Goal: Task Accomplishment & Management: Complete application form

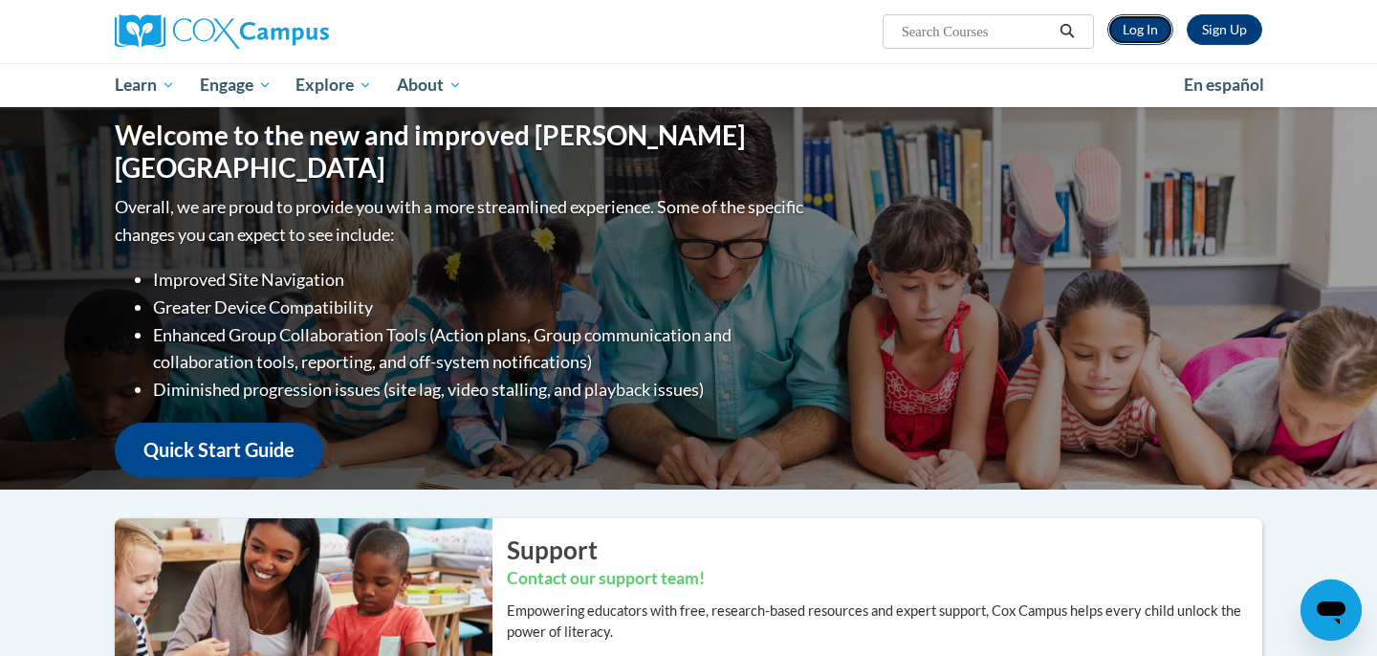
click at [1132, 36] on link "Log In" at bounding box center [1141, 29] width 66 height 31
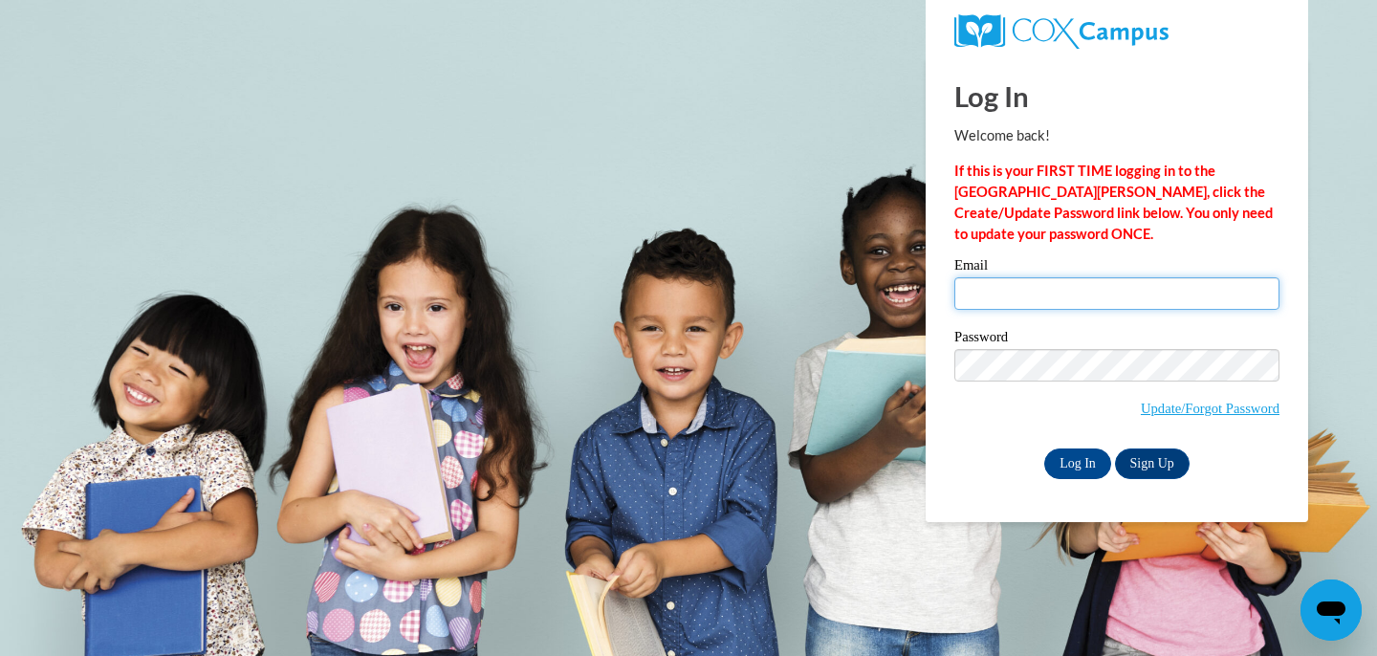
click at [1145, 296] on input "Email" at bounding box center [1117, 293] width 325 height 33
type input "cassieagnew12@hotmail.com"
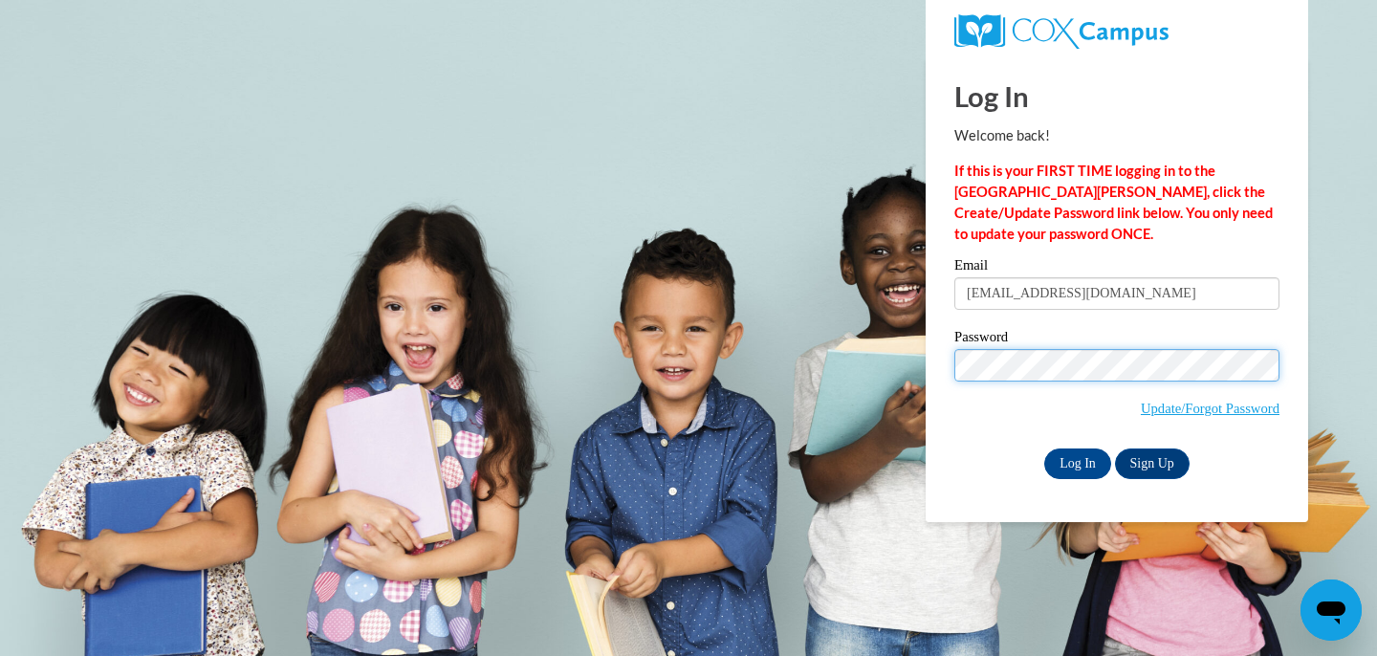
click at [1045, 449] on input "Log In" at bounding box center [1078, 464] width 67 height 31
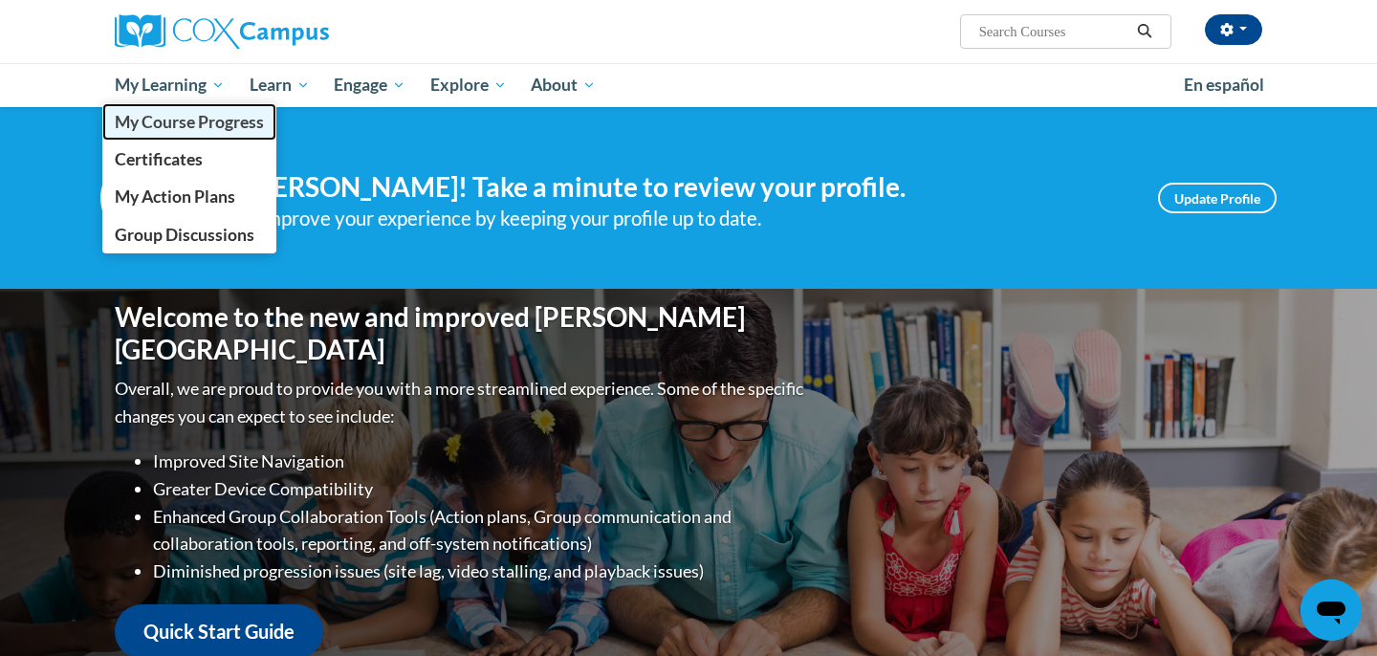
click at [167, 112] on span "My Course Progress" at bounding box center [189, 122] width 149 height 20
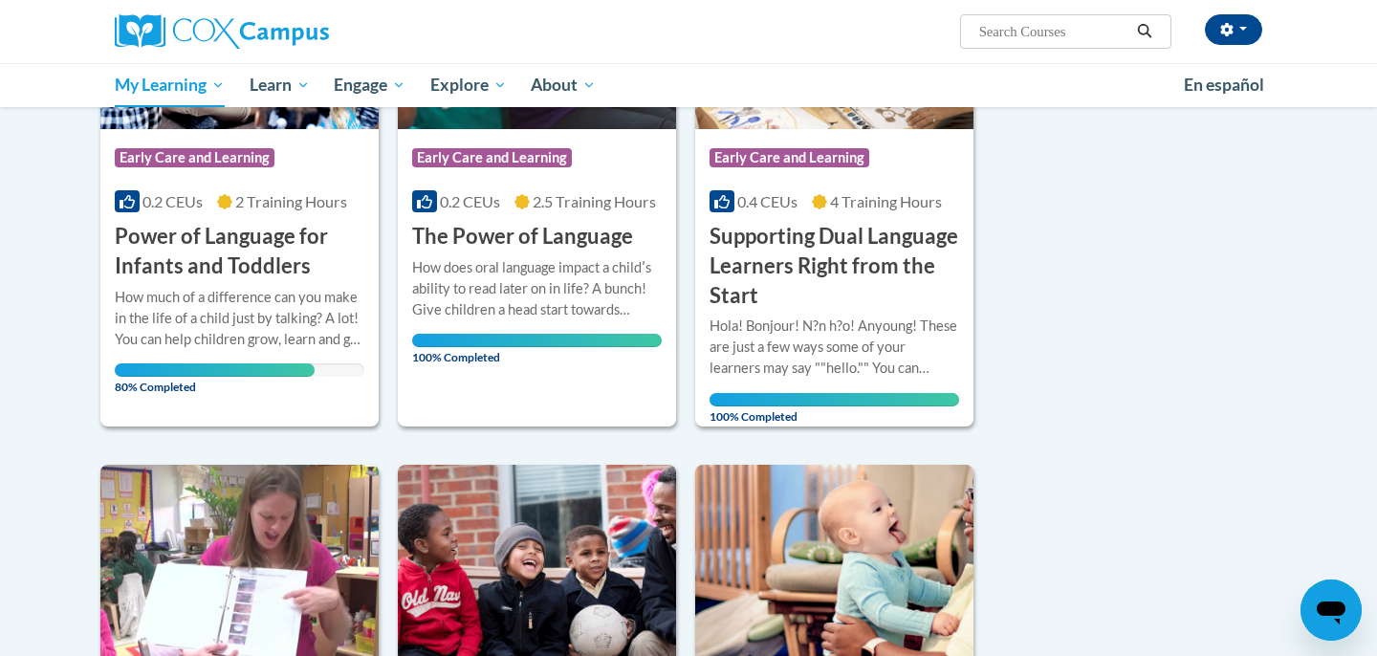
scroll to position [398, 0]
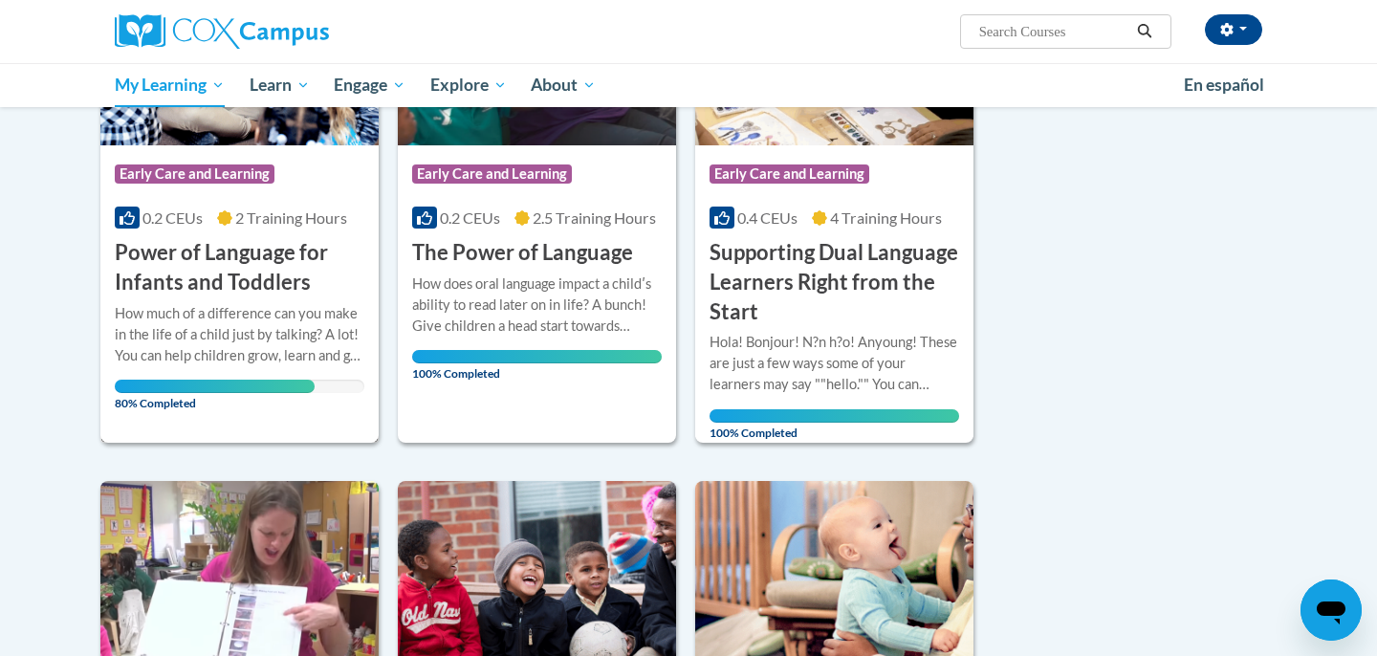
click at [296, 286] on h3 "Power of Language for Infants and Toddlers" at bounding box center [240, 267] width 250 height 59
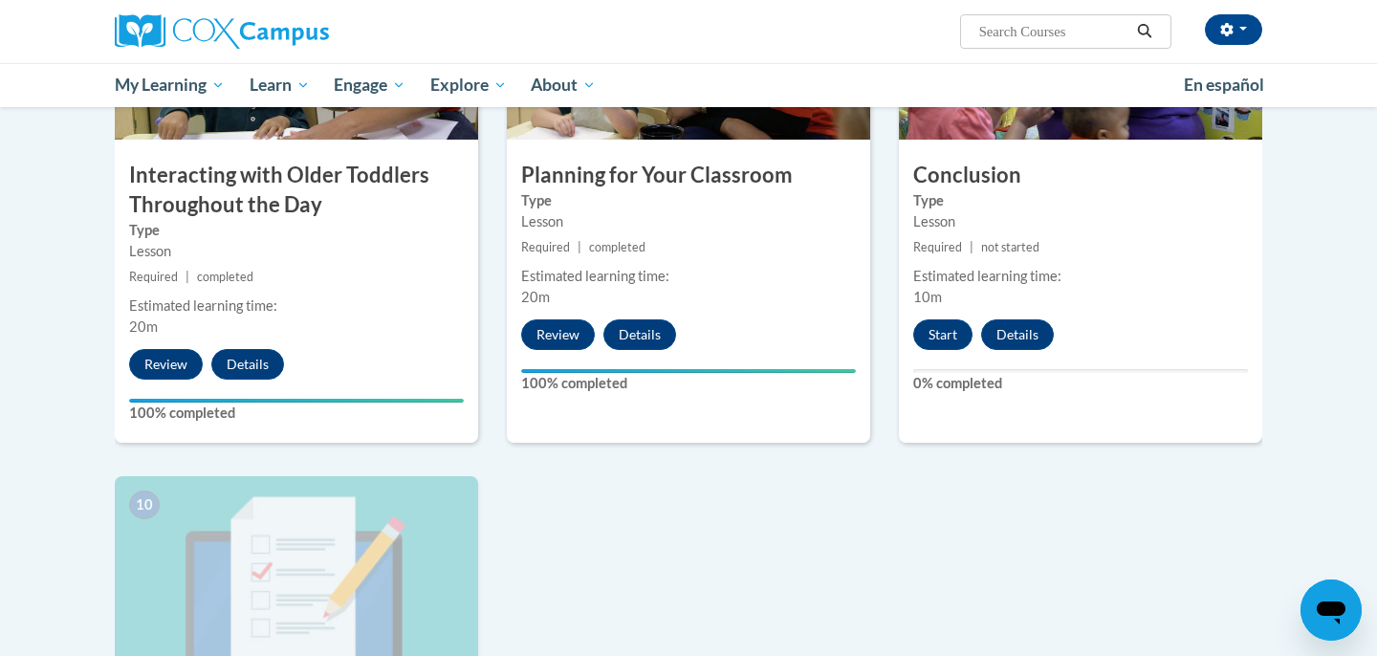
scroll to position [1612, 0]
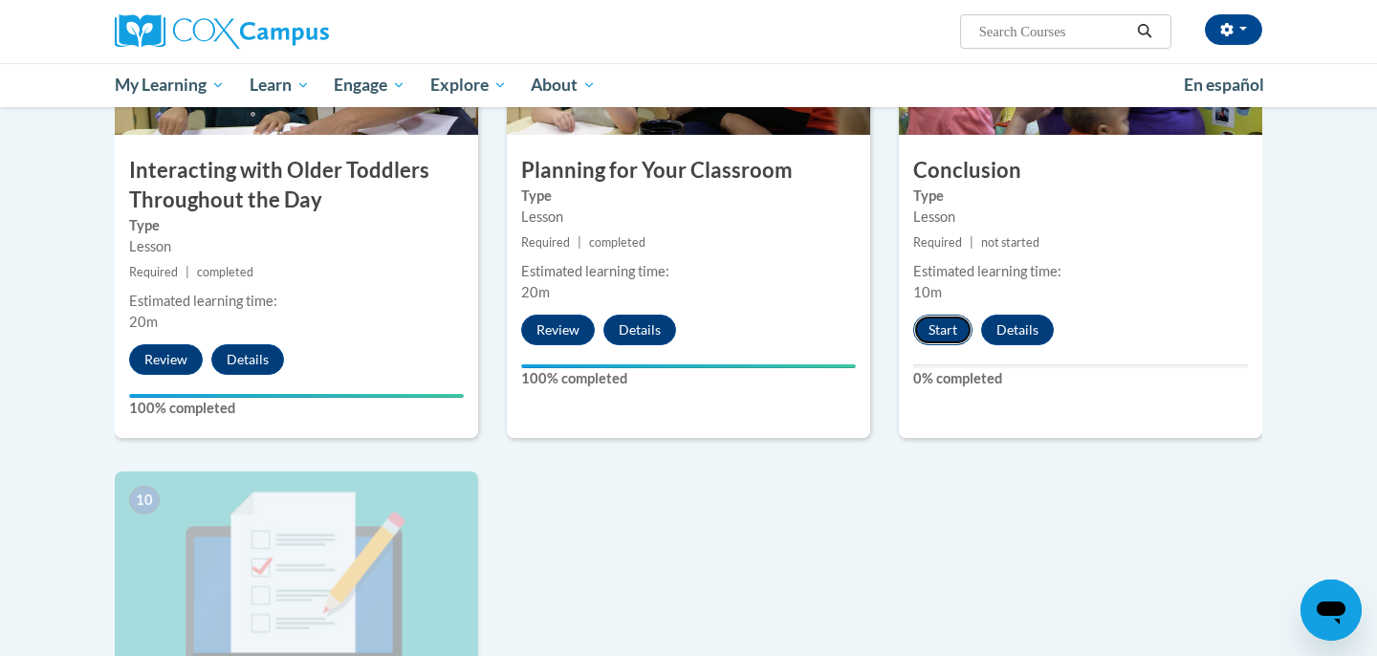
click at [942, 315] on button "Start" at bounding box center [943, 330] width 59 height 31
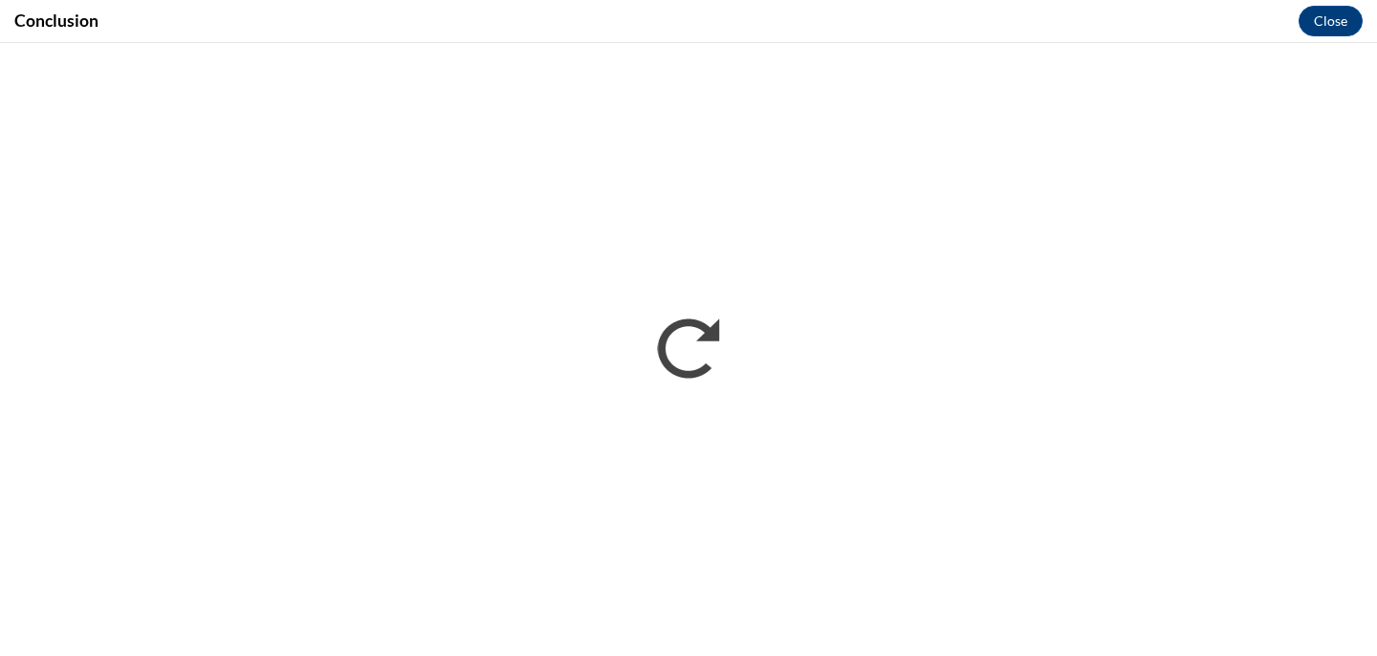
scroll to position [0, 0]
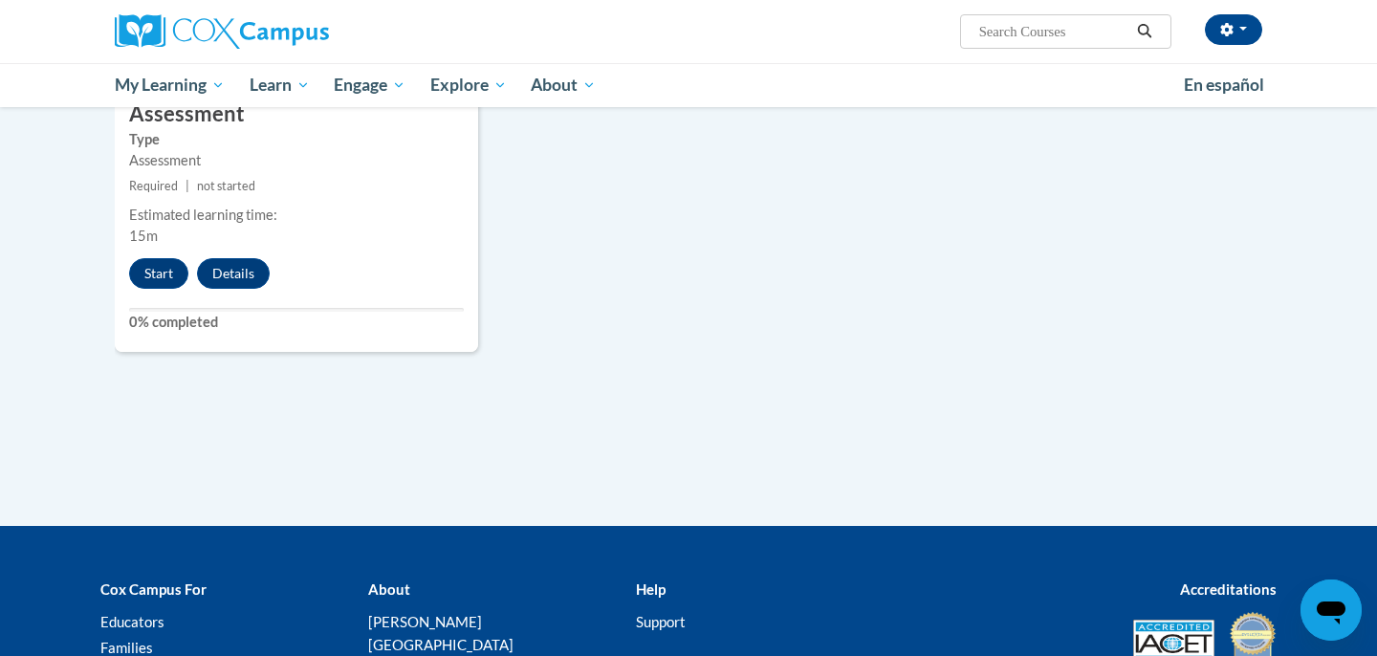
scroll to position [2079, 0]
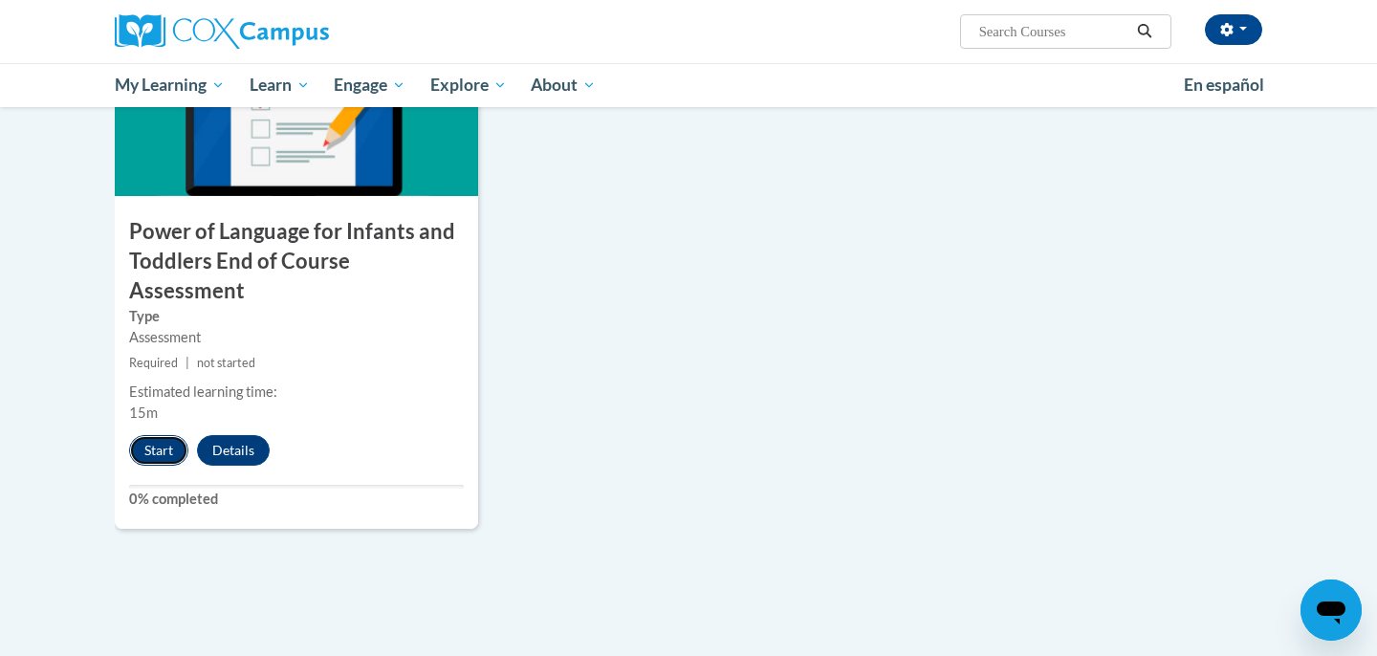
click at [156, 435] on button "Start" at bounding box center [158, 450] width 59 height 31
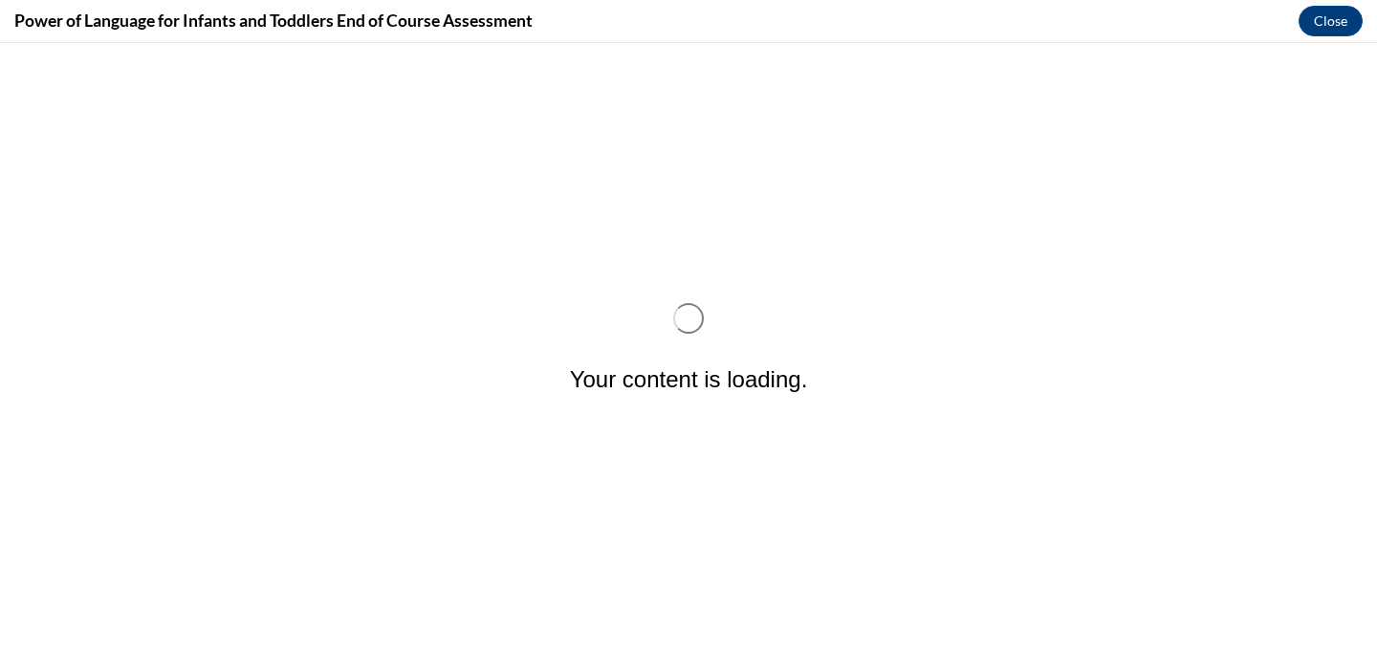
scroll to position [0, 0]
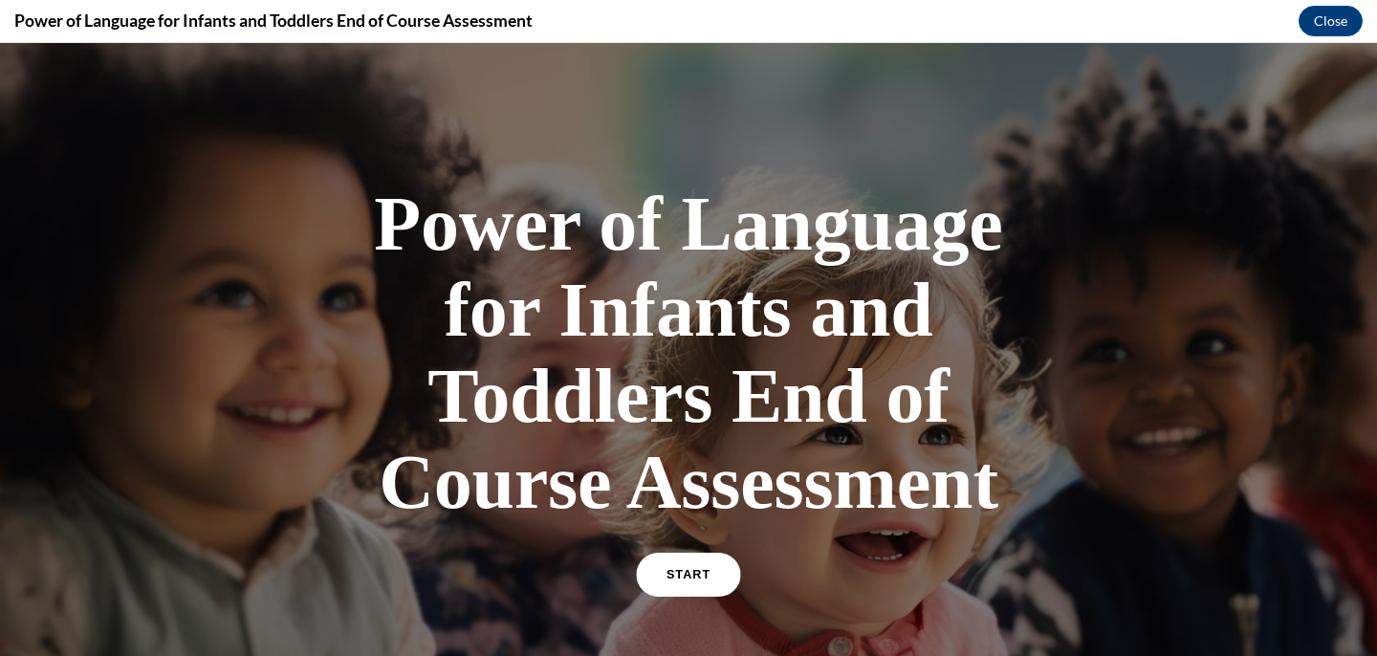
click at [693, 581] on link "START" at bounding box center [688, 575] width 104 height 44
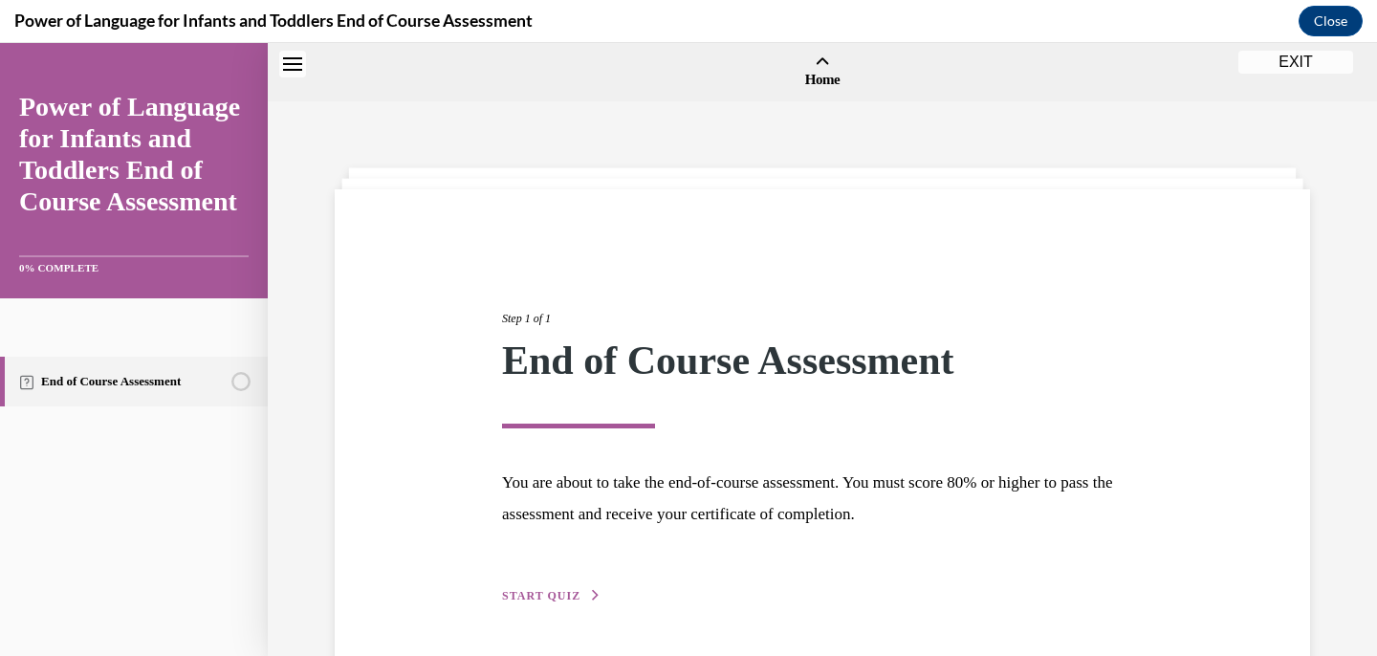
scroll to position [59, 0]
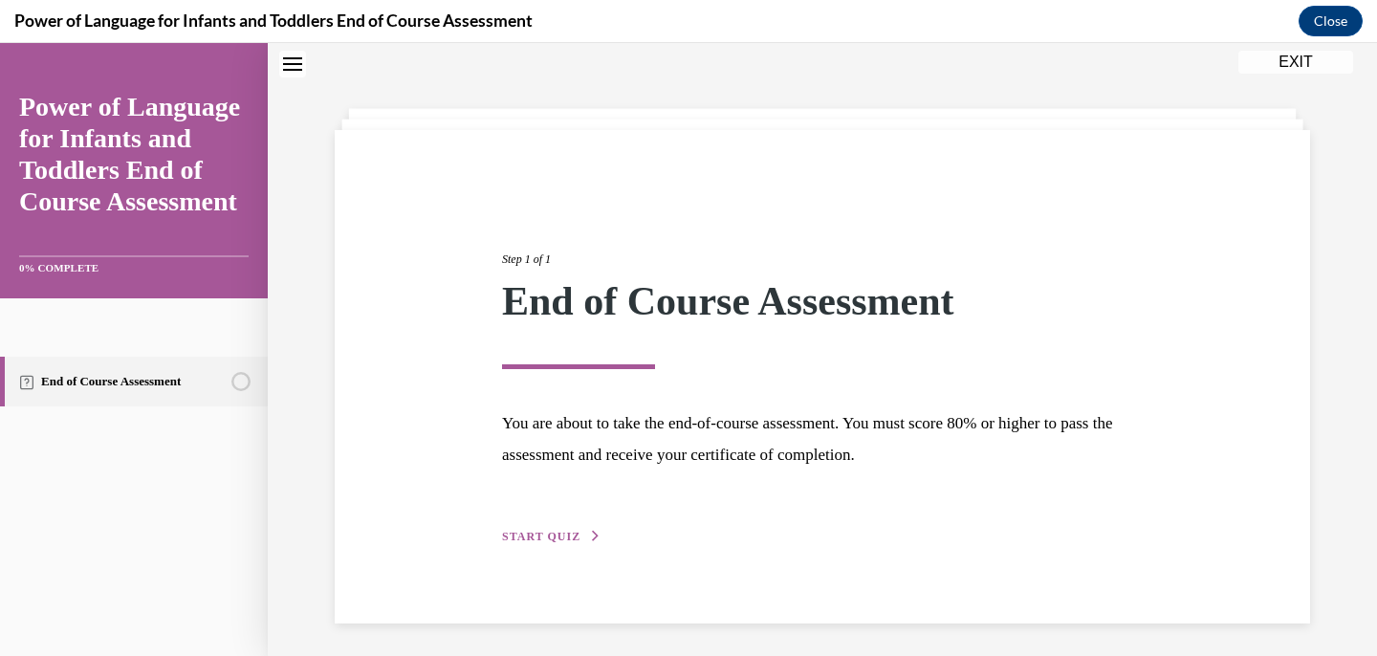
click at [580, 537] on button "START QUIZ" at bounding box center [551, 536] width 99 height 17
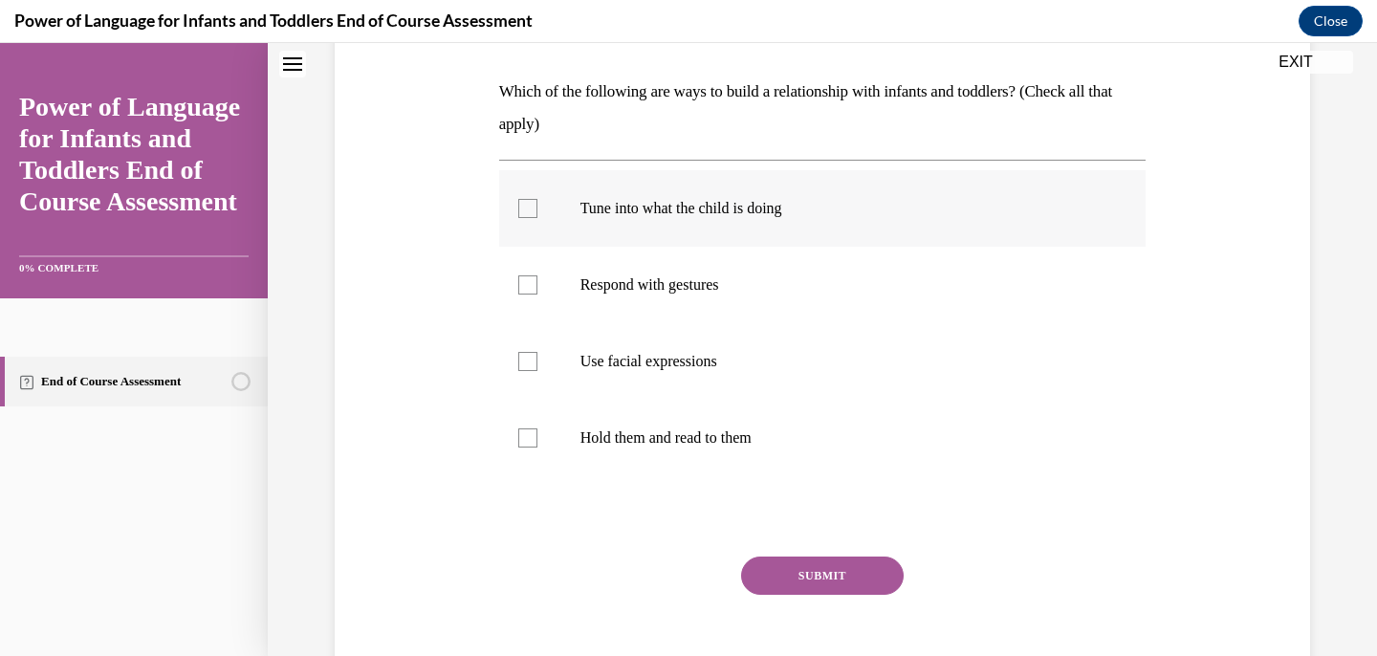
scroll to position [283, 0]
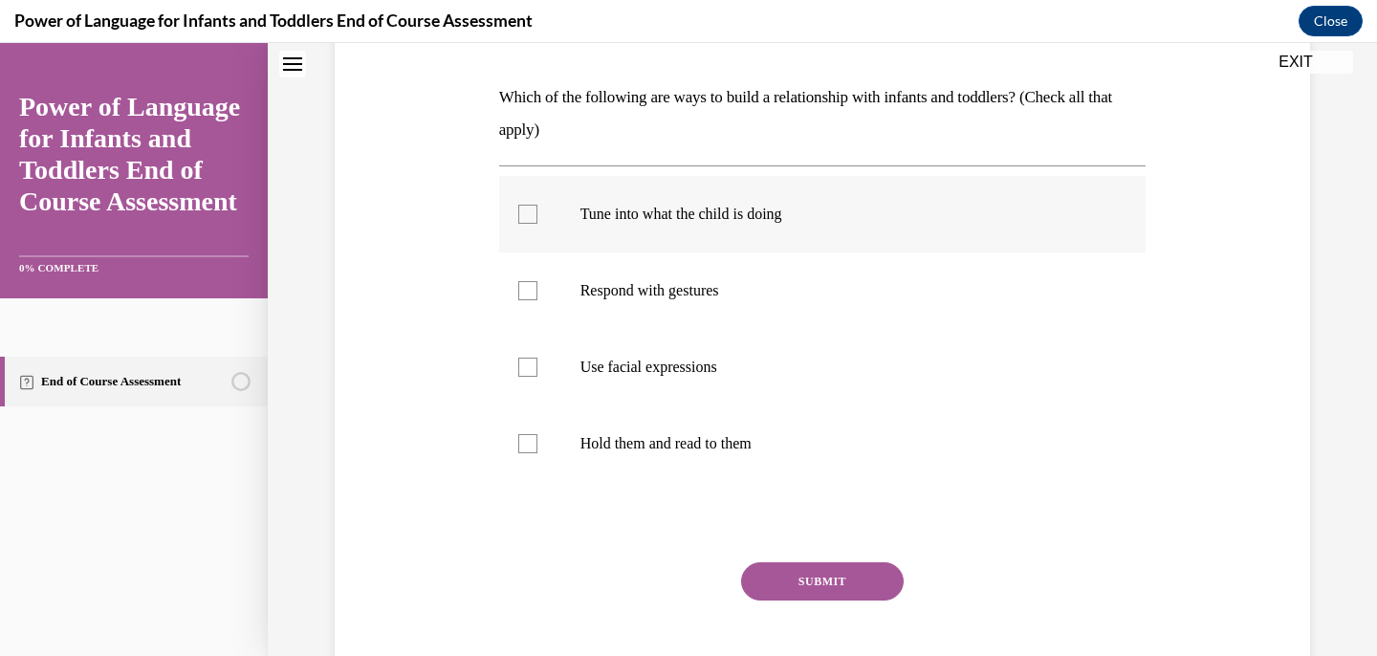
click at [907, 201] on label "Tune into what the child is doing" at bounding box center [823, 214] width 648 height 77
click at [538, 205] on input "Tune into what the child is doing" at bounding box center [527, 214] width 19 height 19
checkbox input "true"
click at [803, 291] on p "Respond with gestures" at bounding box center [840, 290] width 518 height 19
click at [538, 291] on input "Respond with gestures" at bounding box center [527, 290] width 19 height 19
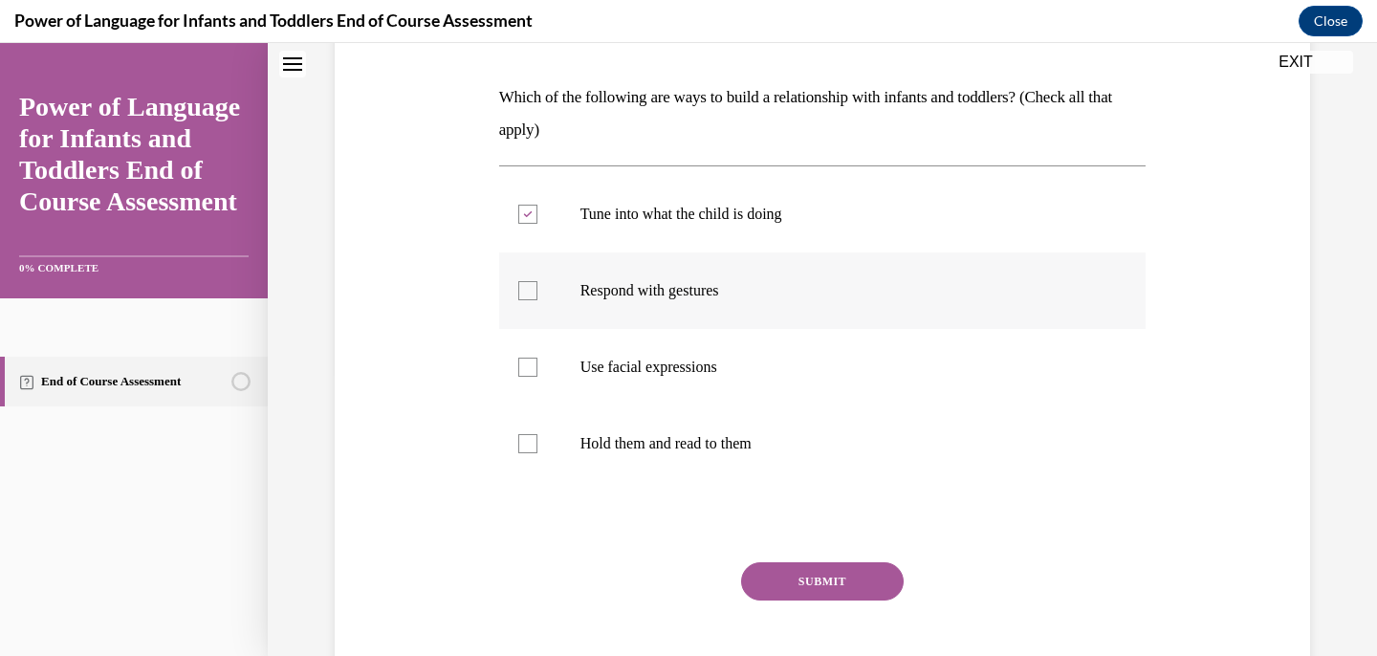
checkbox input "true"
click at [777, 383] on label "Use facial expressions" at bounding box center [823, 367] width 648 height 77
click at [538, 377] on input "Use facial expressions" at bounding box center [527, 367] width 19 height 19
checkbox input "true"
click at [773, 438] on p "Hold them and read to them" at bounding box center [840, 443] width 518 height 19
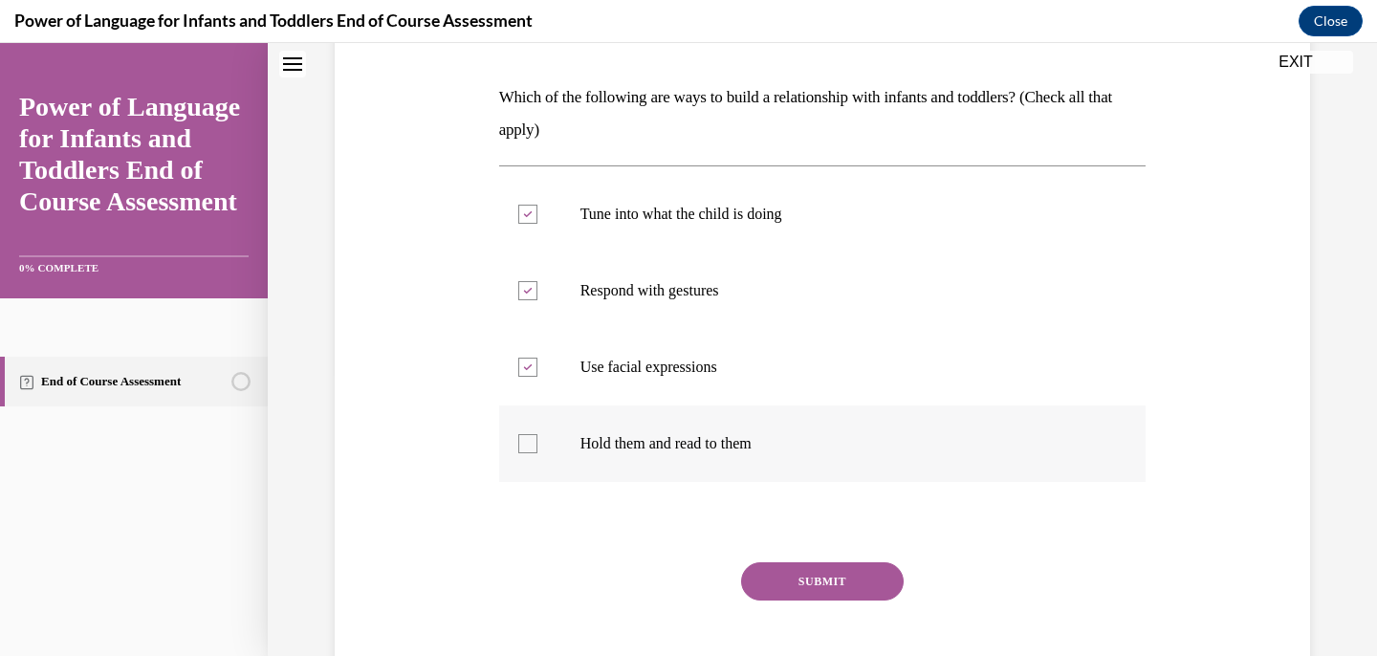
click at [538, 438] on input "Hold them and read to them" at bounding box center [527, 443] width 19 height 19
checkbox input "true"
click at [839, 573] on button "SUBMIT" at bounding box center [822, 581] width 163 height 38
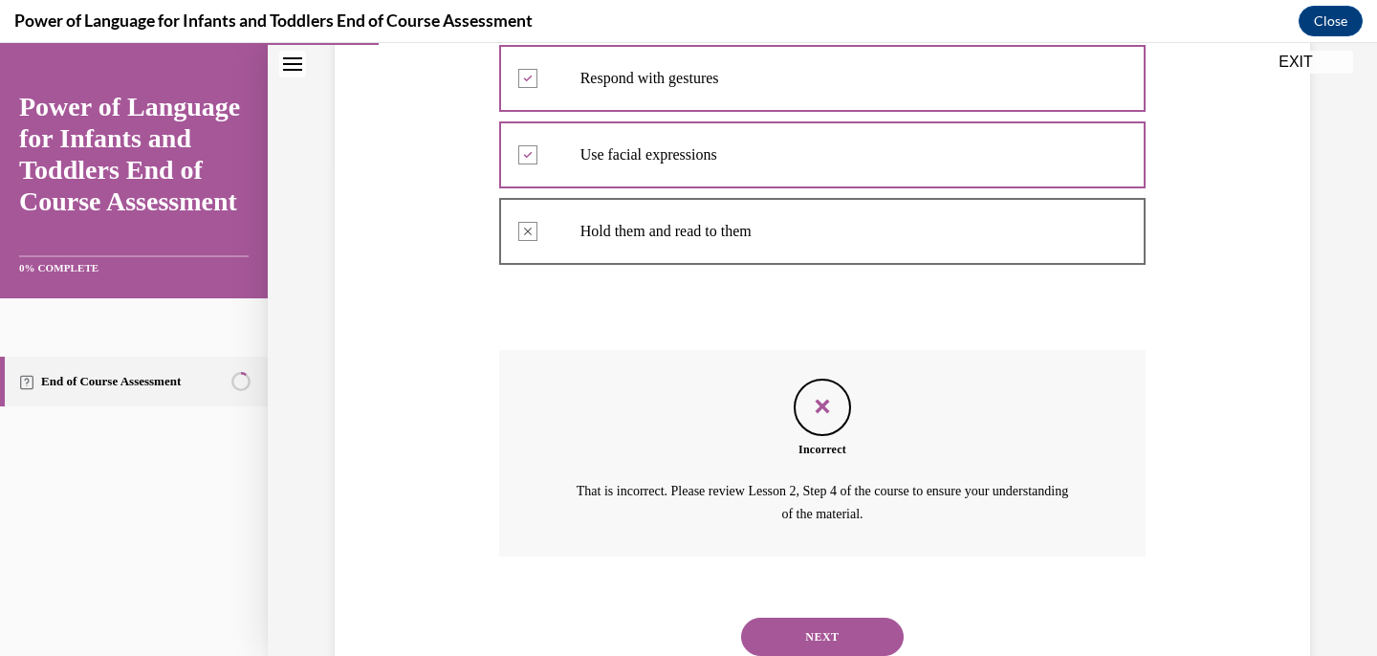
scroll to position [561, 0]
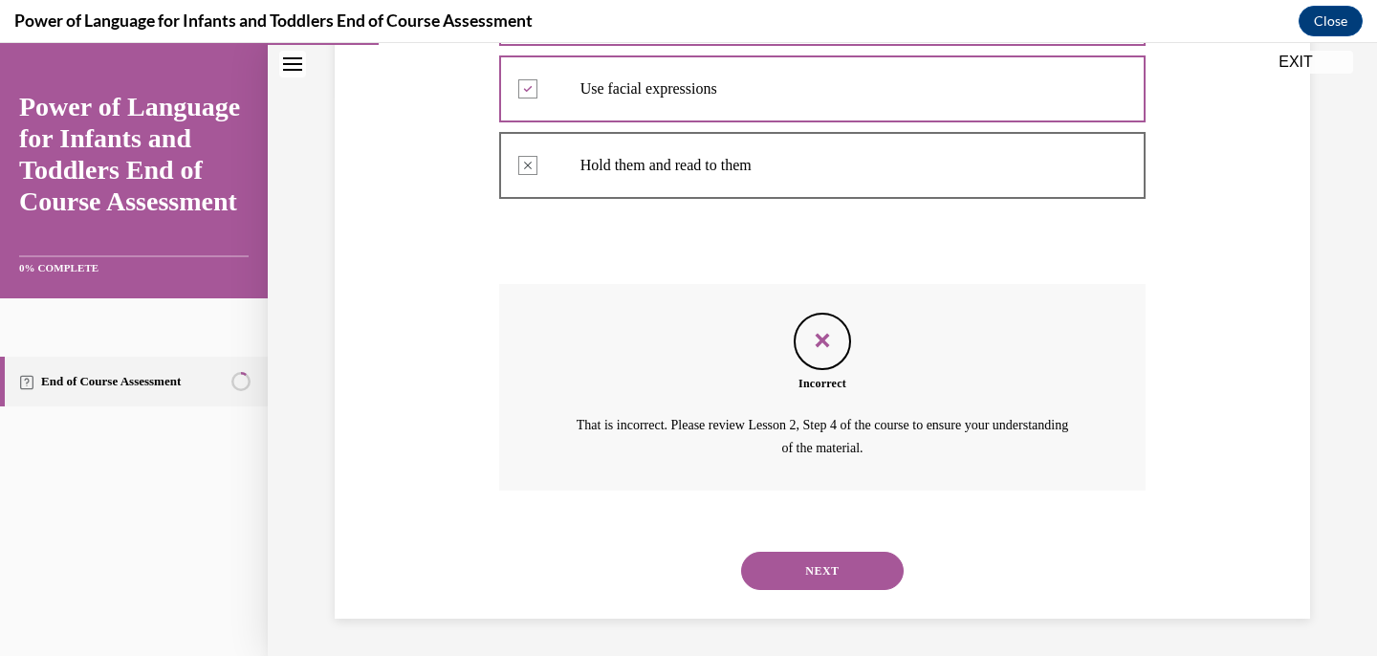
click at [839, 573] on button "NEXT" at bounding box center [822, 571] width 163 height 38
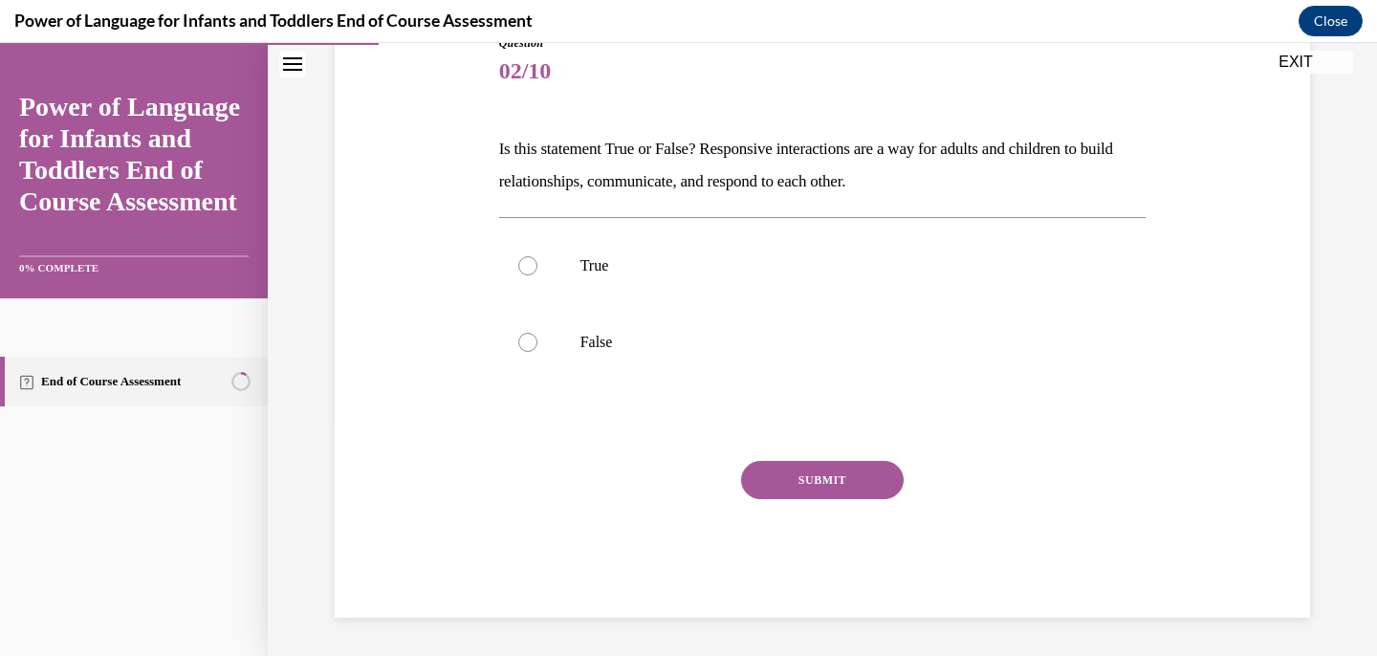
scroll to position [212, 0]
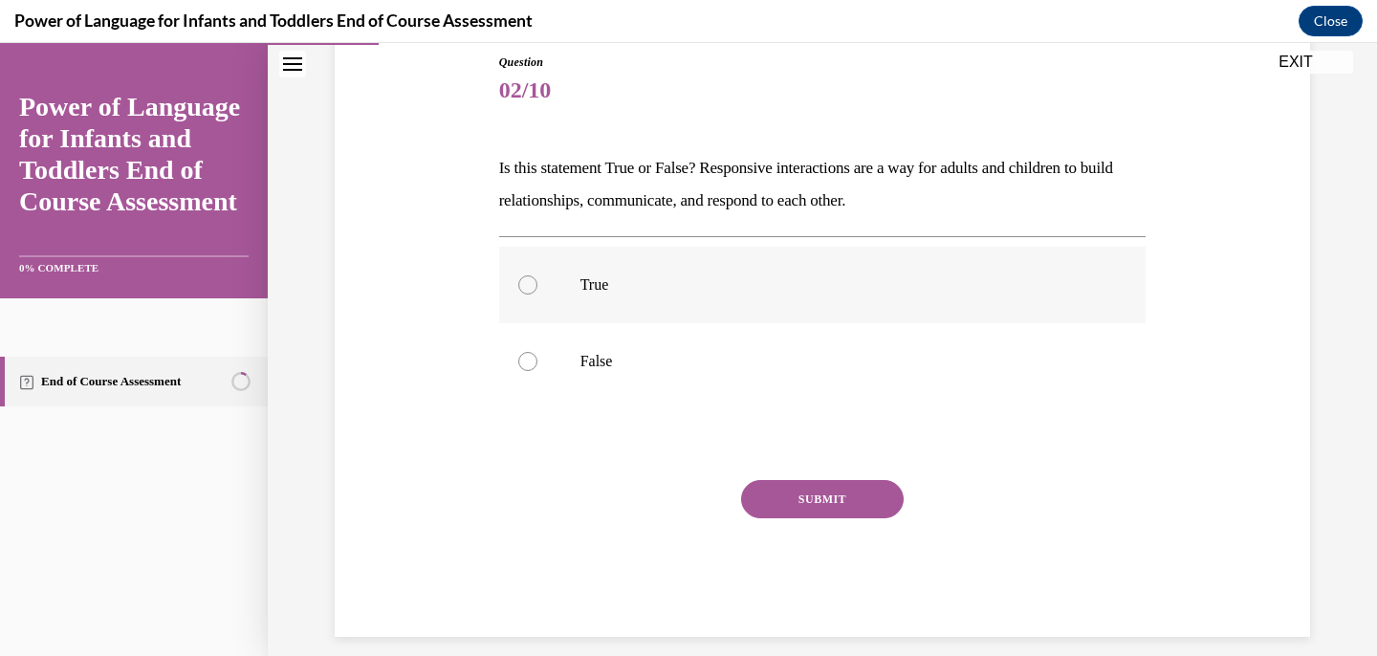
click at [792, 314] on label "True" at bounding box center [823, 285] width 648 height 77
click at [538, 295] on input "True" at bounding box center [527, 284] width 19 height 19
radio input "true"
click at [839, 497] on button "SUBMIT" at bounding box center [822, 499] width 163 height 38
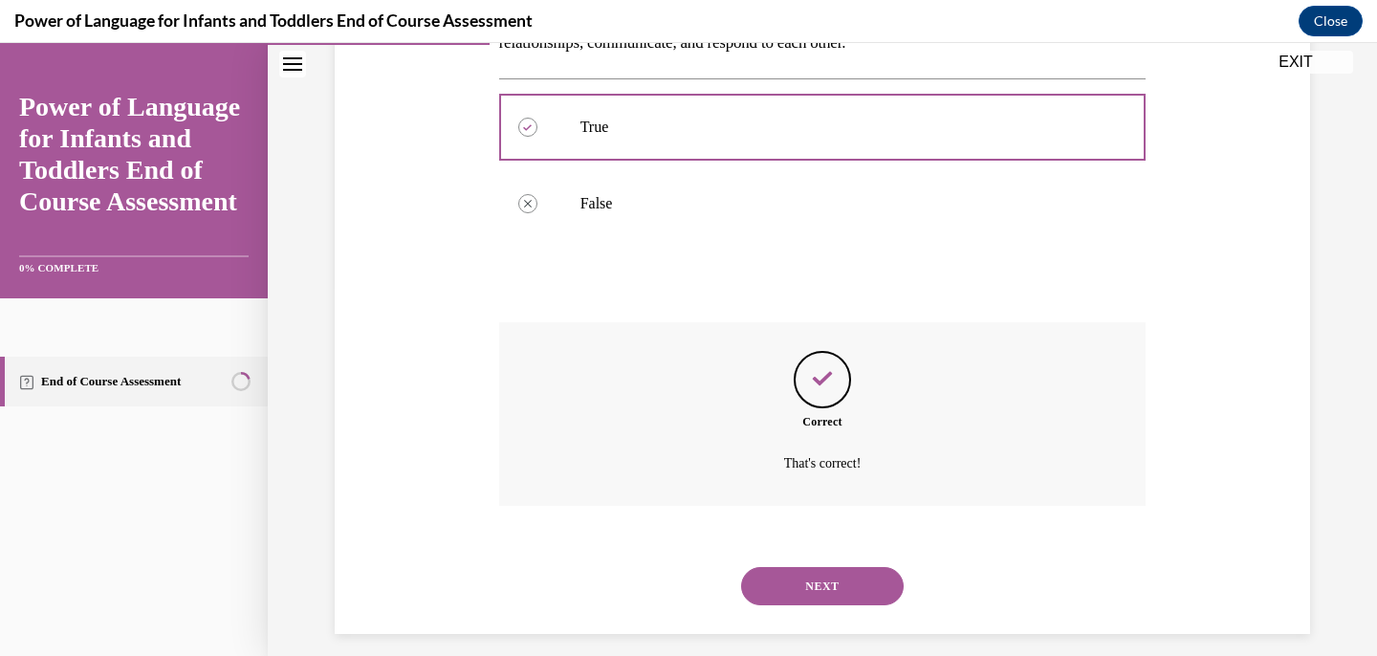
scroll to position [386, 0]
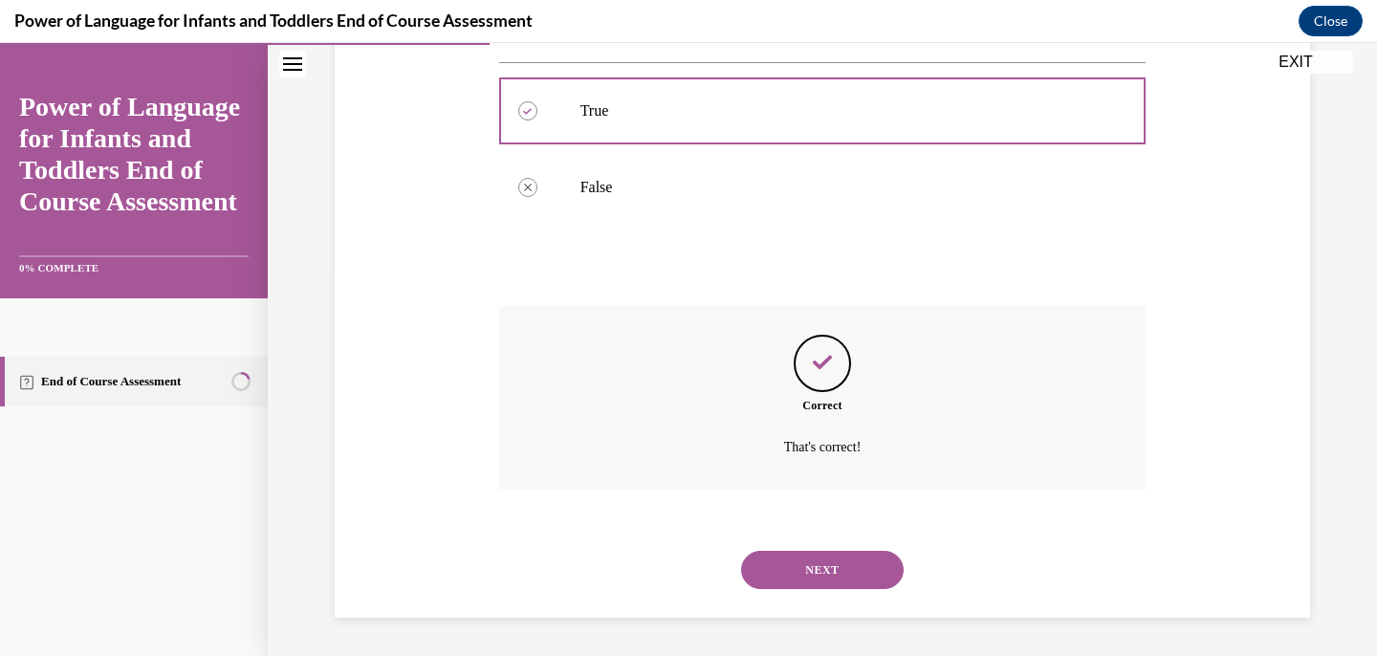
click at [859, 561] on button "NEXT" at bounding box center [822, 570] width 163 height 38
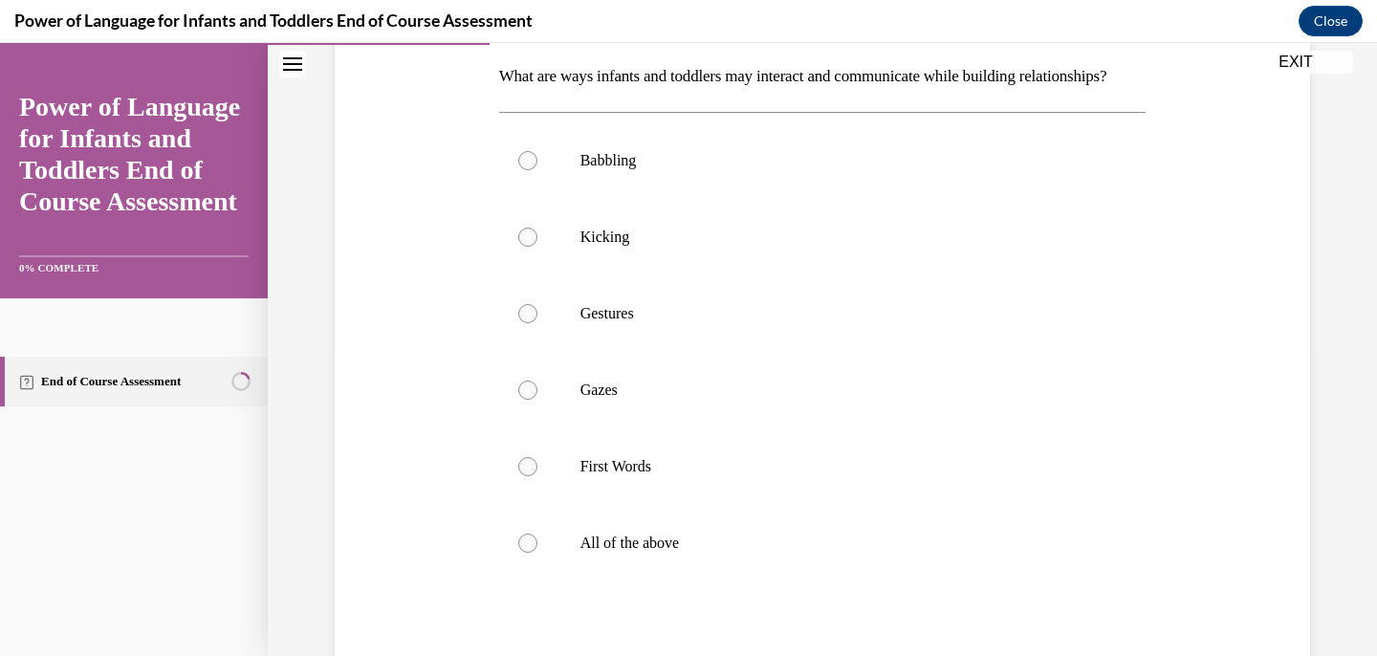
scroll to position [316, 0]
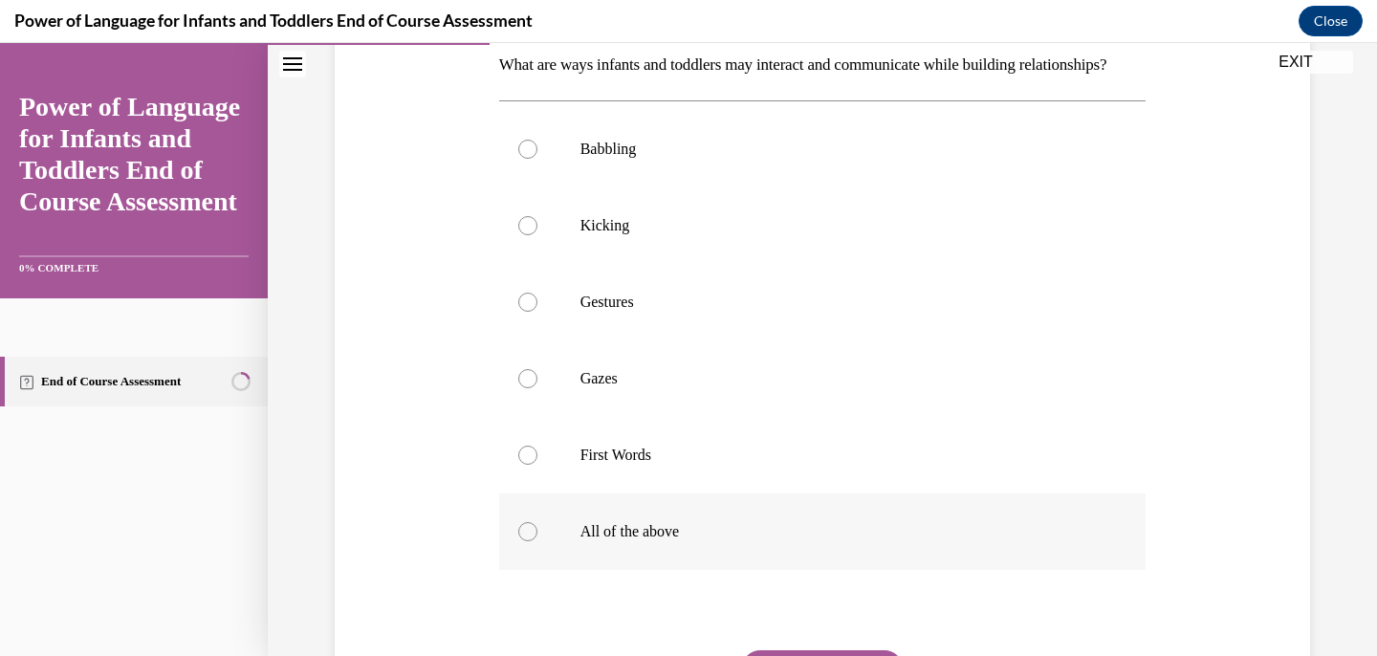
click at [756, 541] on p "All of the above" at bounding box center [840, 531] width 518 height 19
click at [538, 541] on input "All of the above" at bounding box center [527, 531] width 19 height 19
radio input "true"
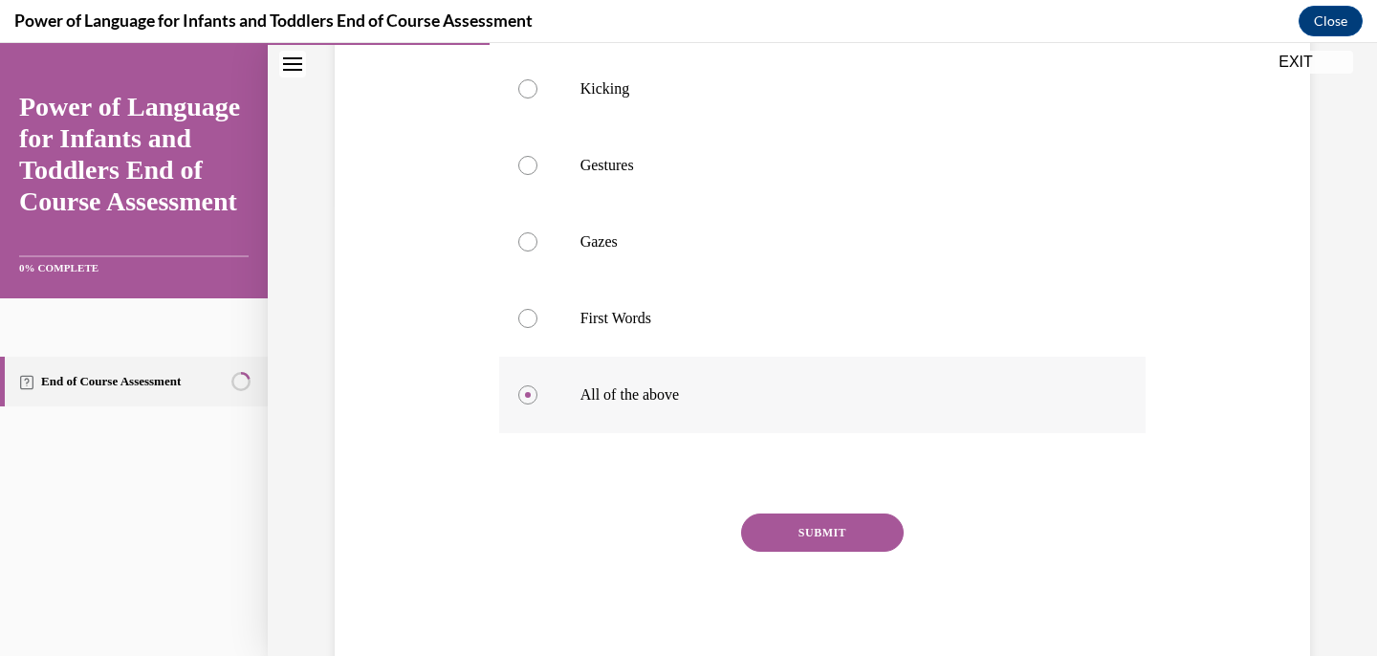
click at [756, 552] on button "SUBMIT" at bounding box center [822, 533] width 163 height 38
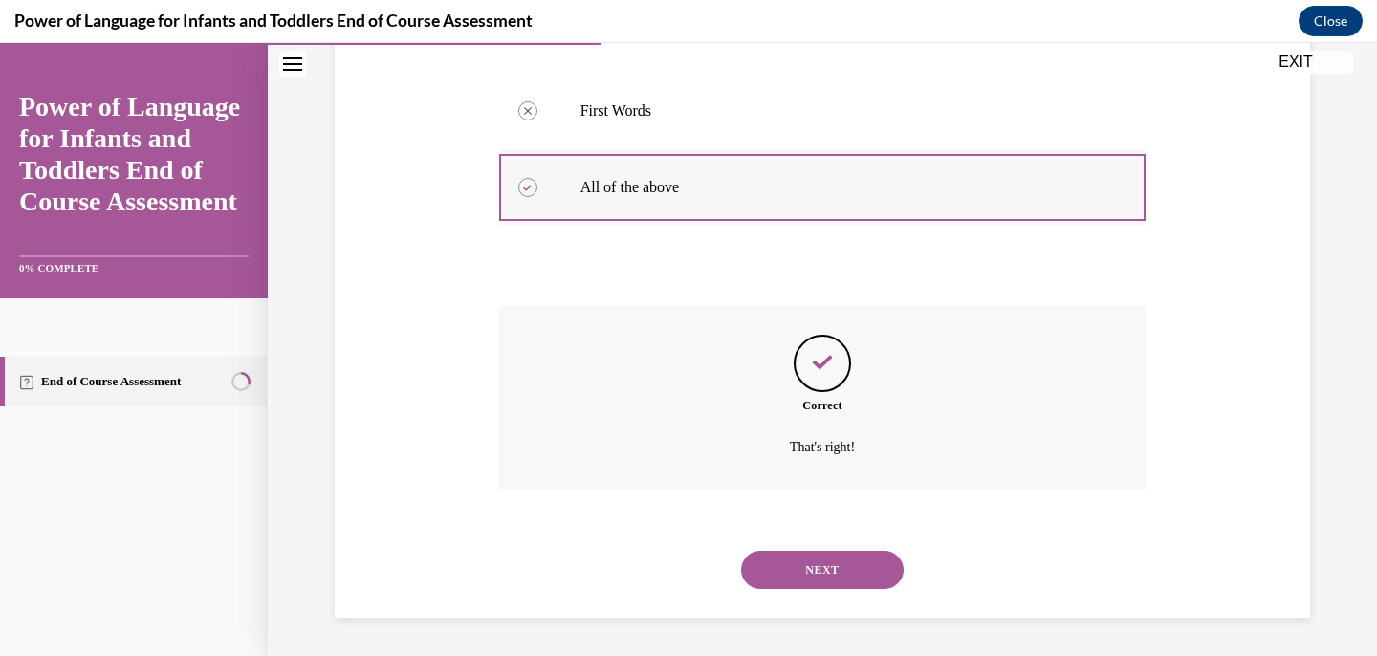
scroll to position [693, 0]
click at [756, 556] on button "NEXT" at bounding box center [822, 570] width 163 height 38
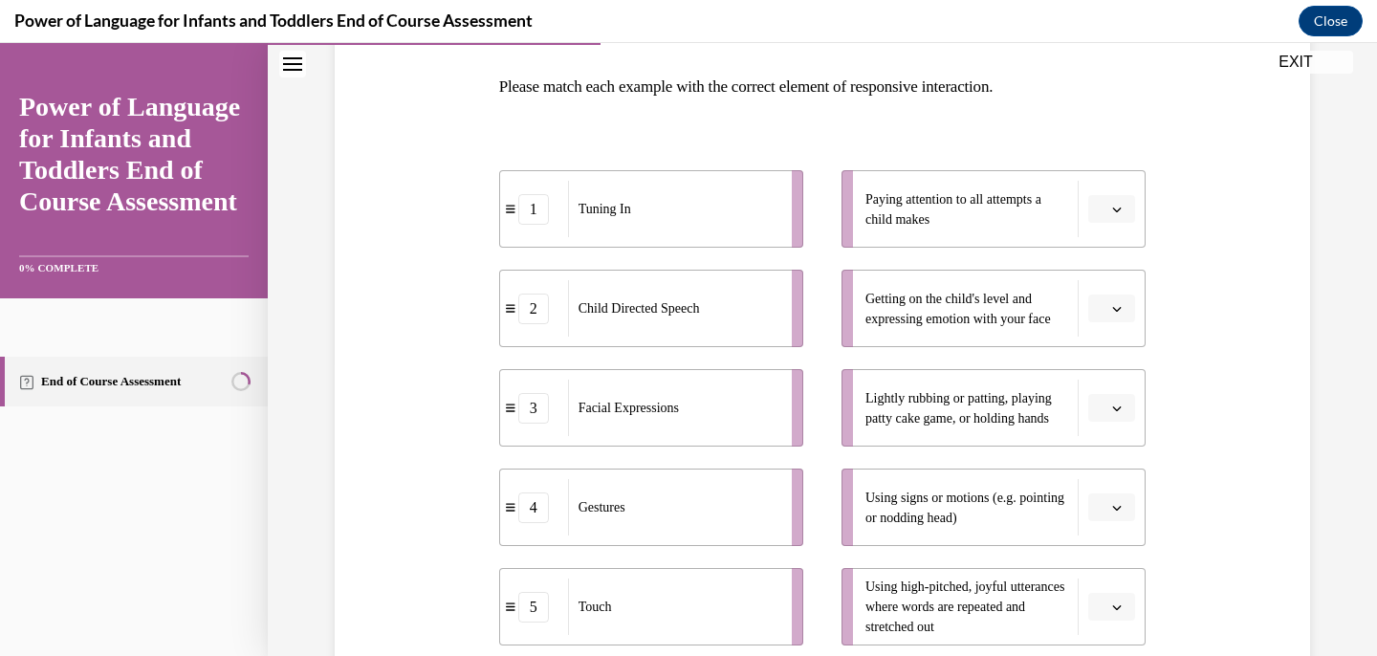
scroll to position [297, 0]
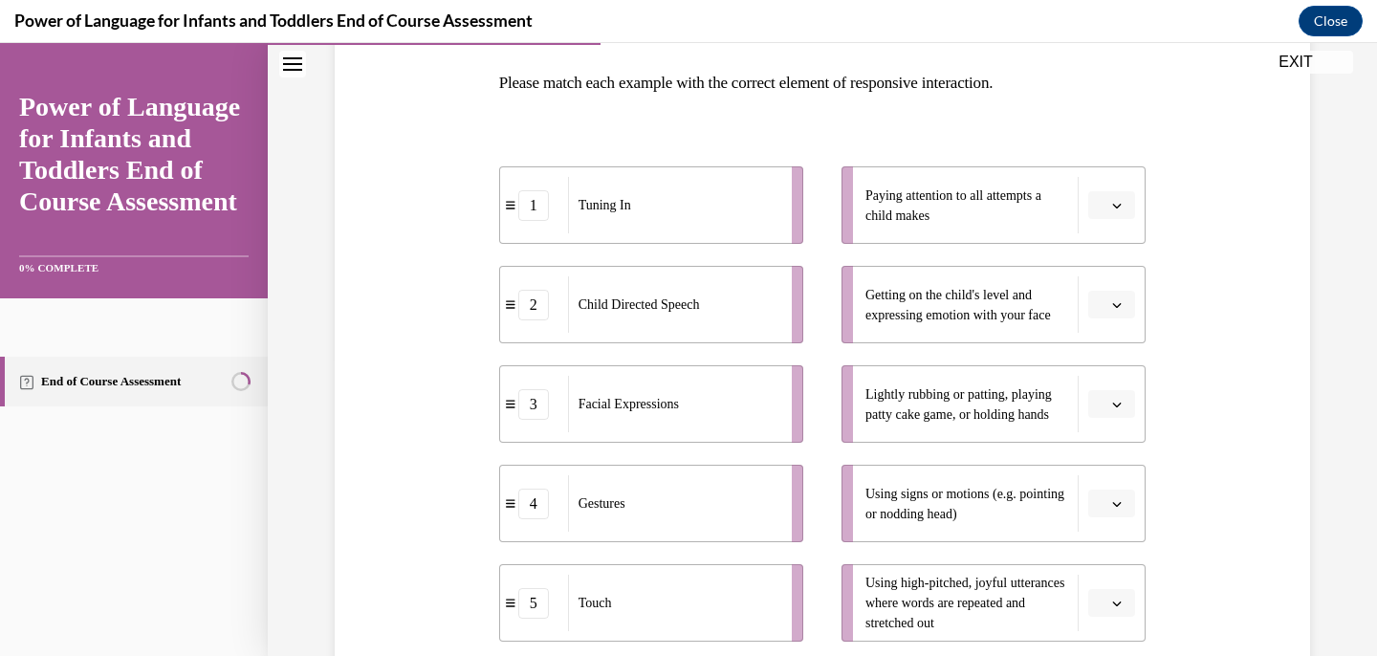
click at [1122, 203] on span "button" at bounding box center [1117, 205] width 13 height 13
click at [1187, 255] on div "Question 04/10 Please match each example with the correct element of responsive…" at bounding box center [822, 395] width 985 height 968
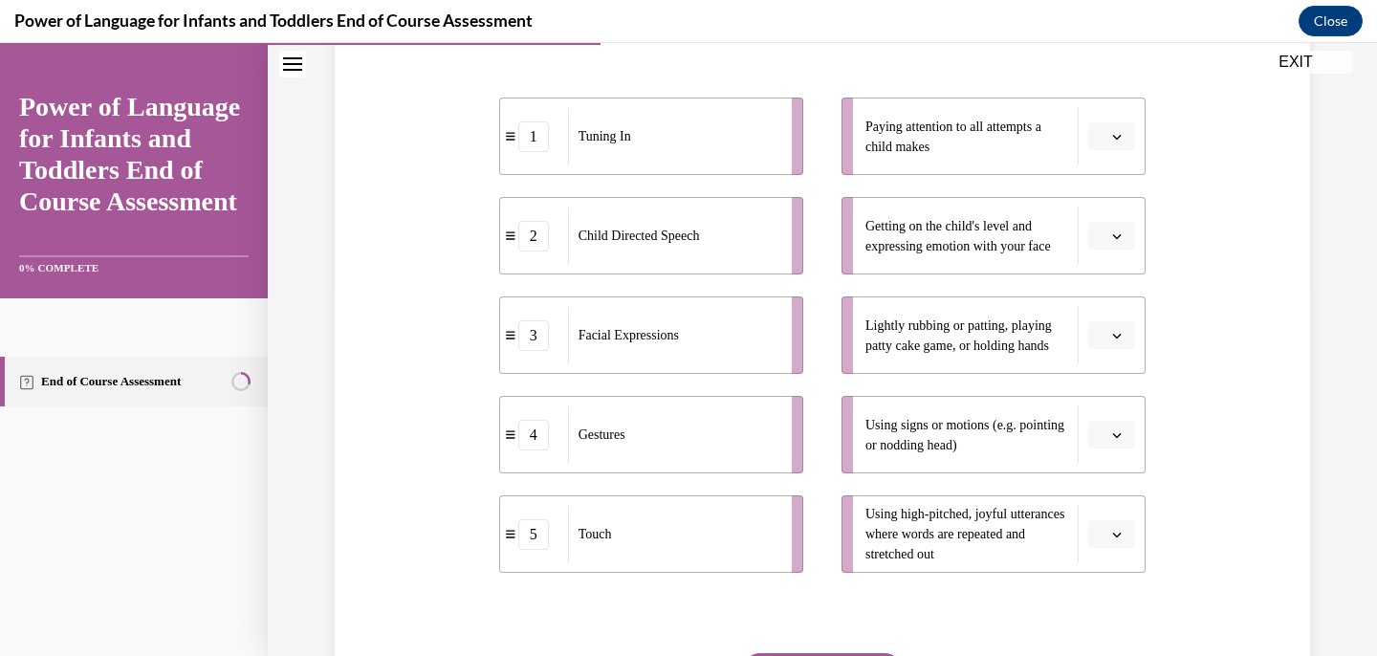
scroll to position [370, 0]
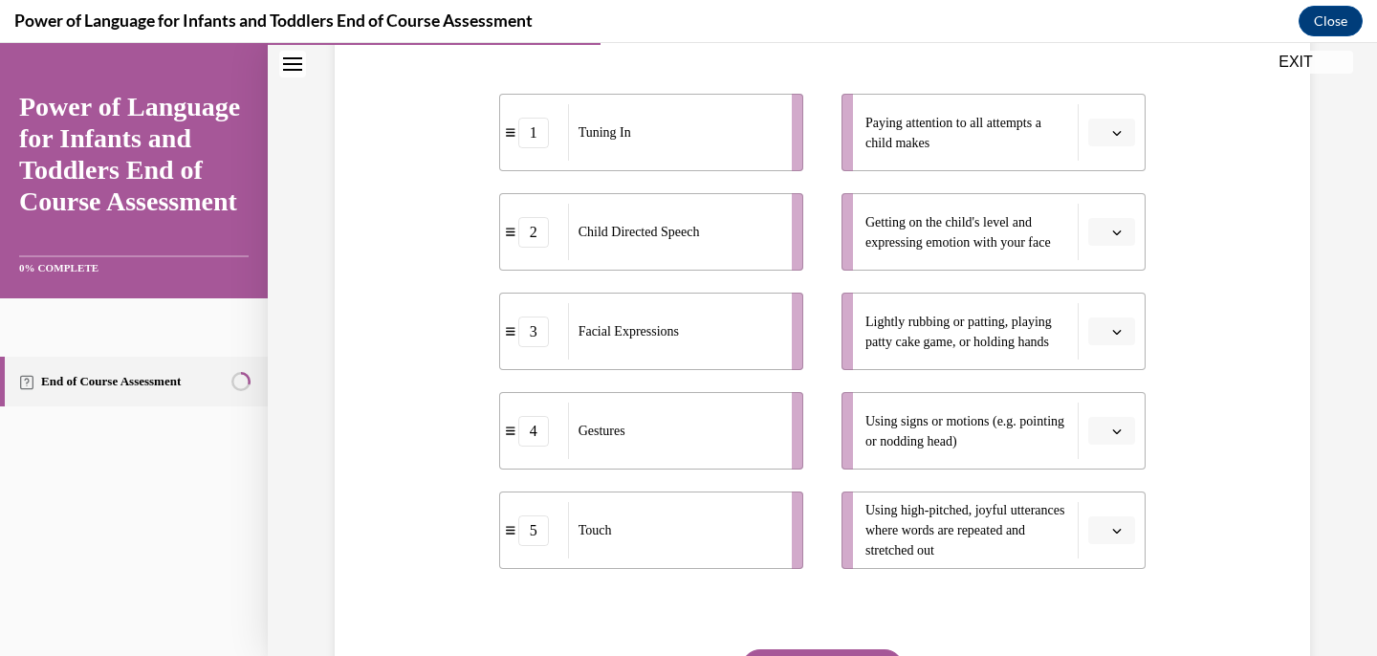
click at [1128, 340] on button "button" at bounding box center [1112, 332] width 47 height 29
click at [1170, 363] on div "Question 04/10 Please match each example with the correct element of responsive…" at bounding box center [822, 322] width 985 height 968
click at [1110, 125] on button "button" at bounding box center [1112, 133] width 47 height 29
click at [1122, 211] on div "1" at bounding box center [1110, 213] width 48 height 38
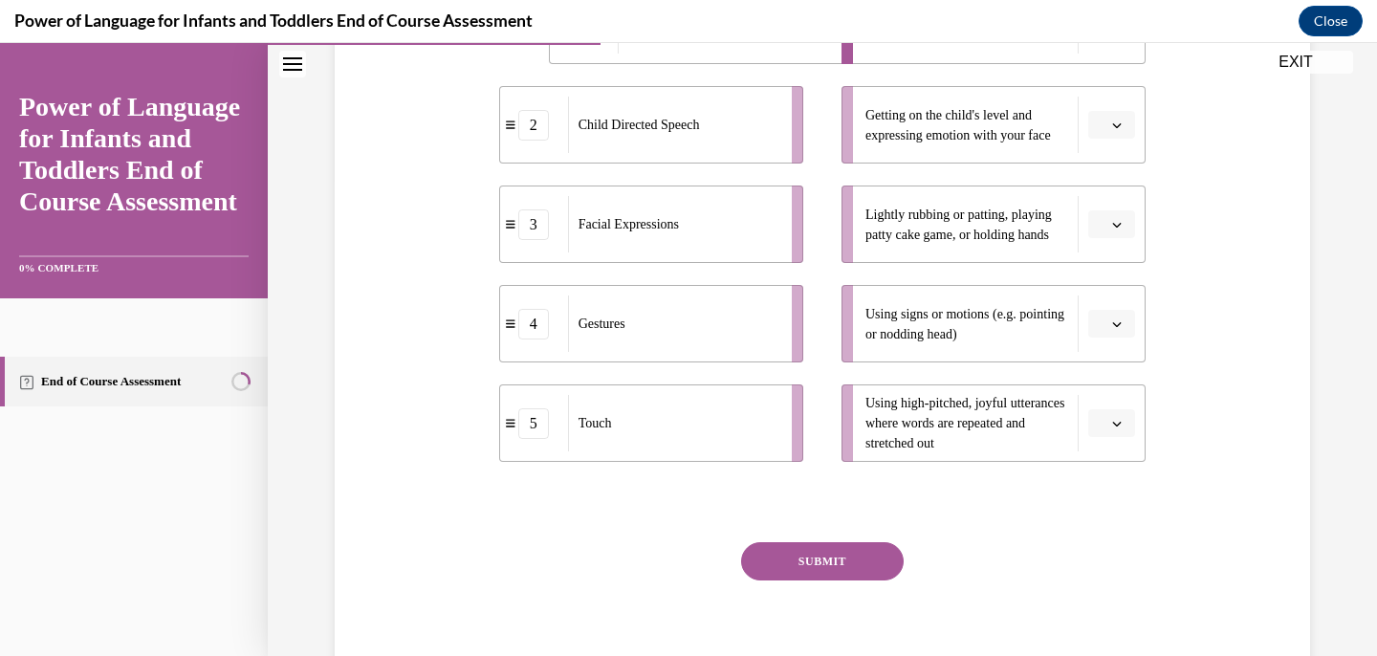
scroll to position [478, 0]
click at [1123, 212] on button "button" at bounding box center [1112, 223] width 47 height 29
click at [1121, 448] on div "5" at bounding box center [1110, 457] width 48 height 38
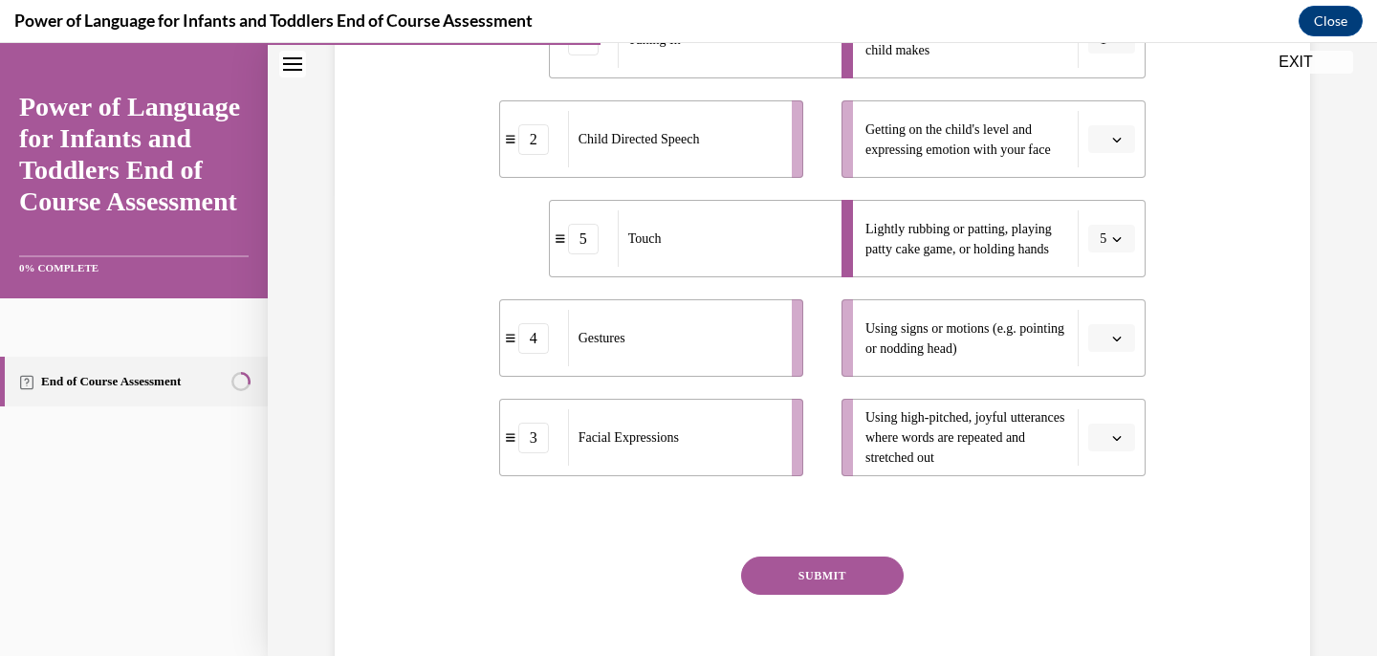
scroll to position [477, 0]
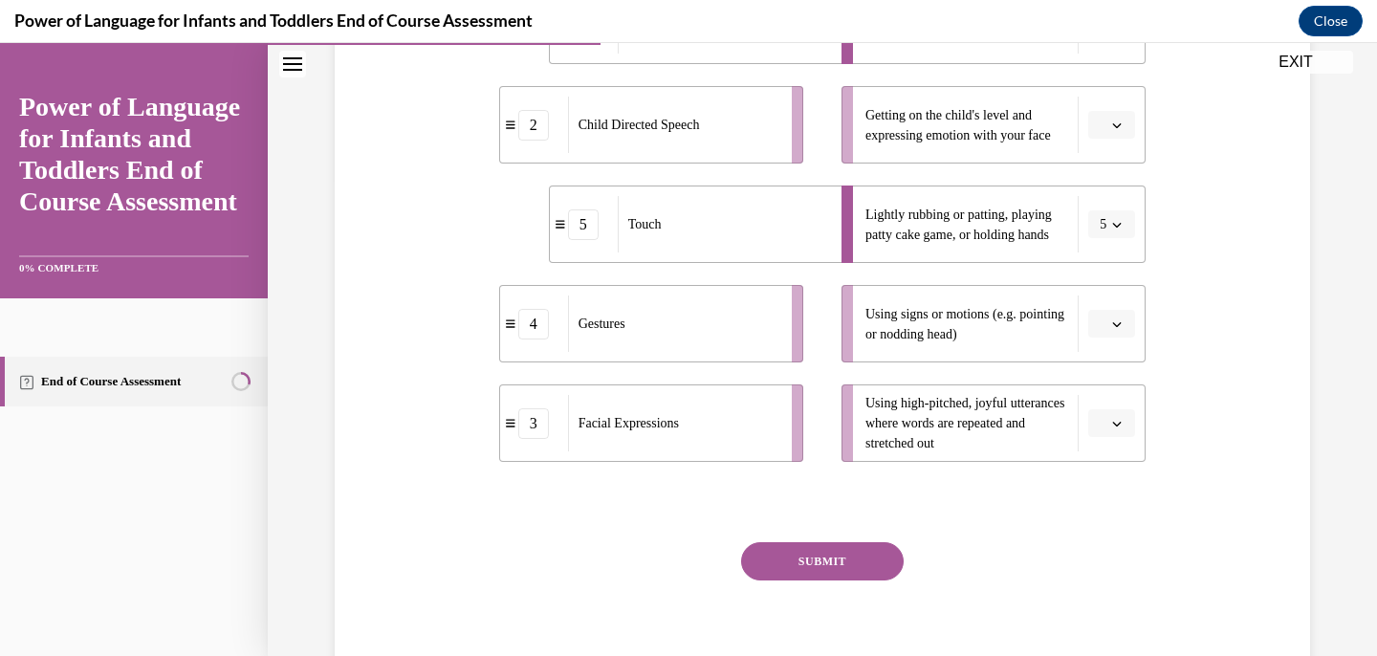
click at [1128, 321] on button "button" at bounding box center [1112, 324] width 47 height 29
click at [1119, 517] on div "4" at bounding box center [1110, 519] width 48 height 38
click at [1128, 427] on button "button" at bounding box center [1112, 423] width 47 height 29
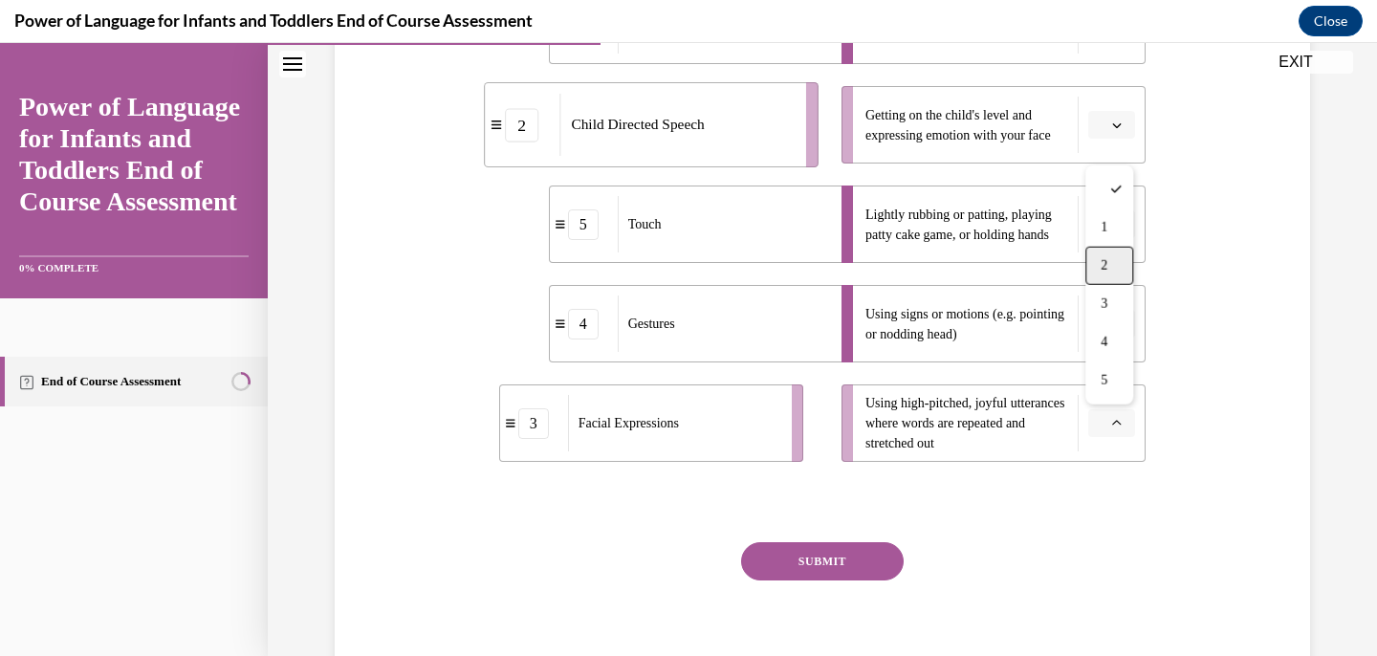
click at [1129, 259] on div "2" at bounding box center [1110, 266] width 48 height 38
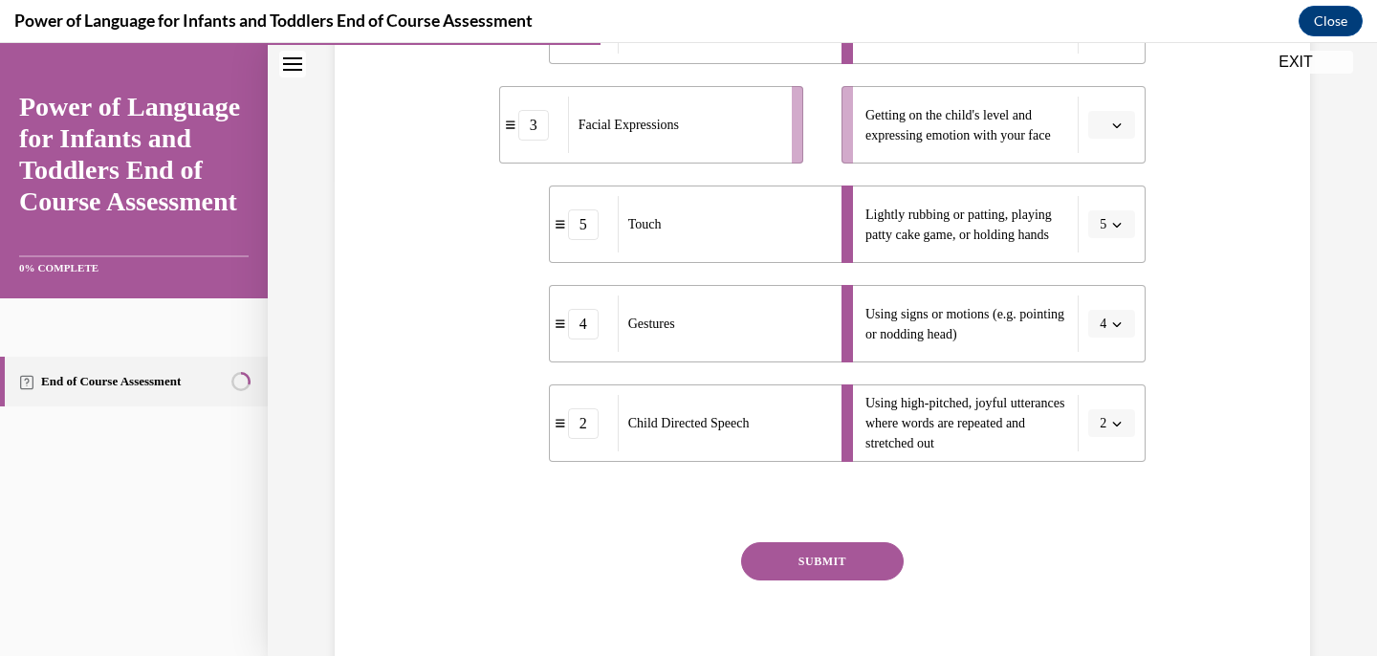
click at [1121, 125] on icon "button" at bounding box center [1117, 126] width 10 height 10
click at [1121, 275] on div "3" at bounding box center [1110, 282] width 48 height 38
click at [869, 568] on button "SUBMIT" at bounding box center [822, 561] width 163 height 38
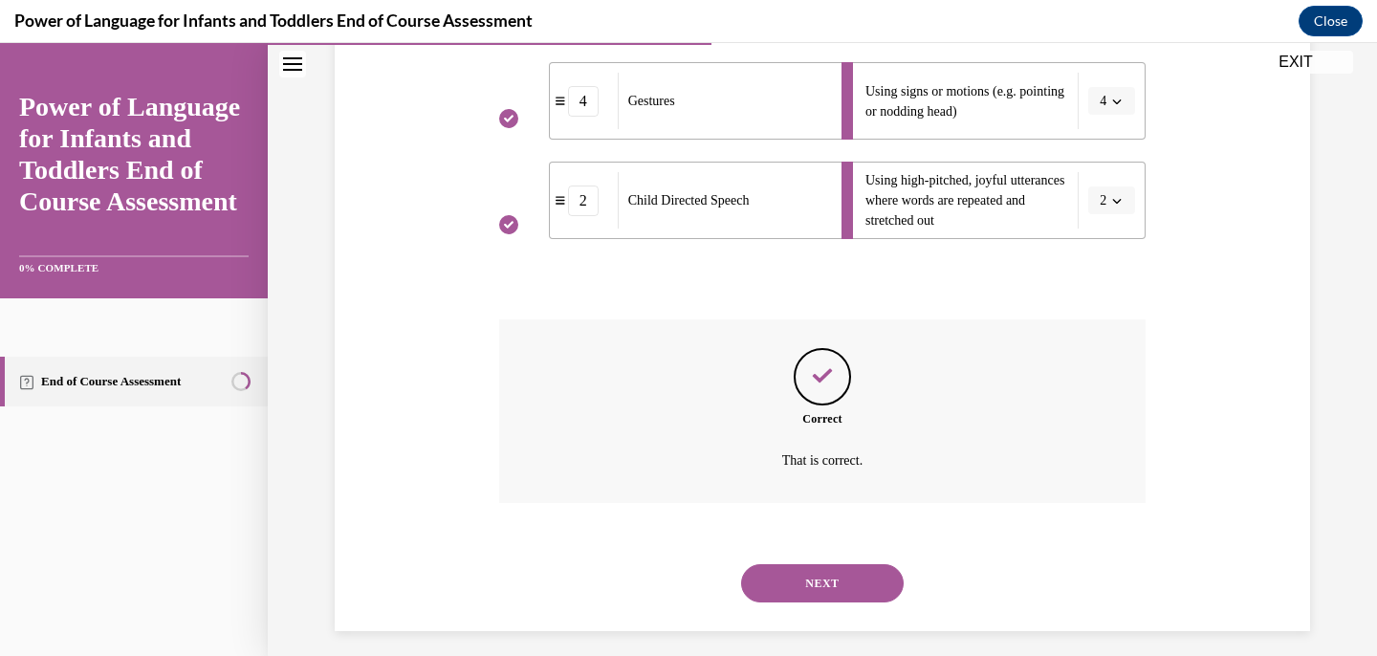
scroll to position [714, 0]
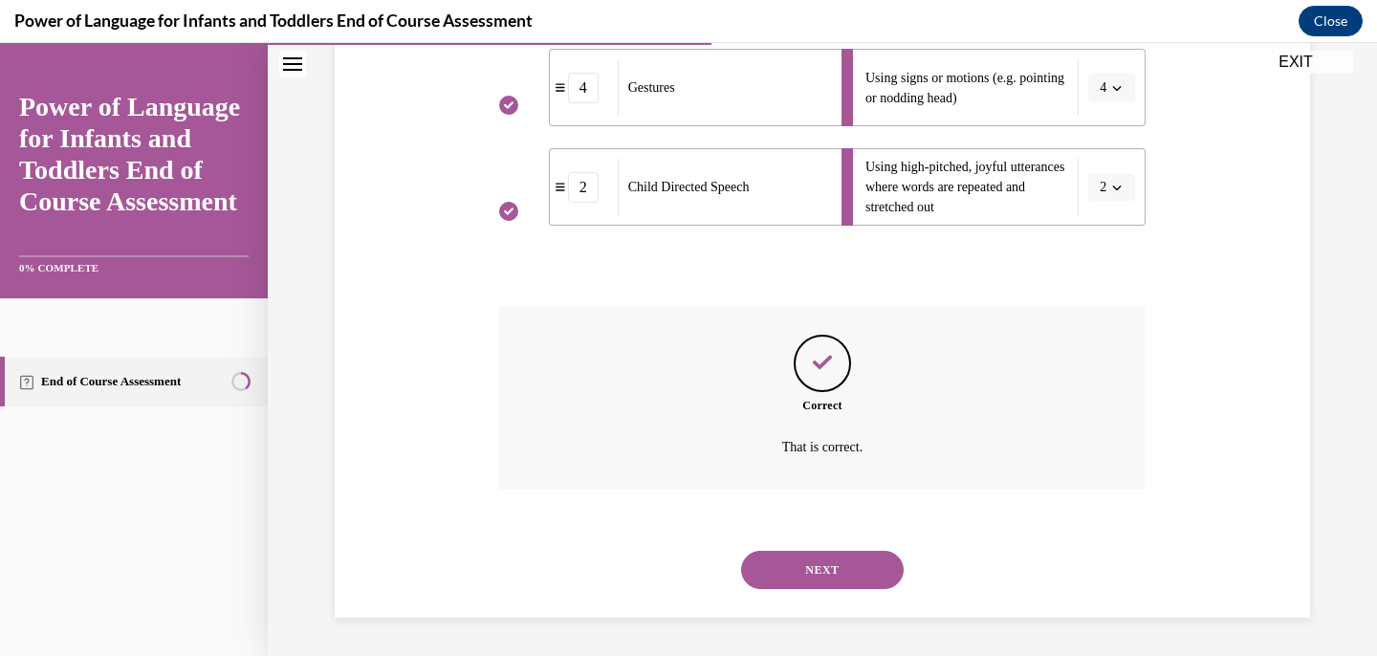
click at [869, 568] on button "NEXT" at bounding box center [822, 570] width 163 height 38
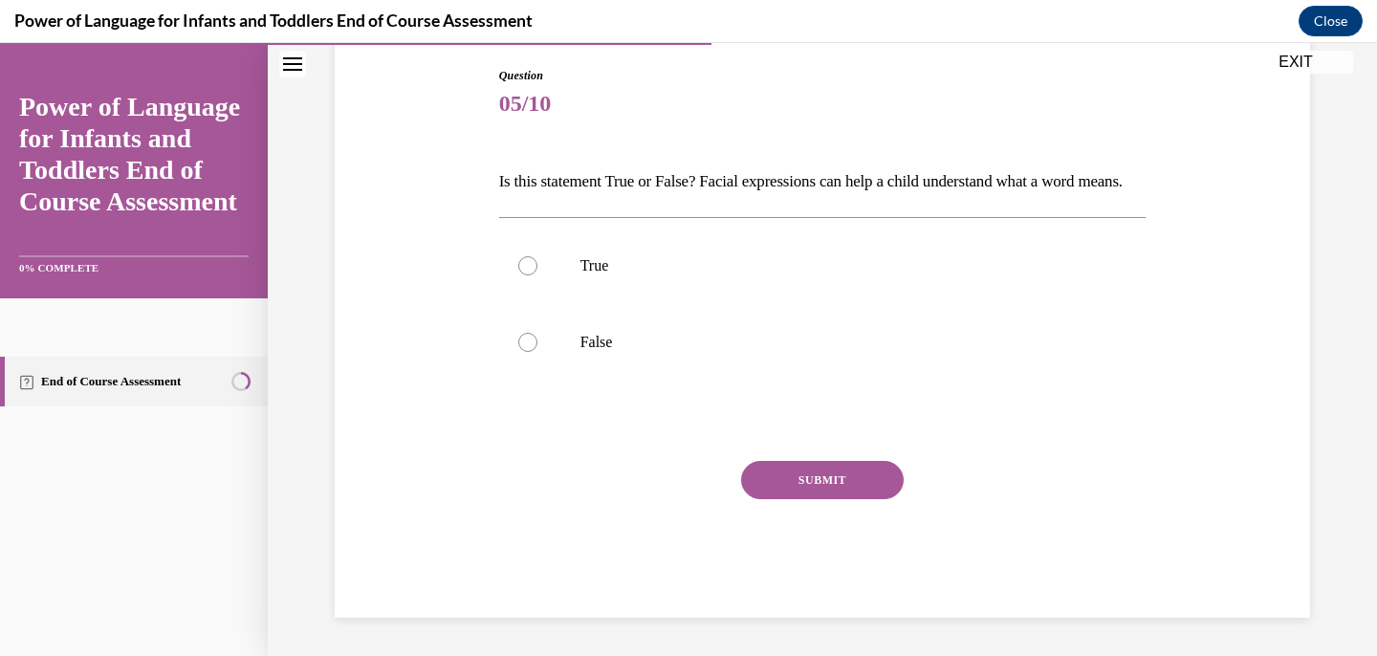
scroll to position [212, 0]
click at [843, 275] on p "True" at bounding box center [840, 265] width 518 height 19
click at [538, 275] on input "True" at bounding box center [527, 265] width 19 height 19
radio input "true"
click at [836, 492] on button "SUBMIT" at bounding box center [822, 480] width 163 height 38
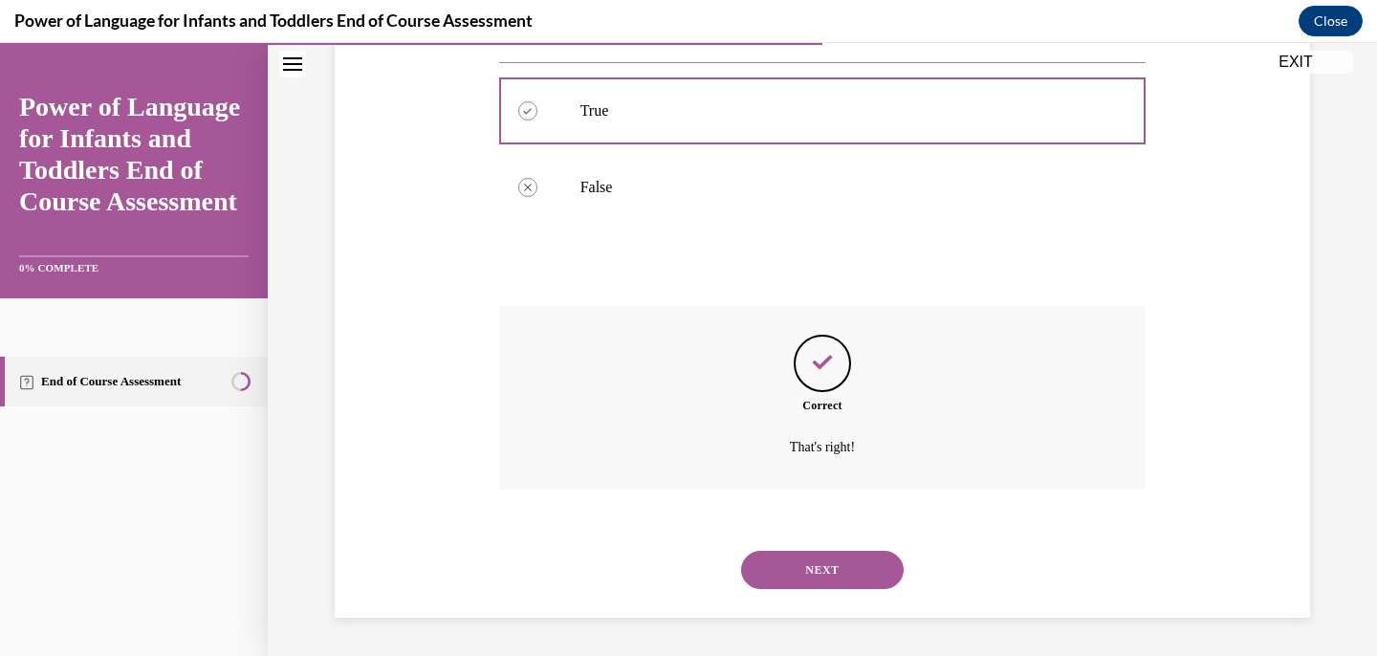
scroll to position [386, 0]
click at [853, 572] on button "NEXT" at bounding box center [822, 570] width 163 height 38
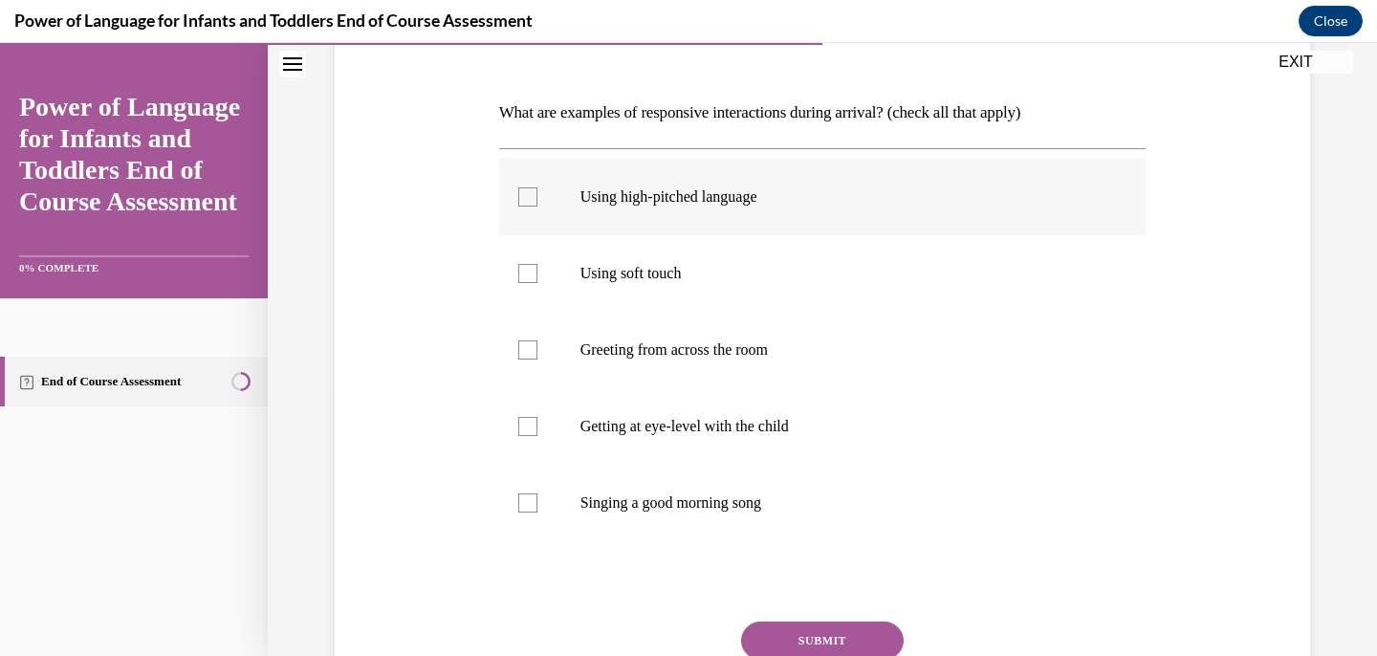
scroll to position [269, 0]
click at [871, 217] on label "Using high-pitched language" at bounding box center [823, 196] width 648 height 77
click at [538, 206] on input "Using high-pitched language" at bounding box center [527, 196] width 19 height 19
checkbox input "true"
click at [852, 284] on label "Using soft touch" at bounding box center [823, 272] width 648 height 77
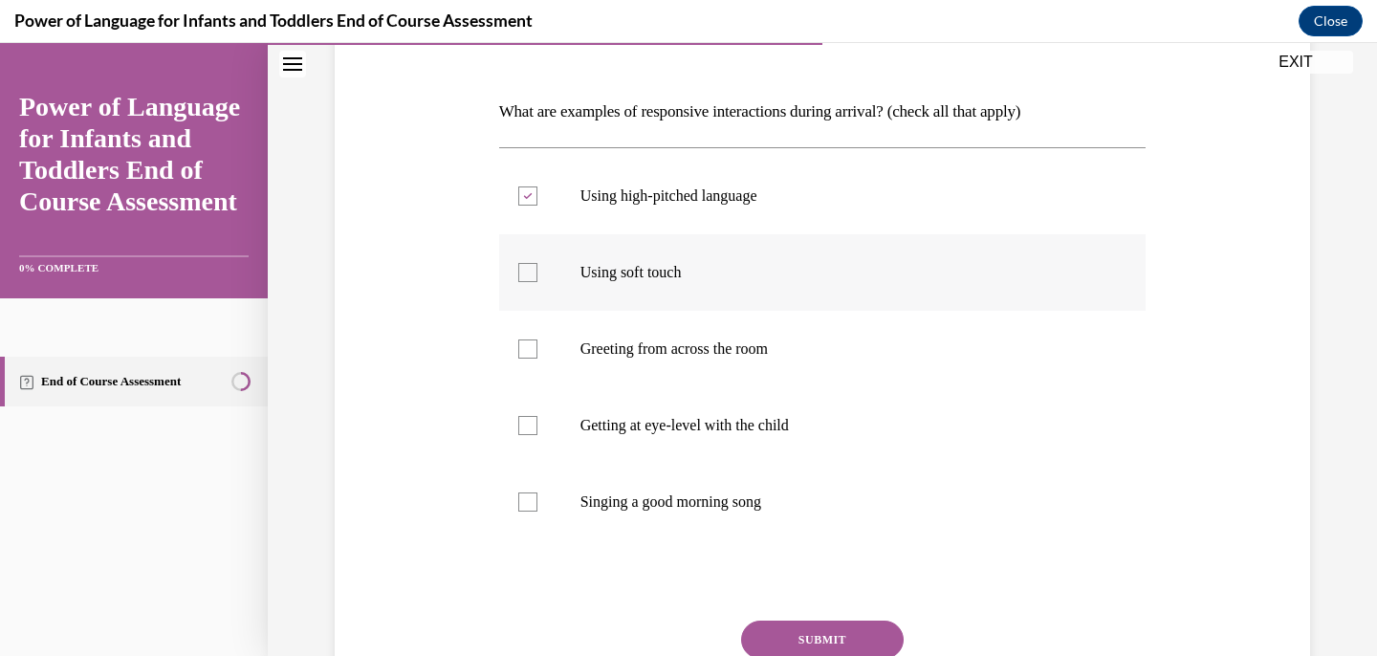
click at [538, 282] on input "Using soft touch" at bounding box center [527, 272] width 19 height 19
checkbox input "true"
click at [840, 423] on p "Getting at eye-level with the child" at bounding box center [840, 425] width 518 height 19
click at [538, 423] on input "Getting at eye-level with the child" at bounding box center [527, 425] width 19 height 19
checkbox input "true"
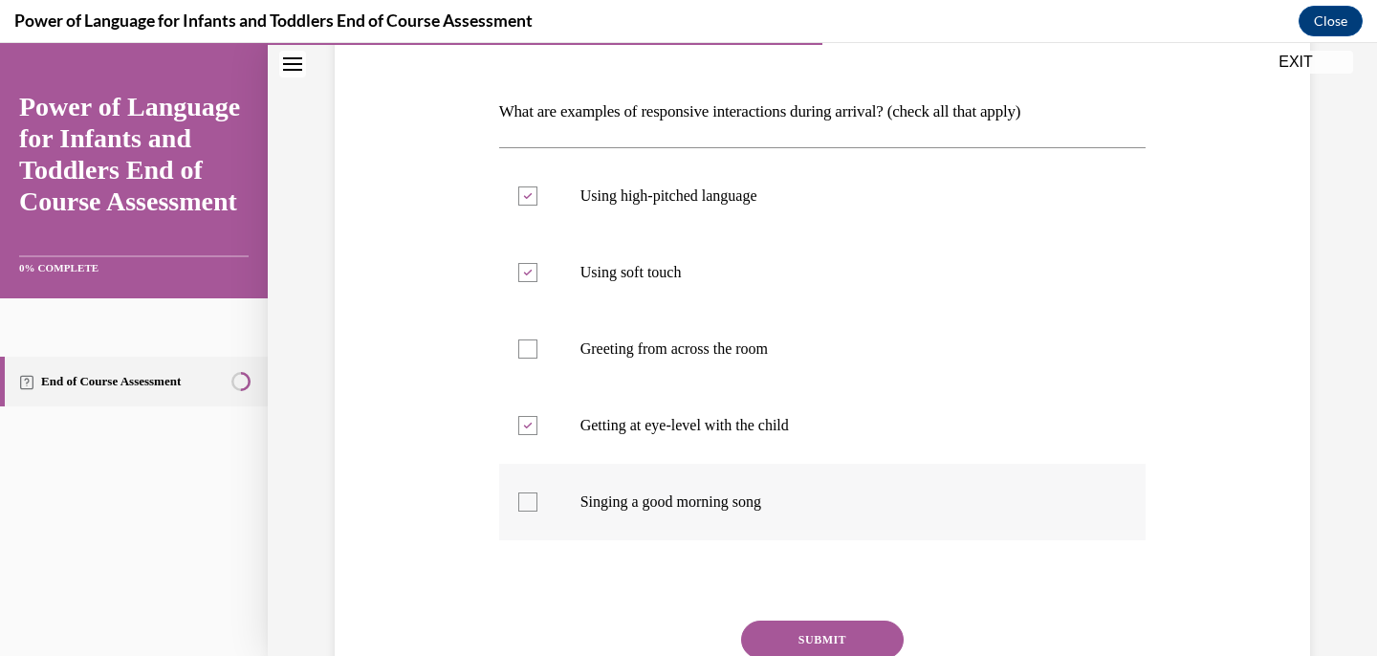
click at [830, 518] on label "Singing a good morning song" at bounding box center [823, 502] width 648 height 77
click at [538, 512] on input "Singing a good morning song" at bounding box center [527, 502] width 19 height 19
checkbox input "true"
click at [828, 634] on button "SUBMIT" at bounding box center [822, 640] width 163 height 38
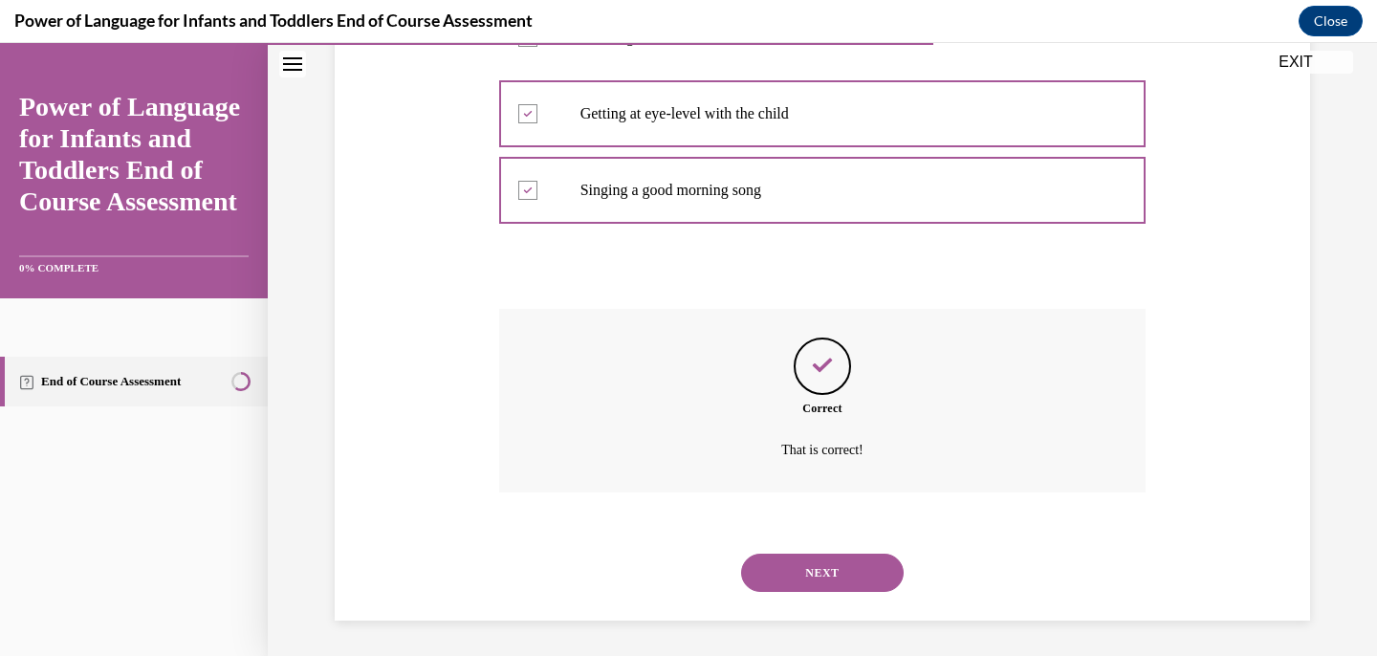
scroll to position [583, 0]
click at [828, 583] on button "NEXT" at bounding box center [822, 570] width 163 height 38
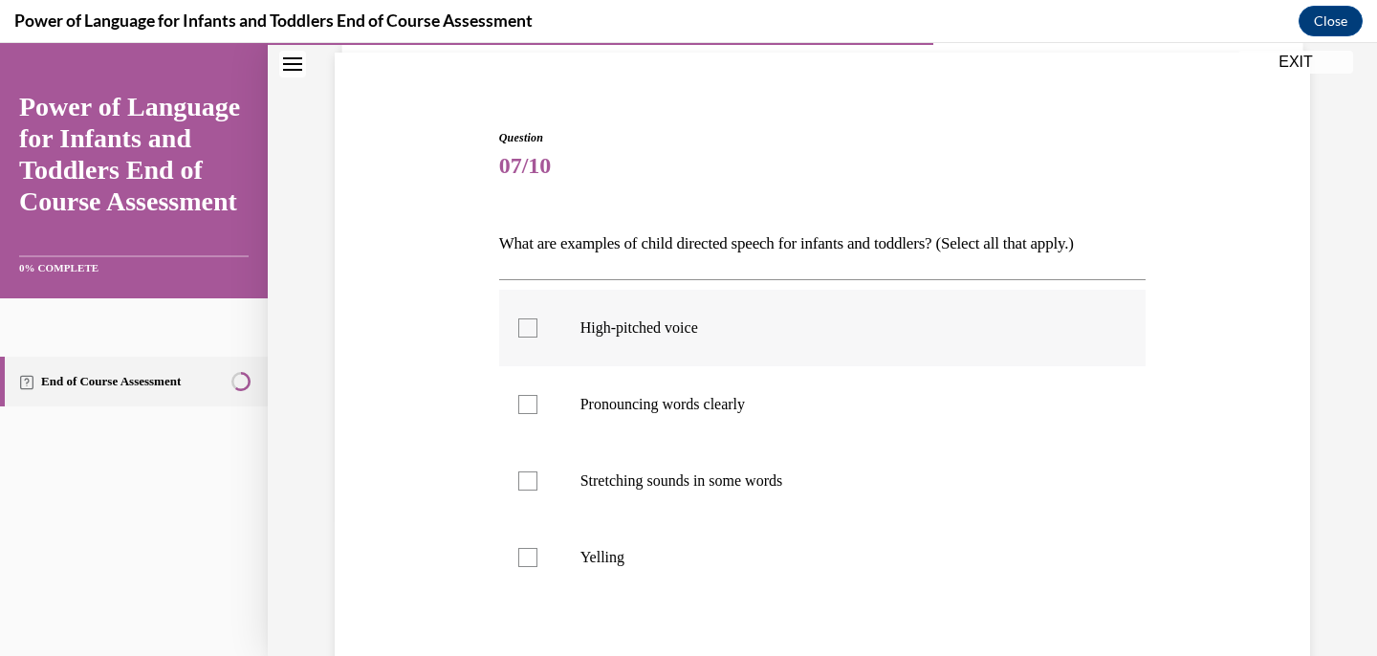
scroll to position [193, 0]
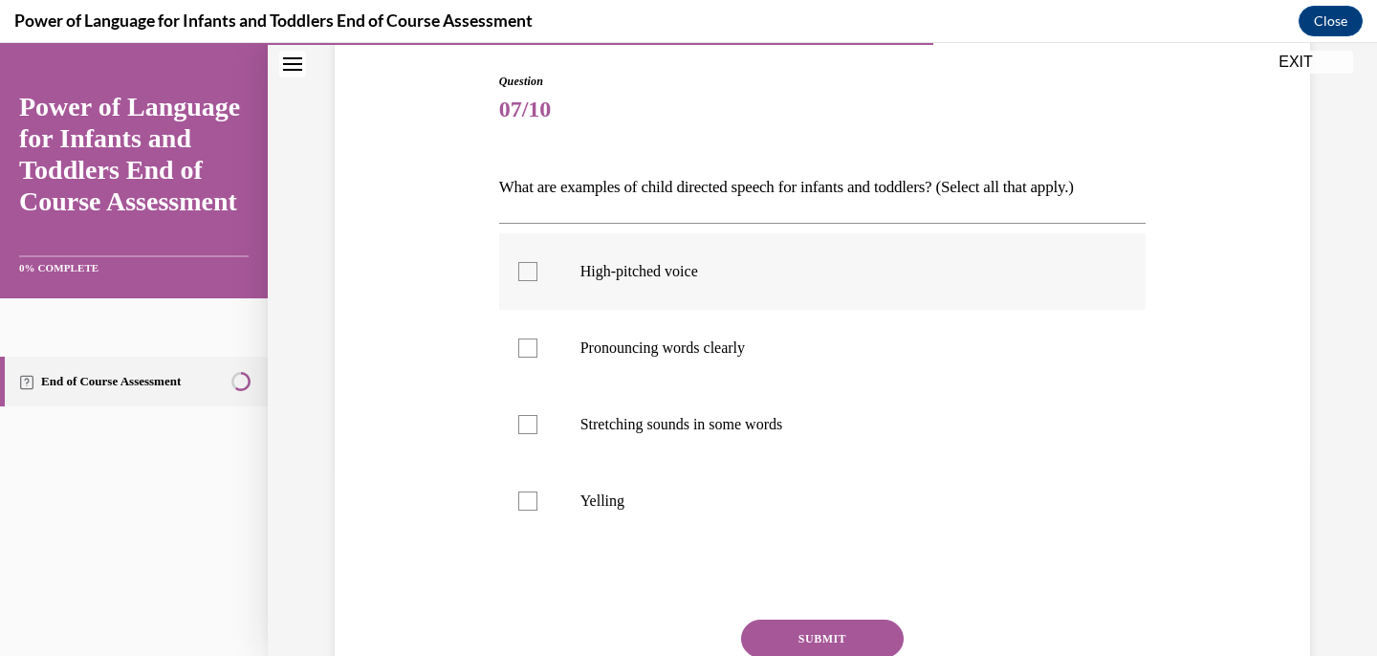
click at [847, 285] on label "High-pitched voice" at bounding box center [823, 271] width 648 height 77
click at [538, 281] on input "High-pitched voice" at bounding box center [527, 271] width 19 height 19
checkbox input "true"
click at [842, 345] on p "Pronouncing words clearly" at bounding box center [840, 348] width 518 height 19
click at [538, 345] on input "Pronouncing words clearly" at bounding box center [527, 348] width 19 height 19
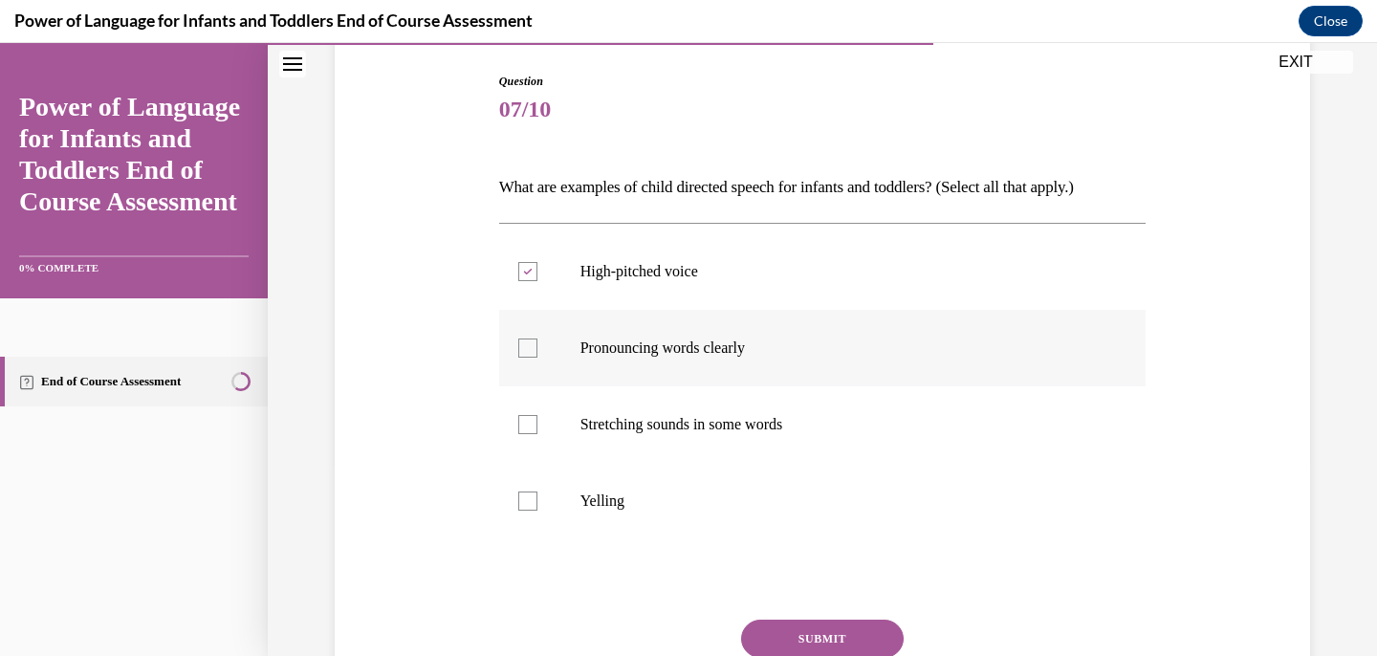
checkbox input "true"
click at [825, 420] on p "Stretching sounds in some words" at bounding box center [840, 424] width 518 height 19
click at [538, 420] on input "Stretching sounds in some words" at bounding box center [527, 424] width 19 height 19
checkbox input "true"
click at [835, 627] on button "SUBMIT" at bounding box center [822, 639] width 163 height 38
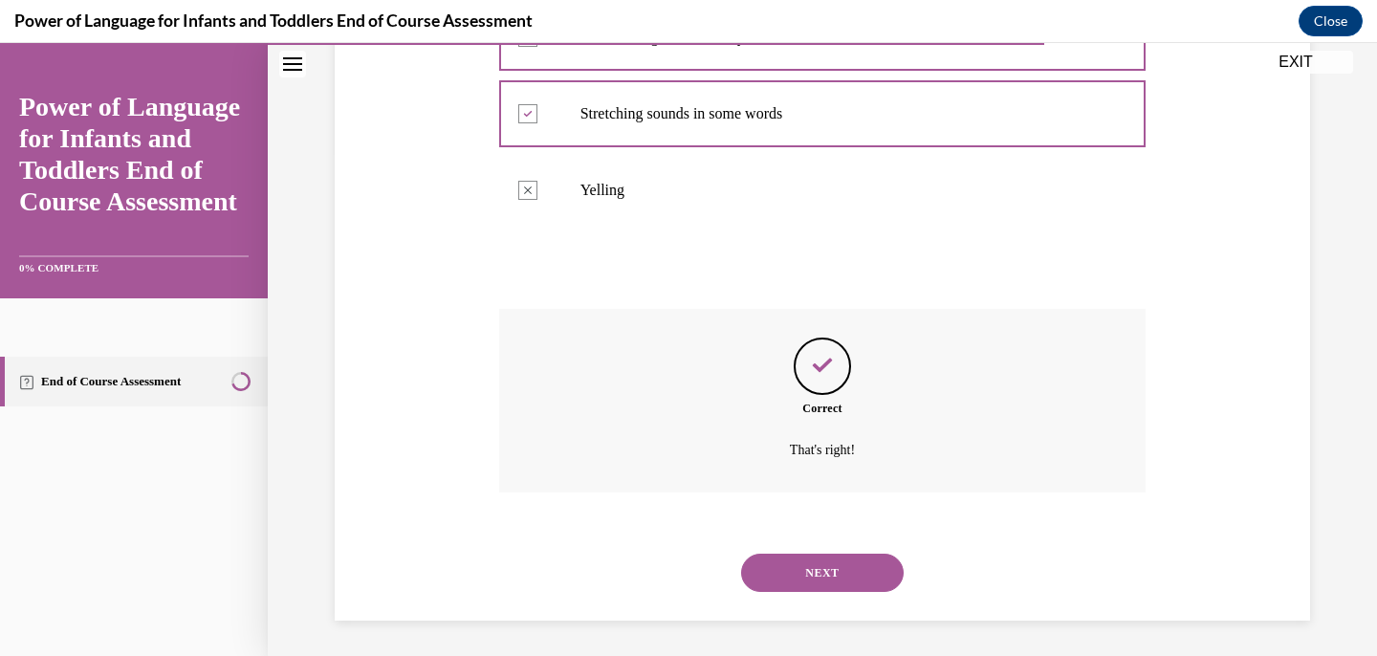
scroll to position [507, 0]
click at [856, 583] on button "NEXT" at bounding box center [822, 570] width 163 height 38
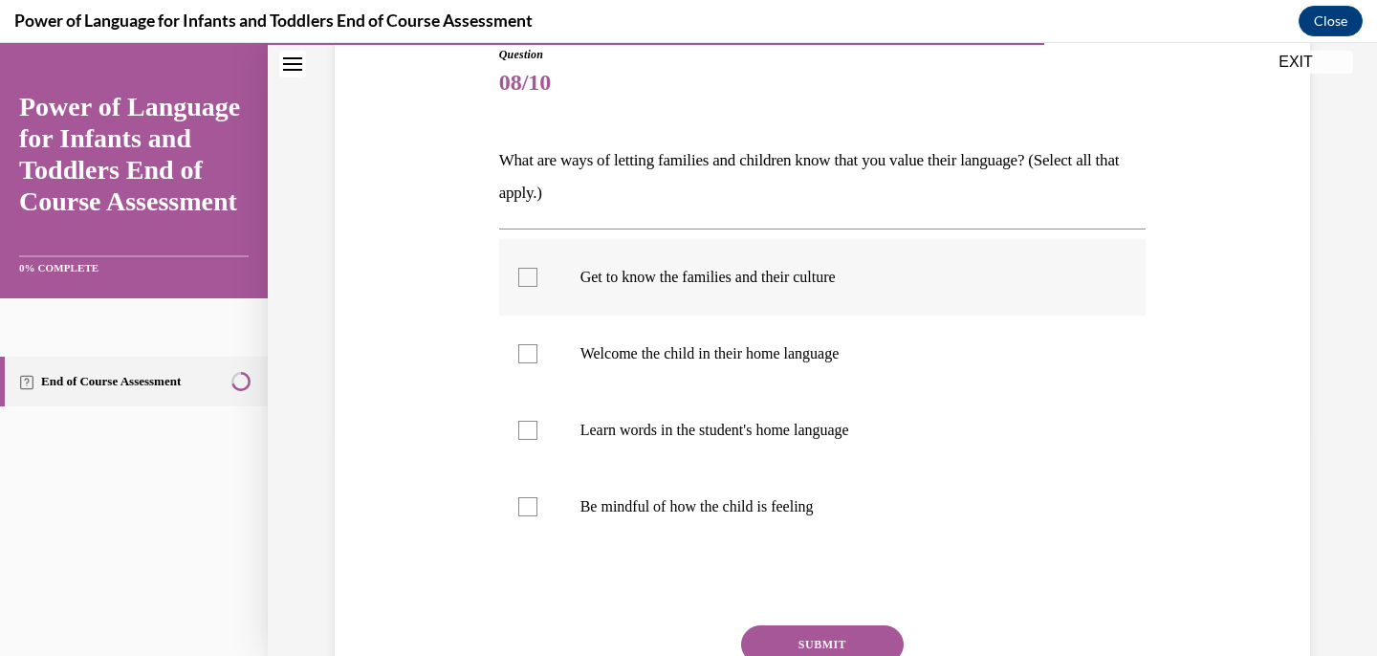
scroll to position [237, 0]
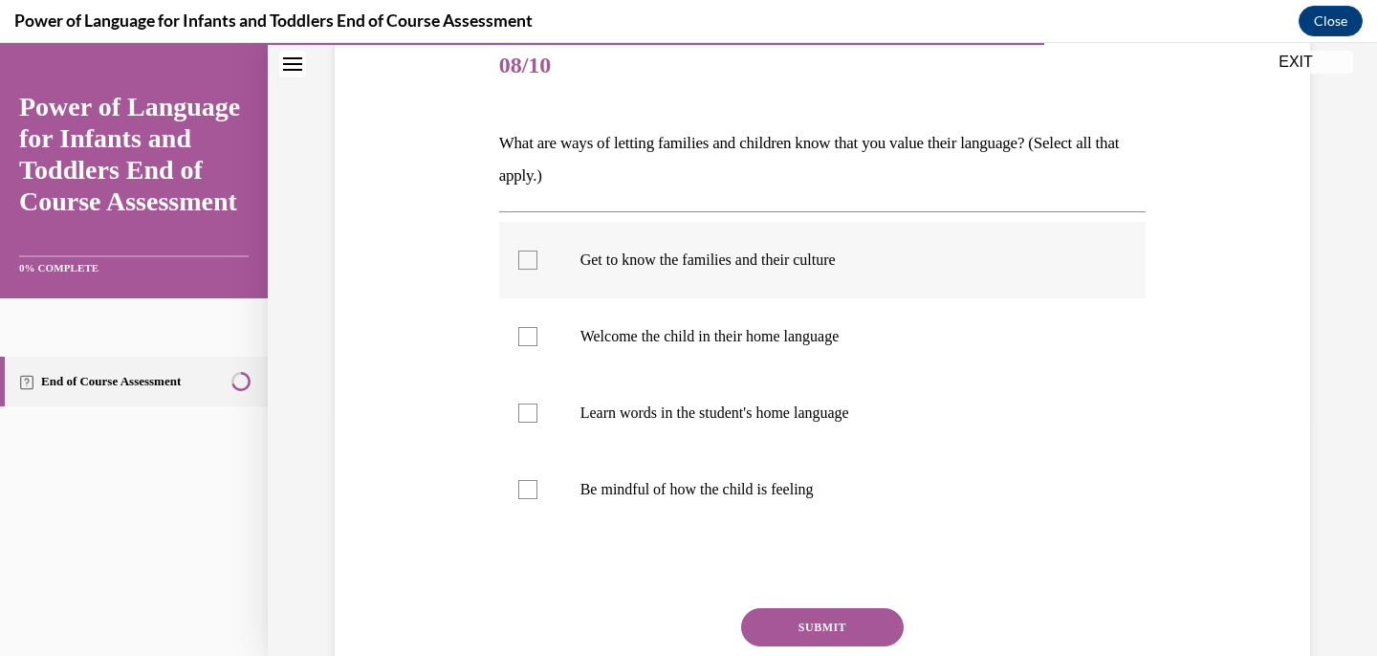
click at [960, 265] on p "Get to know the families and their culture" at bounding box center [840, 260] width 518 height 19
click at [538, 265] on input "Get to know the families and their culture" at bounding box center [527, 260] width 19 height 19
checkbox input "true"
click at [955, 326] on label "Welcome the child in their home language" at bounding box center [823, 336] width 648 height 77
click at [538, 327] on input "Welcome the child in their home language" at bounding box center [527, 336] width 19 height 19
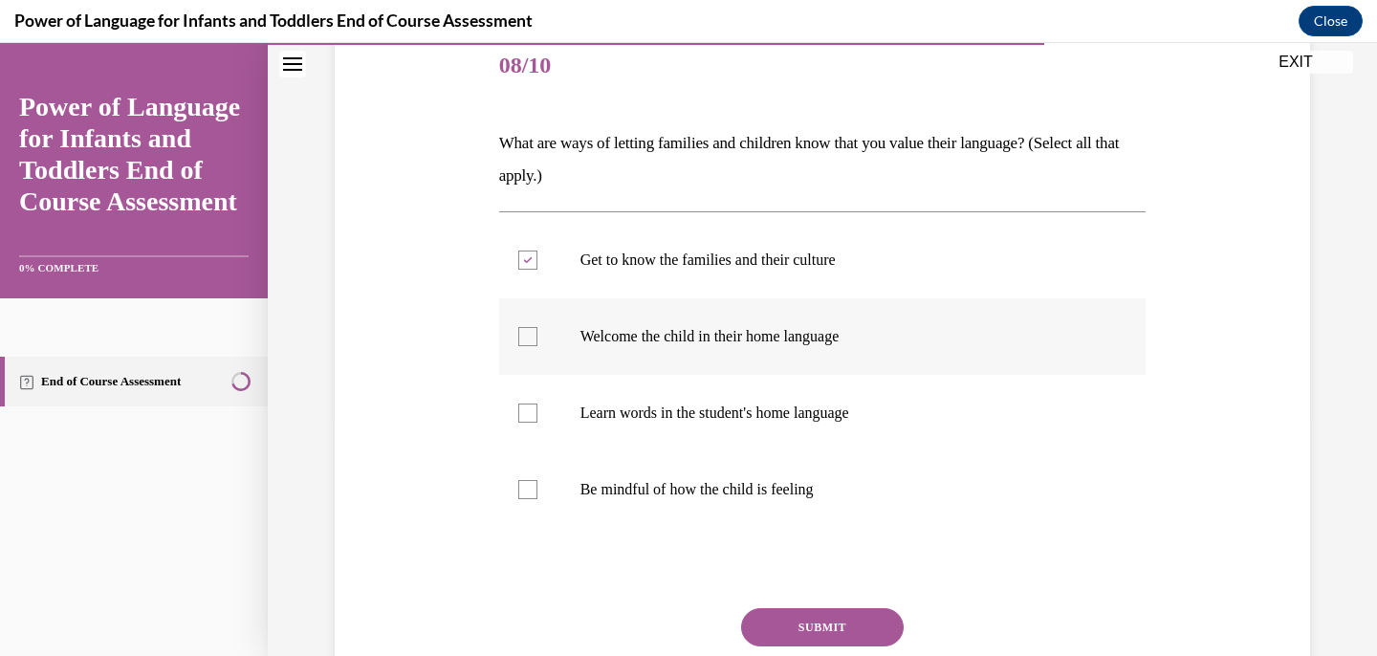
checkbox input "true"
click at [939, 432] on label "Learn words in the student's home language" at bounding box center [823, 413] width 648 height 77
click at [538, 423] on input "Learn words in the student's home language" at bounding box center [527, 413] width 19 height 19
checkbox input "true"
click at [885, 609] on button "SUBMIT" at bounding box center [822, 627] width 163 height 38
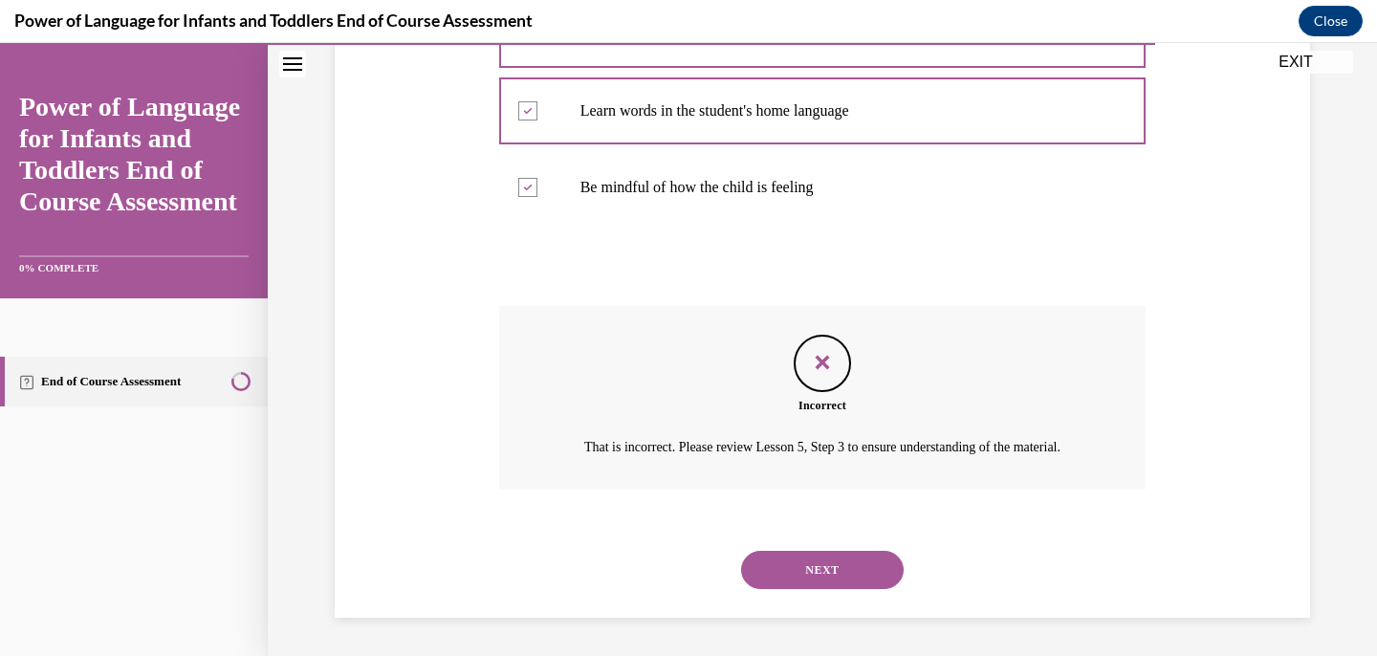
scroll to position [561, 0]
click at [863, 554] on button "NEXT" at bounding box center [822, 570] width 163 height 38
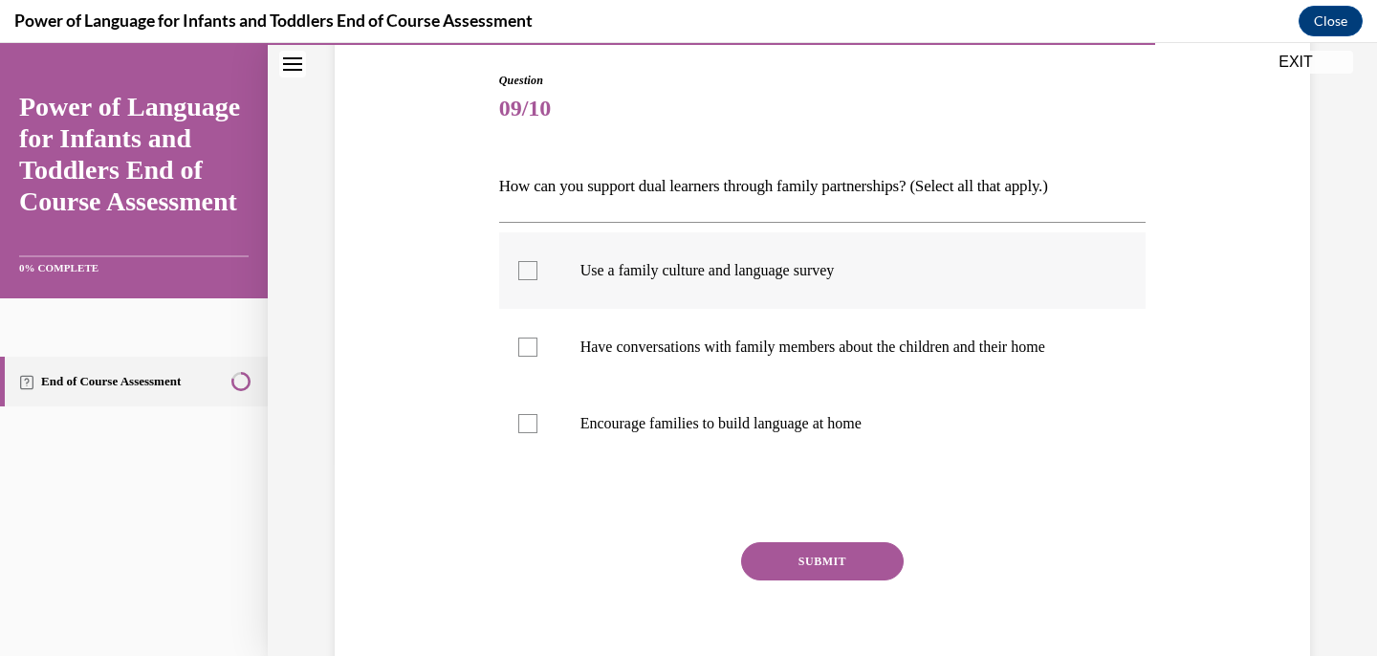
scroll to position [199, 0]
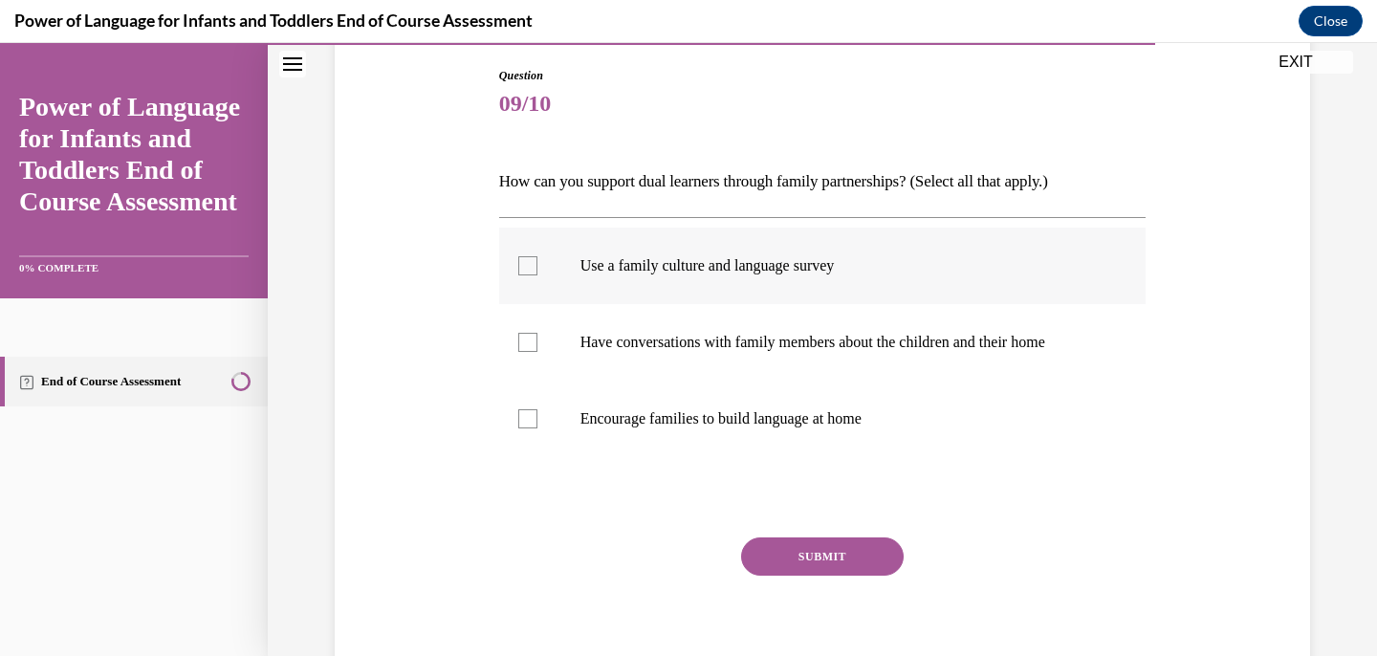
click at [944, 262] on p "Use a family culture and language survey" at bounding box center [840, 265] width 518 height 19
click at [538, 262] on input "Use a family culture and language survey" at bounding box center [527, 265] width 19 height 19
checkbox input "true"
click at [929, 327] on label "Have conversations with family members about the children and their home" at bounding box center [823, 342] width 648 height 77
click at [538, 333] on input "Have conversations with family members about the children and their home" at bounding box center [527, 342] width 19 height 19
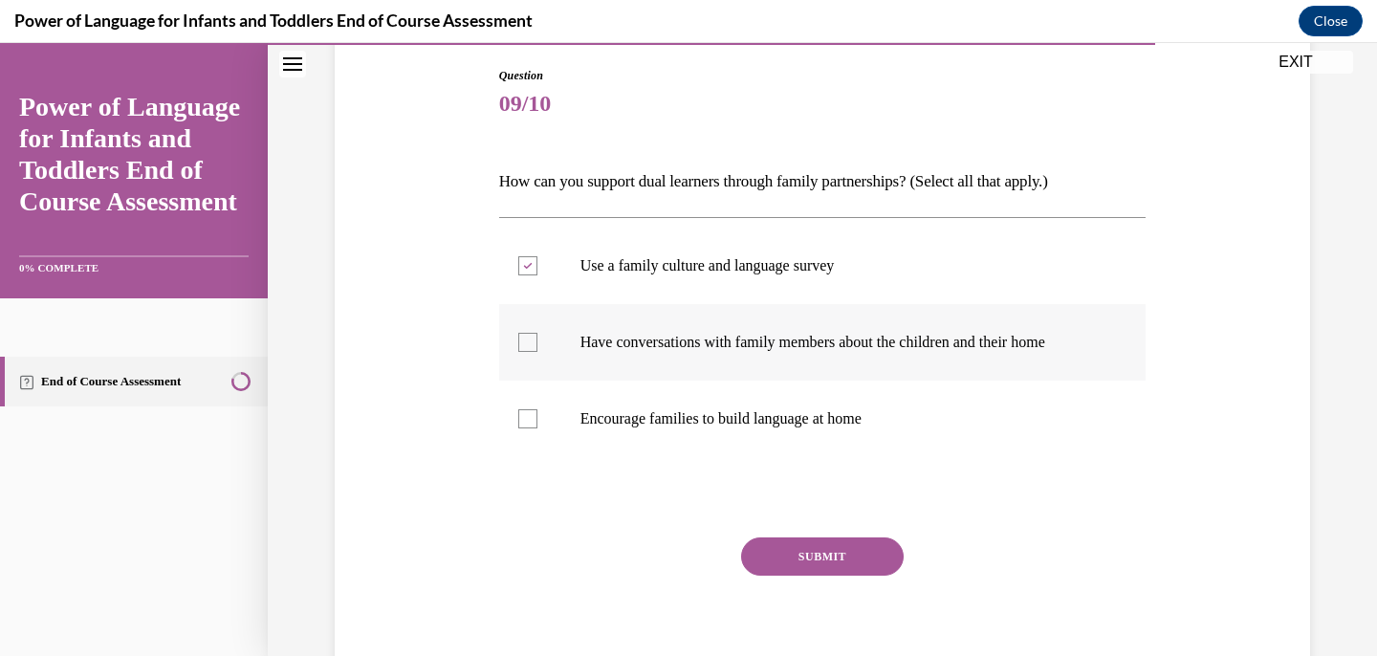
checkbox input "true"
click at [863, 554] on button "SUBMIT" at bounding box center [822, 557] width 163 height 38
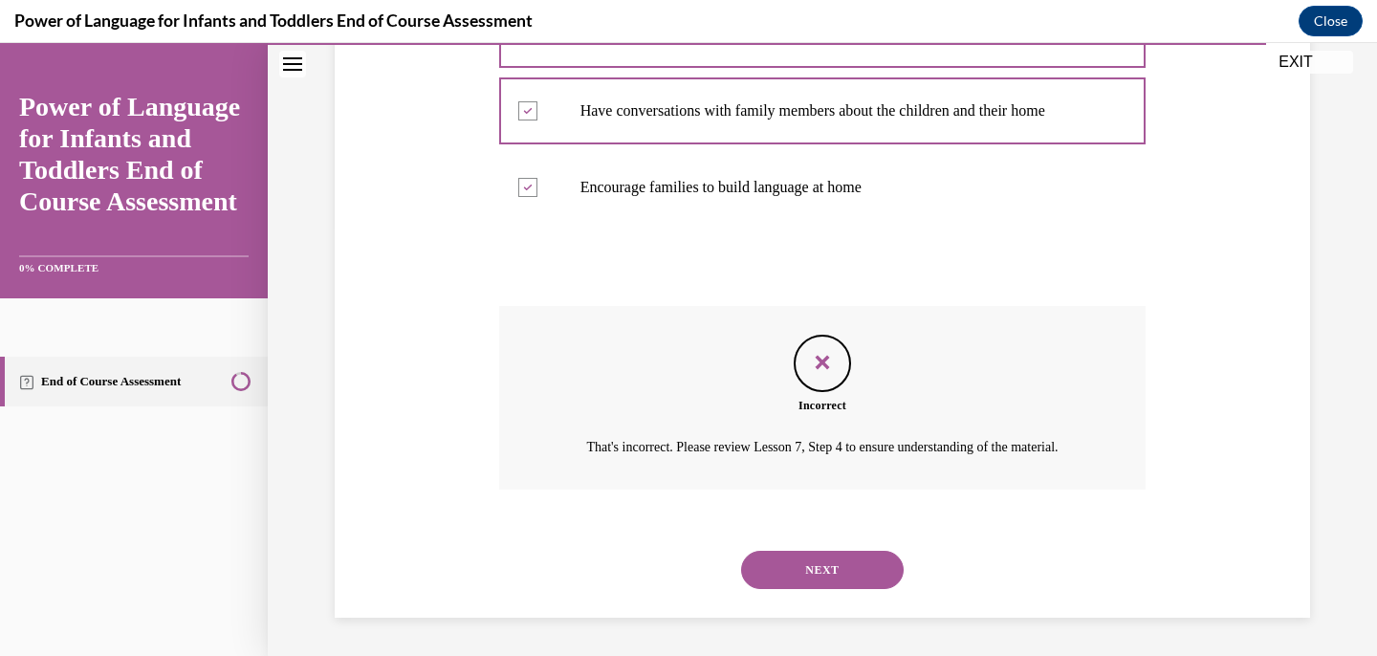
scroll to position [452, 0]
click at [863, 589] on div "NEXT" at bounding box center [823, 570] width 648 height 77
click at [876, 555] on button "NEXT" at bounding box center [822, 570] width 163 height 38
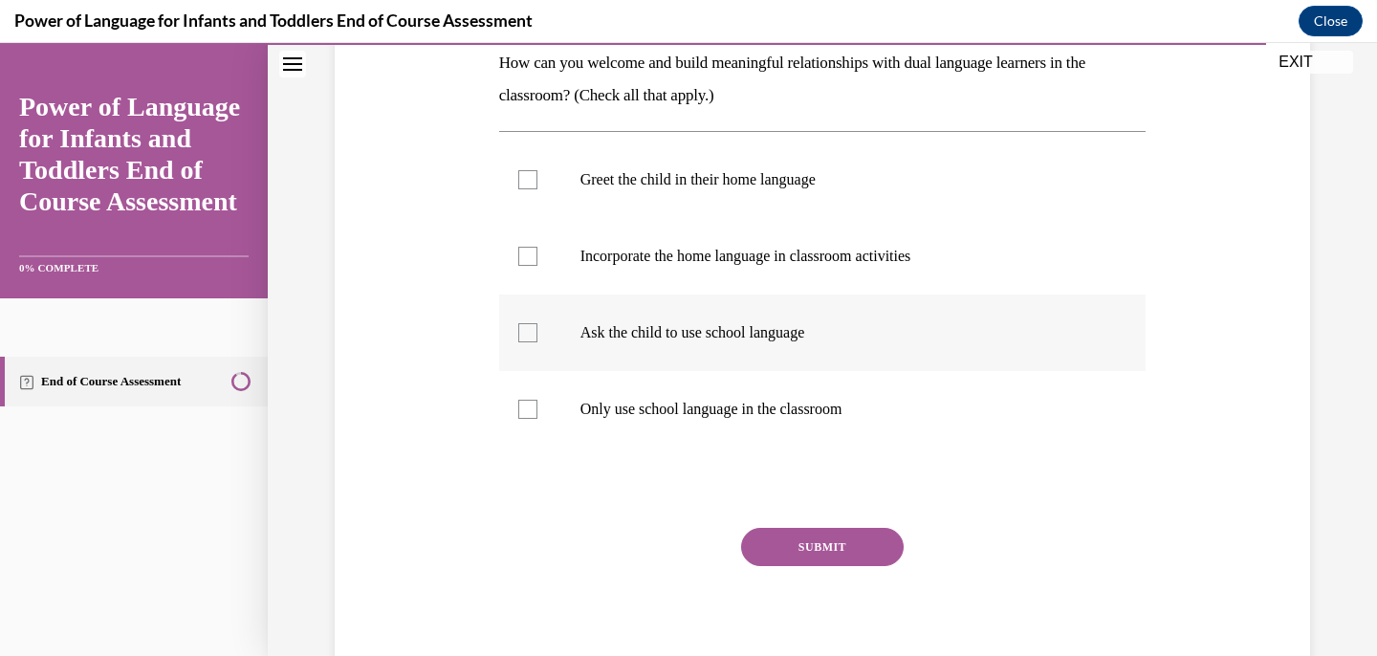
scroll to position [319, 0]
click at [832, 160] on label "Greet the child in their home language" at bounding box center [823, 179] width 648 height 77
click at [538, 169] on input "Greet the child in their home language" at bounding box center [527, 178] width 19 height 19
checkbox input "true"
click at [825, 249] on p "Incorporate the home language in classroom activities" at bounding box center [840, 255] width 518 height 19
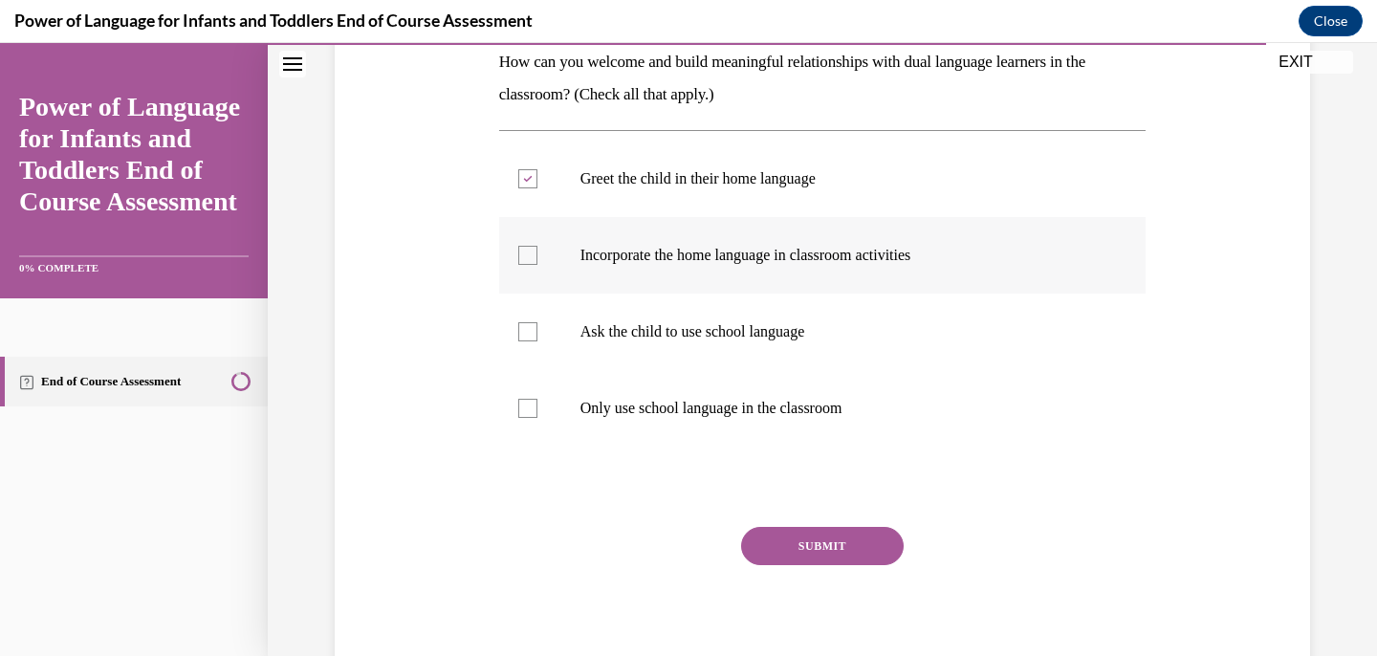
click at [538, 249] on input "Incorporate the home language in classroom activities" at bounding box center [527, 255] width 19 height 19
checkbox input "true"
click at [817, 411] on p "Only use school language in the classroom" at bounding box center [840, 408] width 518 height 19
click at [538, 411] on input "Only use school language in the classroom" at bounding box center [527, 408] width 19 height 19
click at [817, 411] on p "Only use school language in the classroom" at bounding box center [840, 408] width 518 height 19
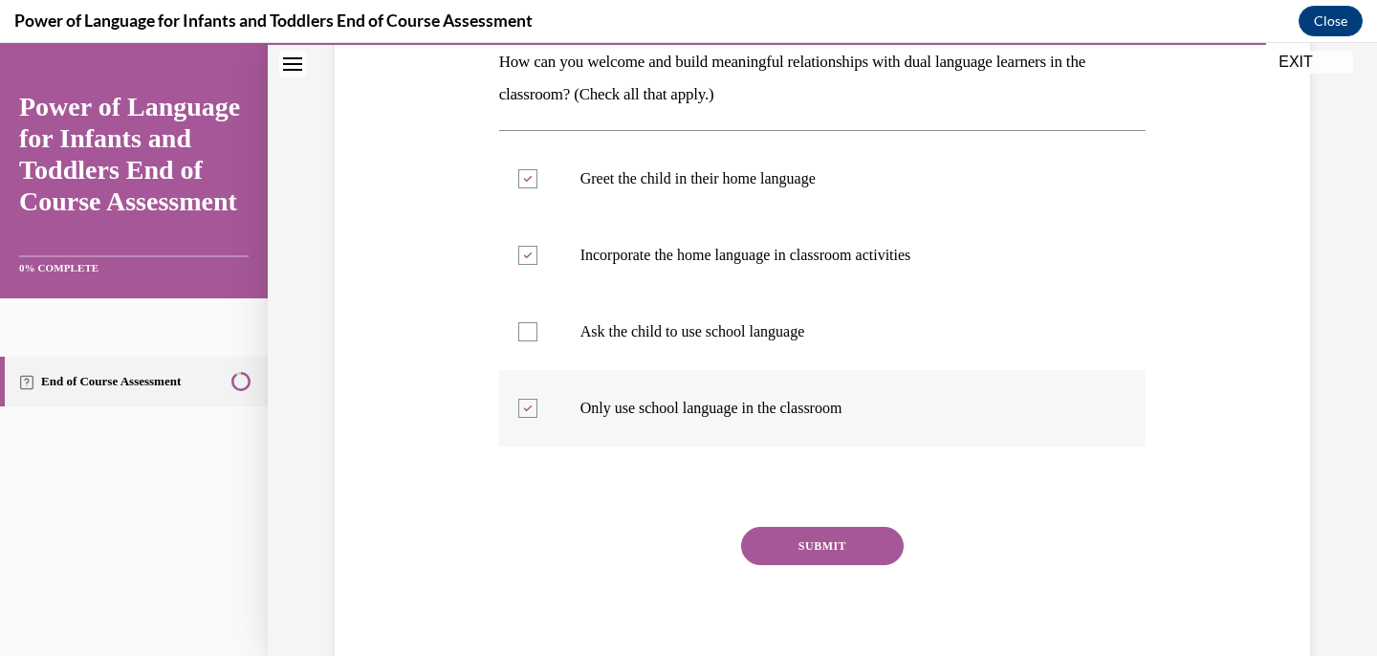
click at [538, 411] on input "Only use school language in the classroom" at bounding box center [527, 408] width 19 height 19
checkbox input "false"
click at [828, 527] on button "SUBMIT" at bounding box center [822, 546] width 163 height 38
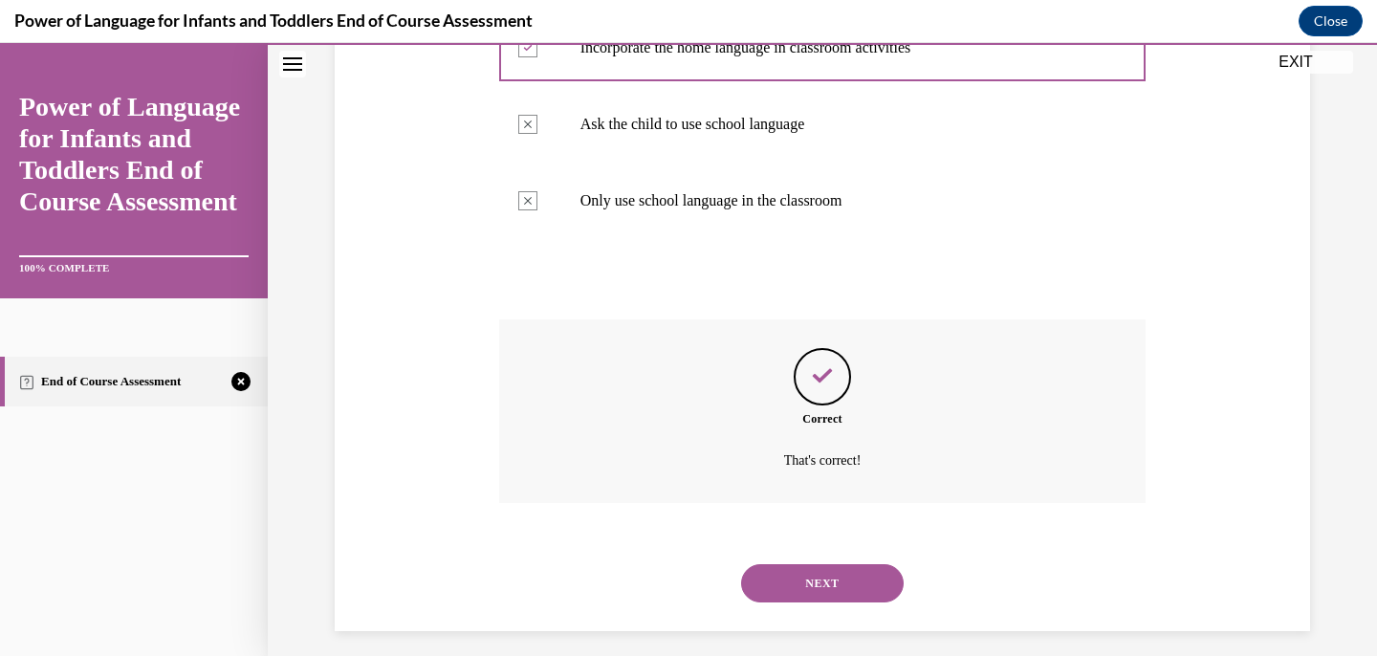
scroll to position [539, 0]
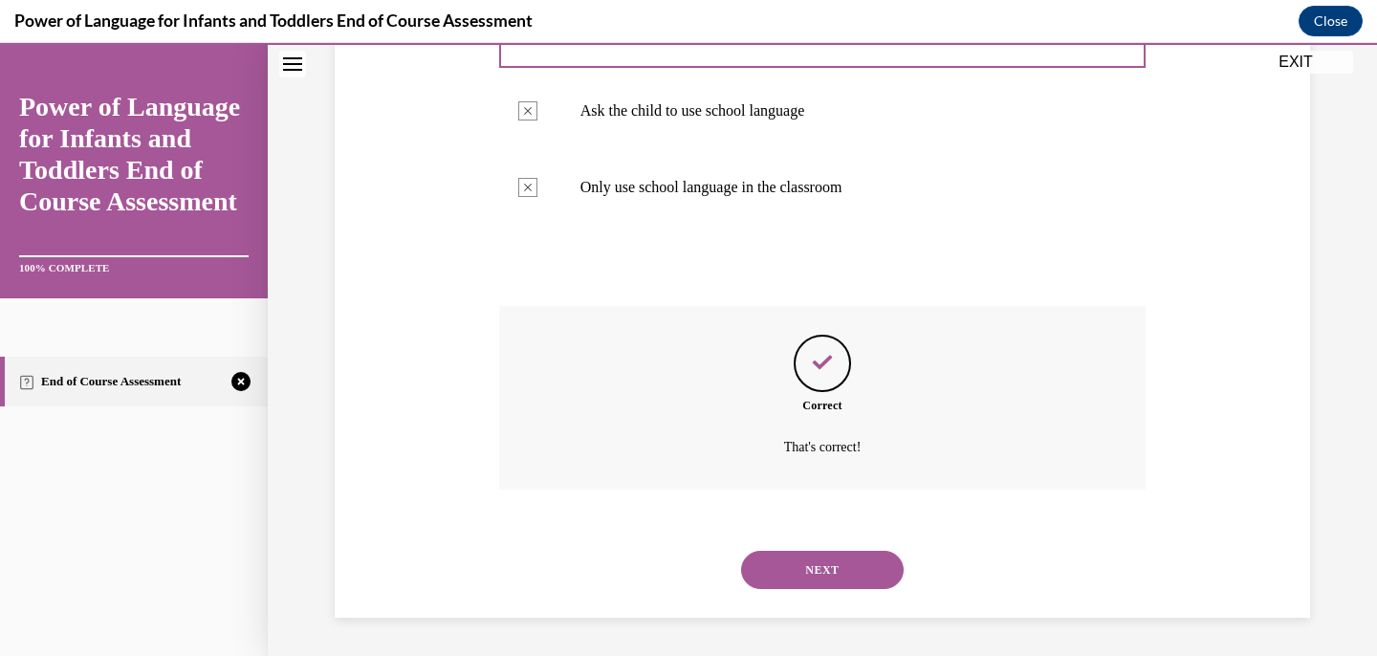
click at [836, 571] on button "NEXT" at bounding box center [822, 570] width 163 height 38
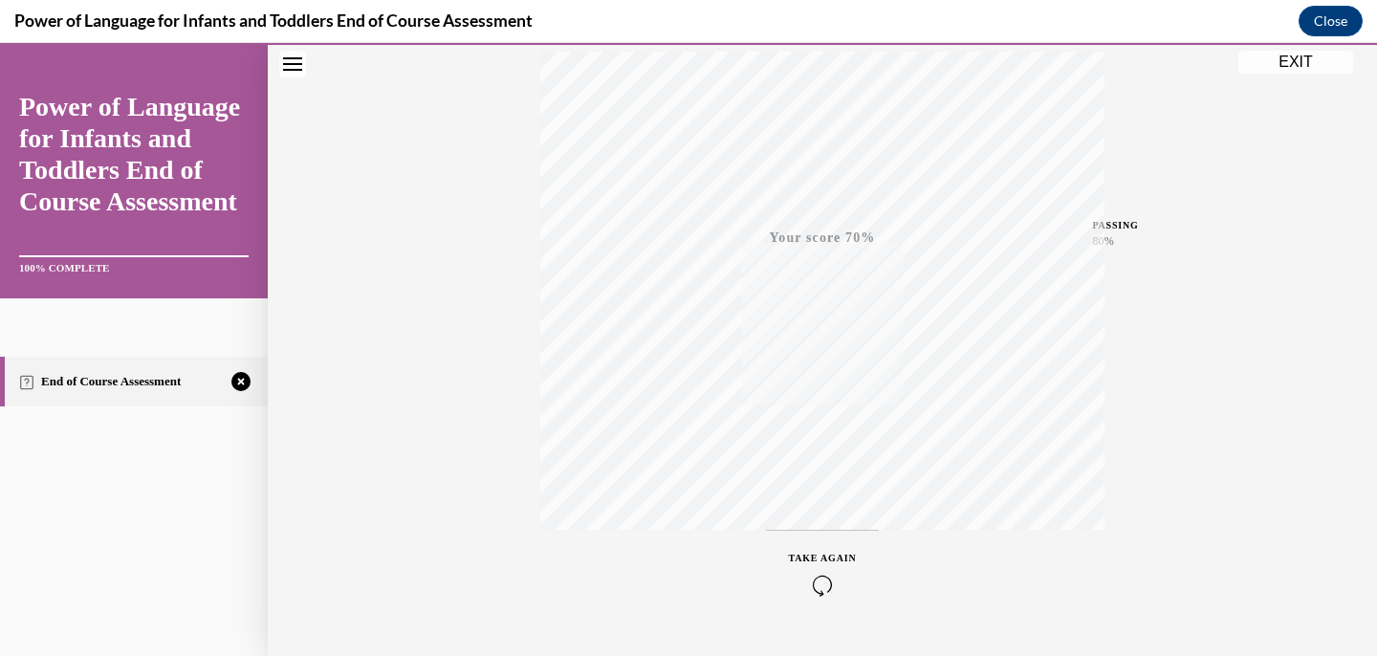
scroll to position [367, 0]
click at [831, 533] on icon "button" at bounding box center [823, 539] width 68 height 21
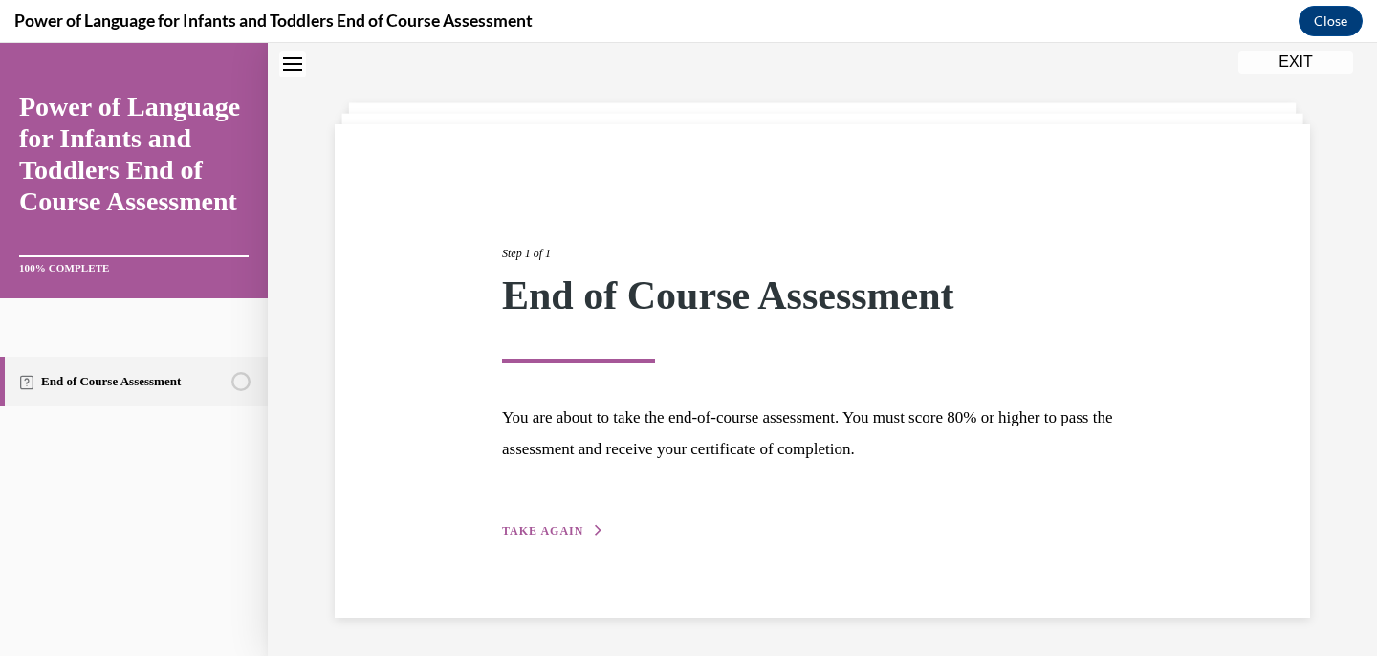
scroll to position [64, 0]
click at [581, 530] on button "TAKE AGAIN" at bounding box center [553, 531] width 102 height 17
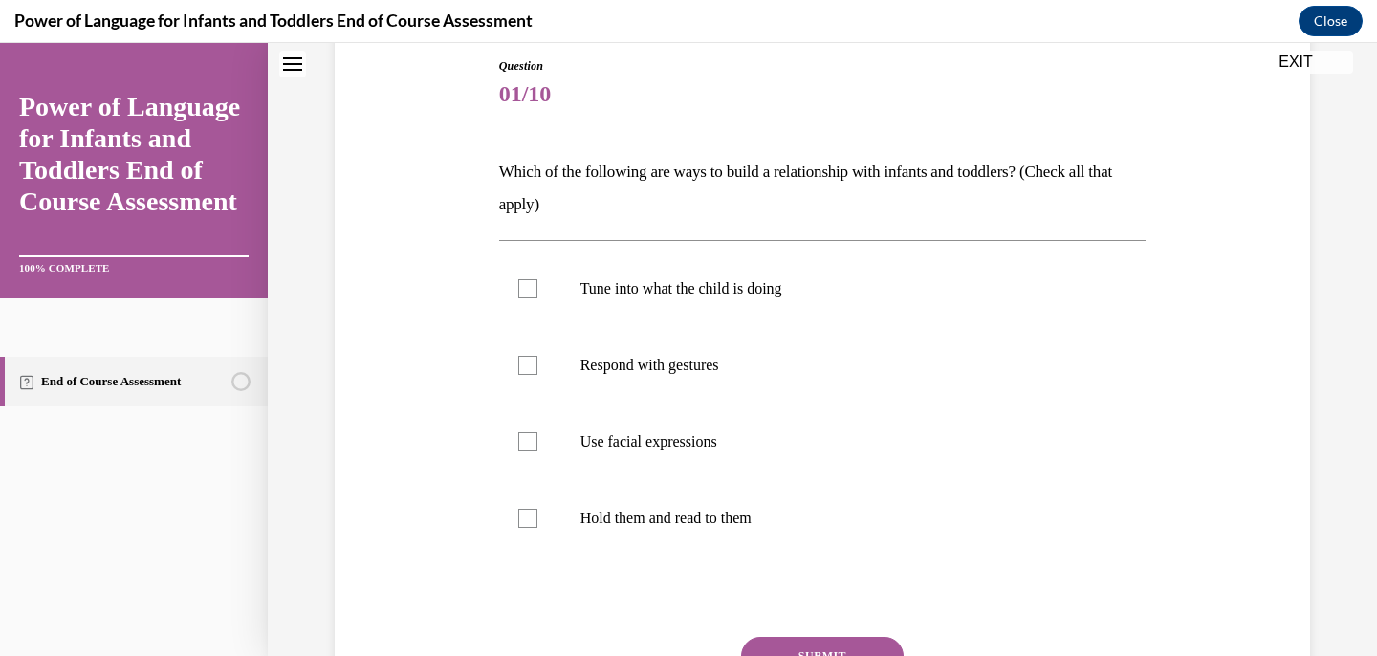
scroll to position [215, 0]
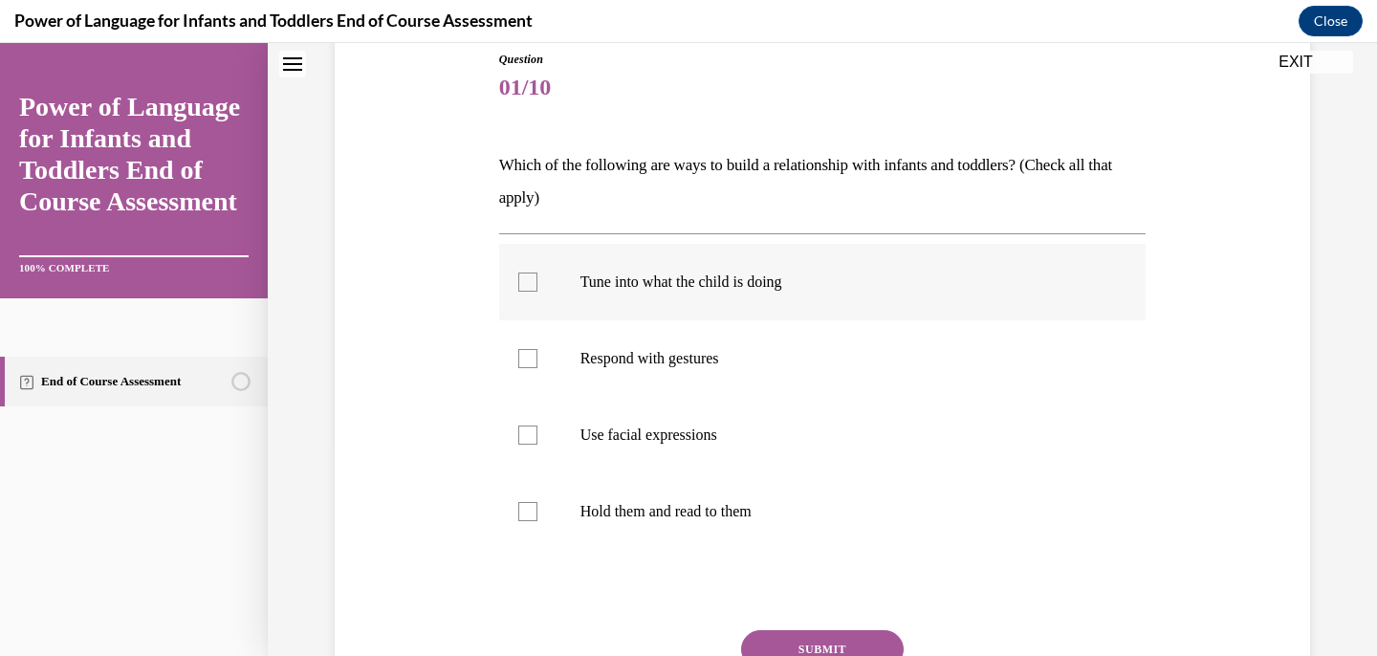
click at [690, 294] on label "Tune into what the child is doing" at bounding box center [823, 282] width 648 height 77
click at [538, 292] on input "Tune into what the child is doing" at bounding box center [527, 282] width 19 height 19
checkbox input "true"
click at [694, 341] on label "Respond with gestures" at bounding box center [823, 358] width 648 height 77
click at [538, 349] on input "Respond with gestures" at bounding box center [527, 358] width 19 height 19
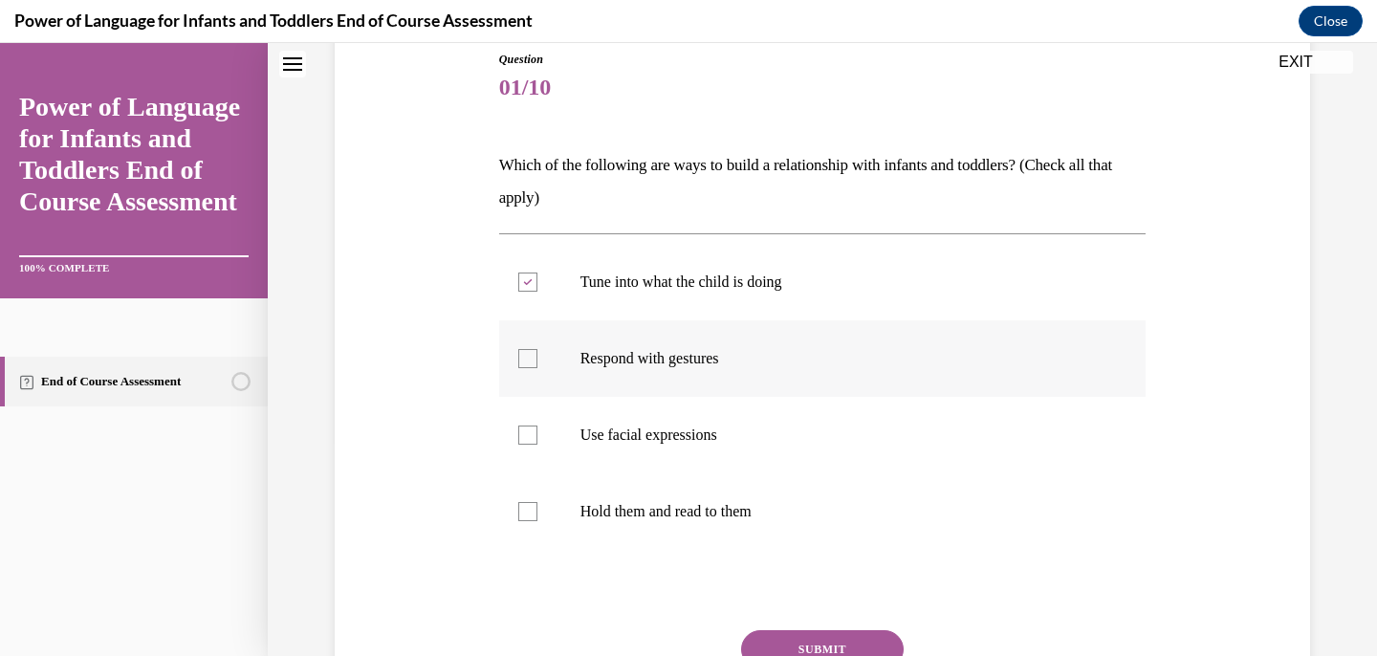
checkbox input "true"
click at [675, 435] on p "Use facial expressions" at bounding box center [840, 435] width 518 height 19
click at [538, 435] on input "Use facial expressions" at bounding box center [527, 435] width 19 height 19
checkbox input "true"
click at [674, 517] on p "Hold them and read to them" at bounding box center [840, 511] width 518 height 19
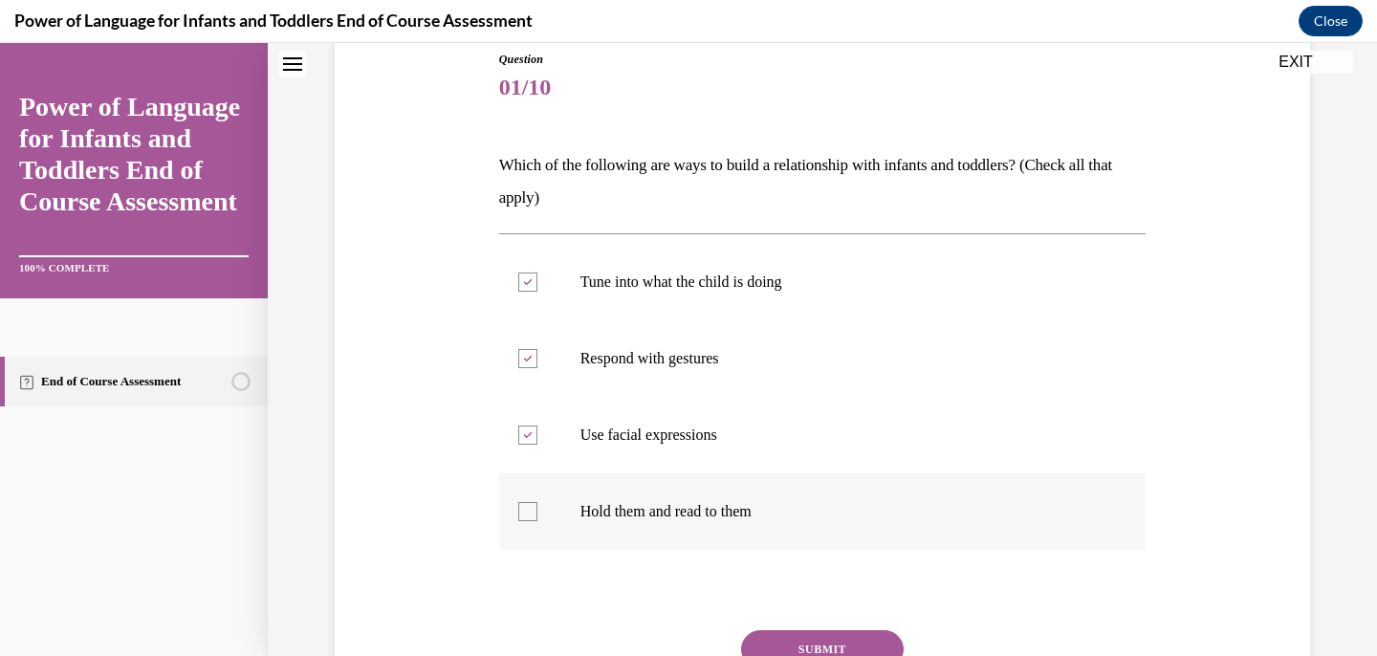
click at [538, 517] on input "Hold them and read to them" at bounding box center [527, 511] width 19 height 19
checkbox input "true"
click at [826, 640] on button "SUBMIT" at bounding box center [822, 649] width 163 height 38
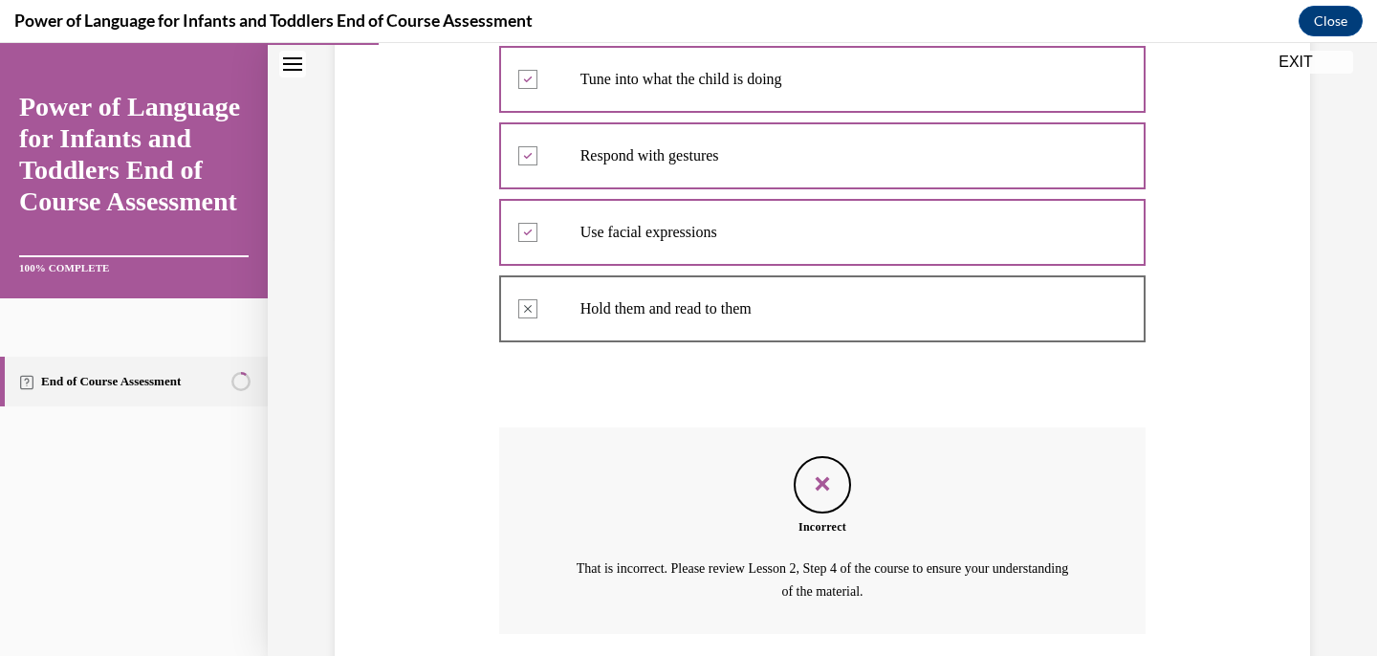
scroll to position [406, 0]
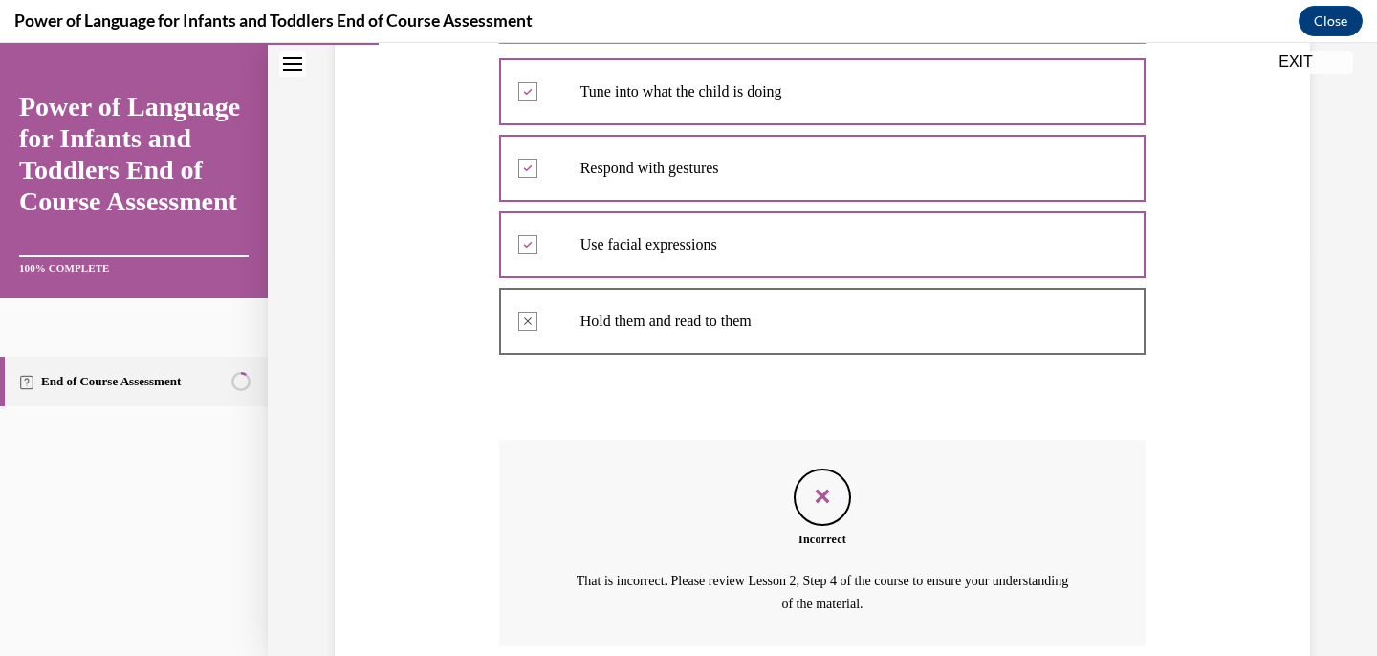
click at [1287, 55] on button "EXIT" at bounding box center [1296, 62] width 115 height 23
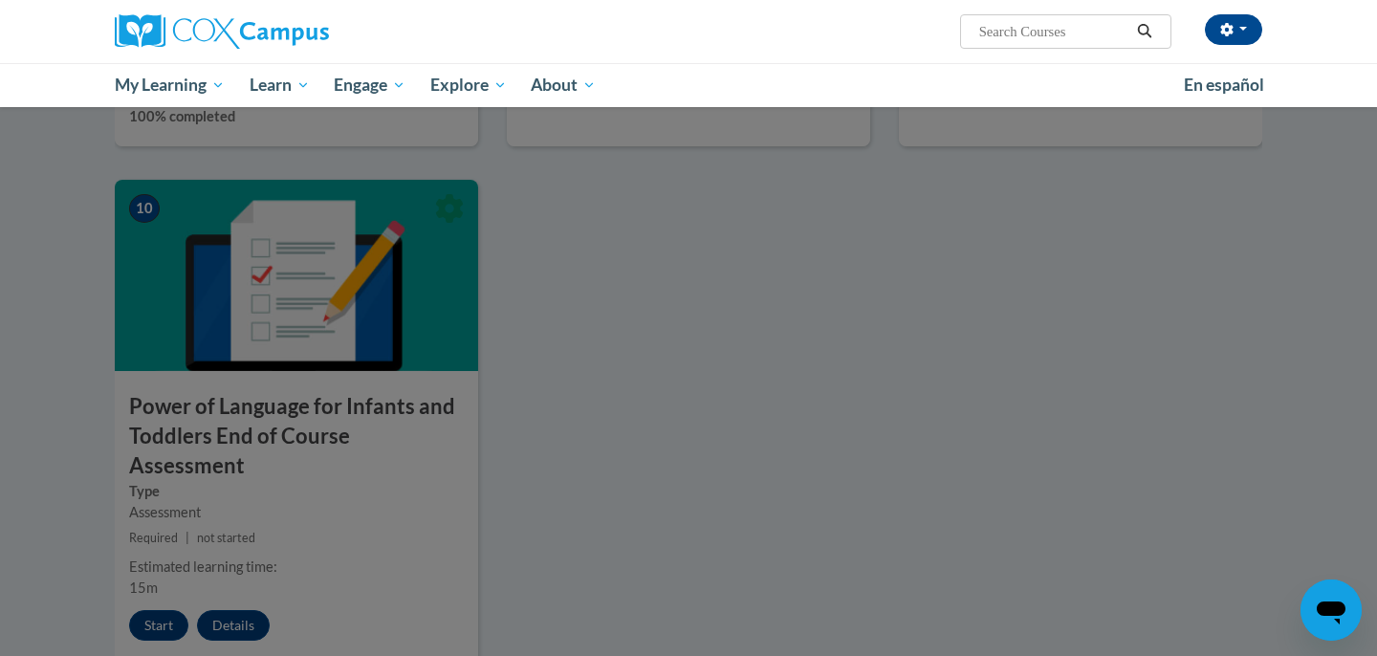
scroll to position [1888, 0]
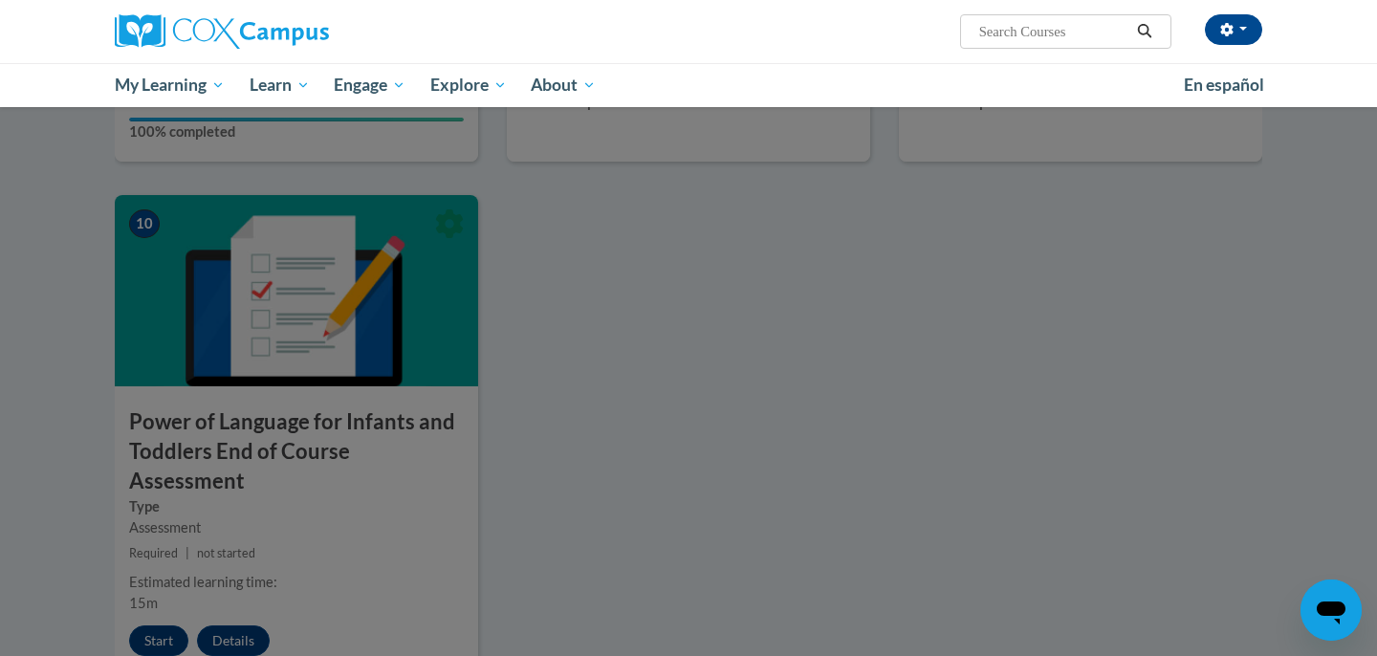
click at [693, 418] on div at bounding box center [688, 328] width 1377 height 656
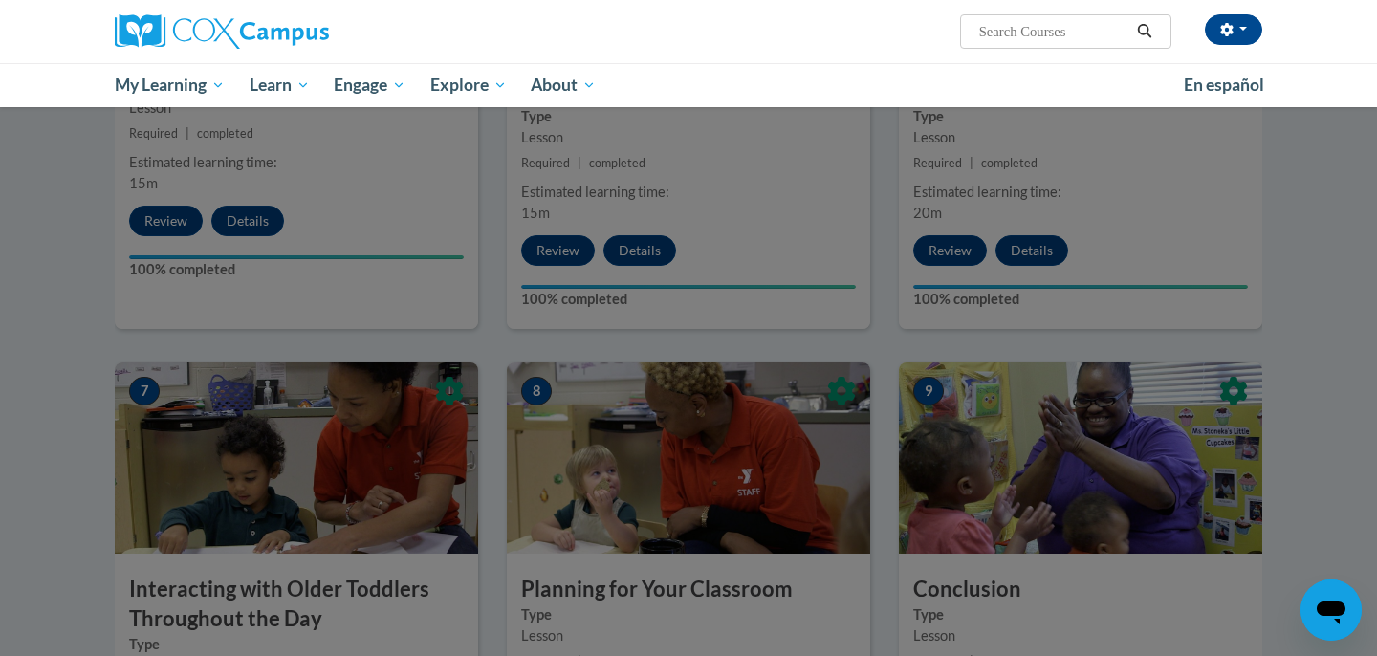
scroll to position [1191, 0]
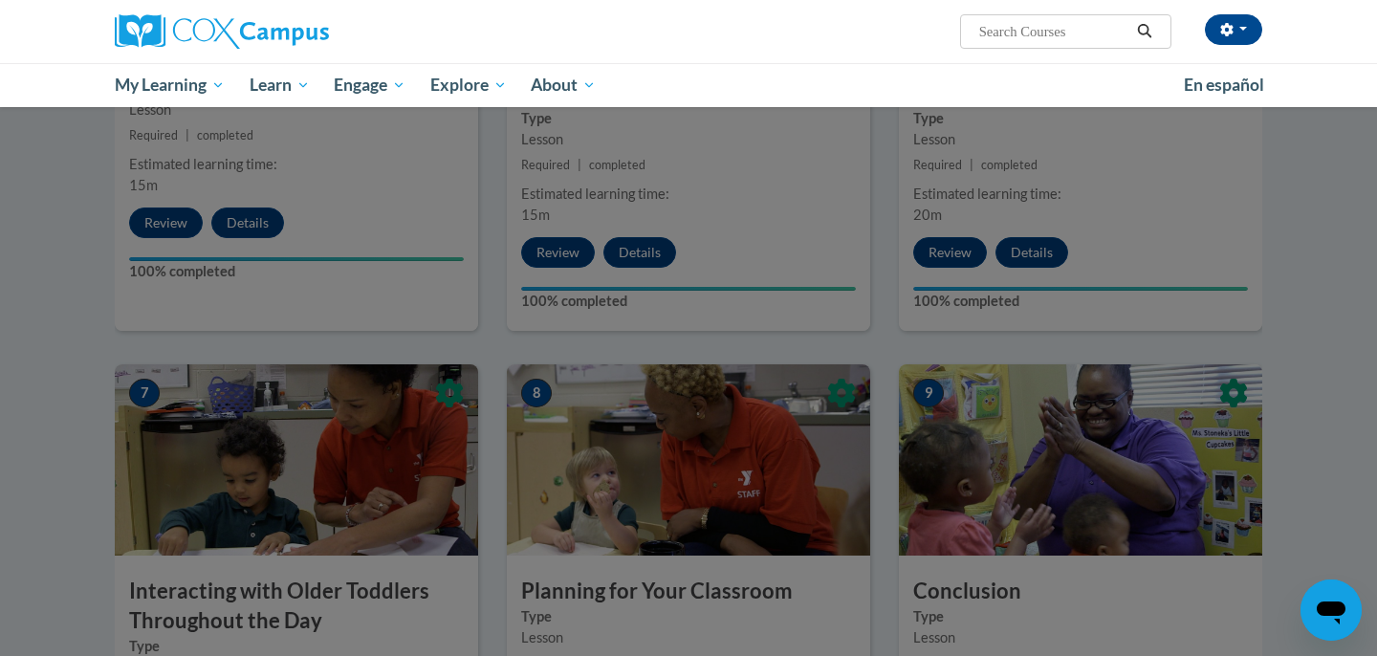
click at [744, 353] on div at bounding box center [688, 328] width 1377 height 656
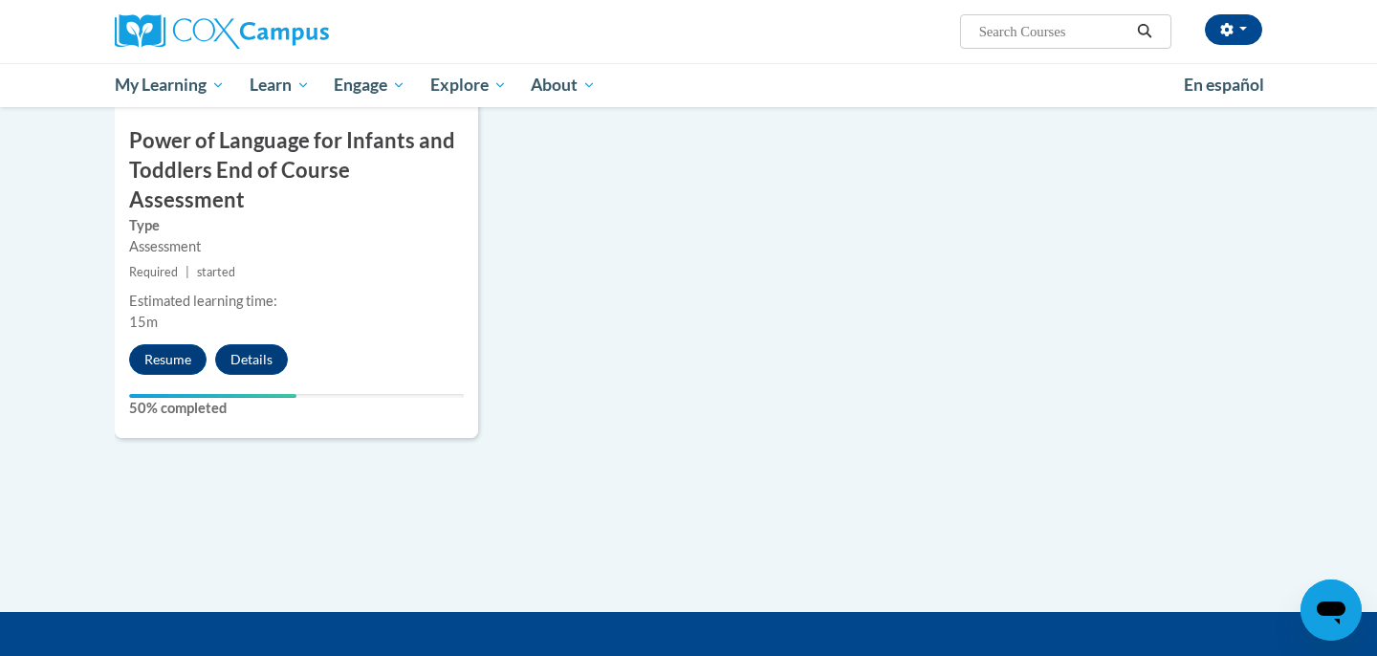
scroll to position [2146, 0]
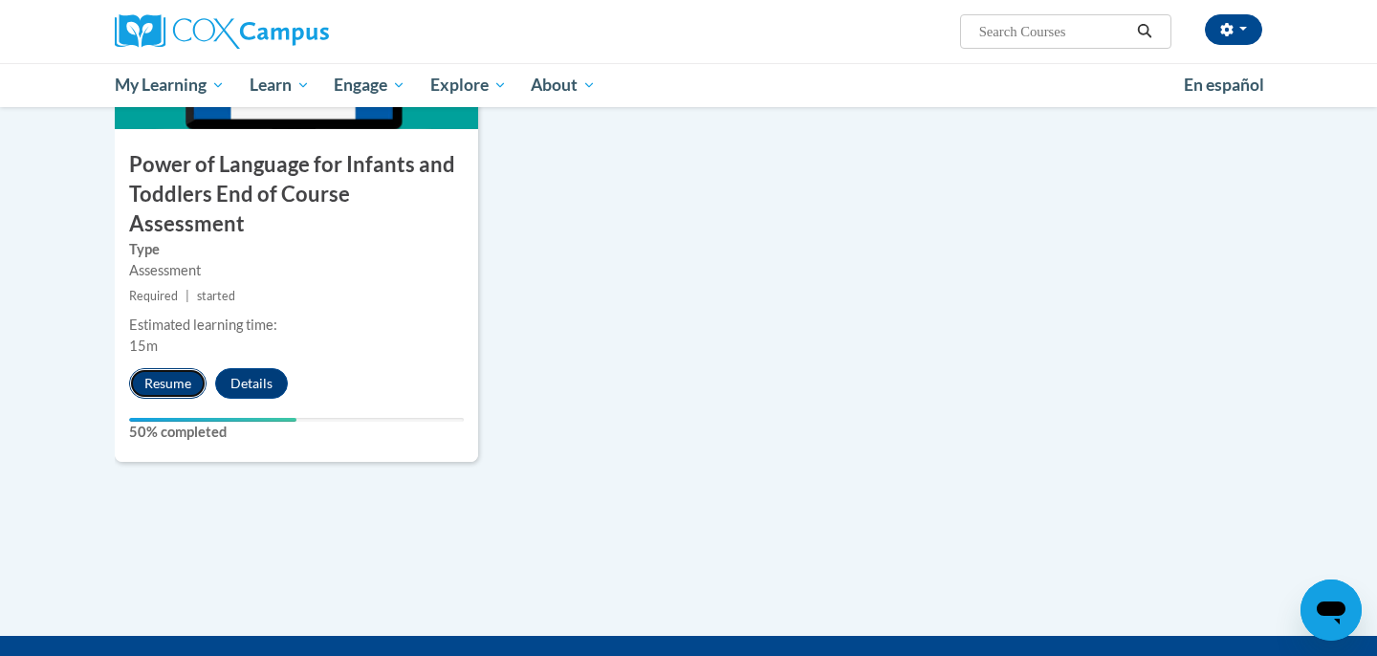
click at [179, 368] on button "Resume" at bounding box center [167, 383] width 77 height 31
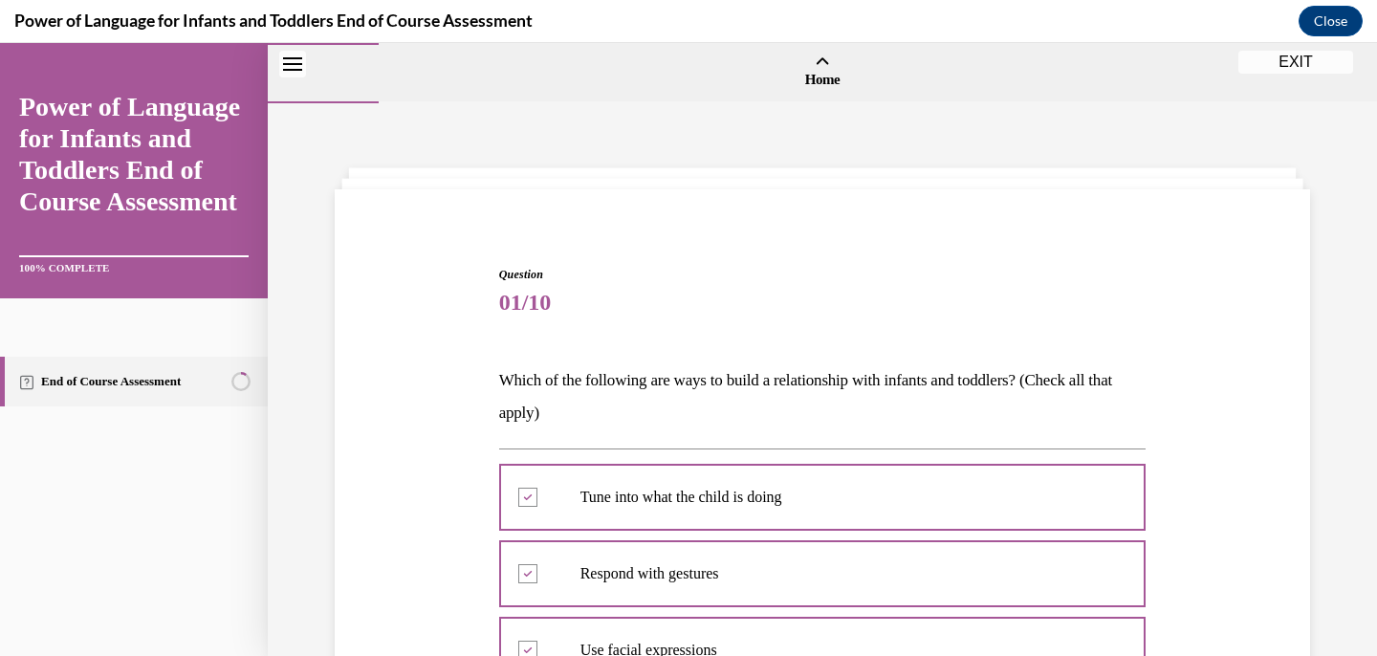
scroll to position [561, 0]
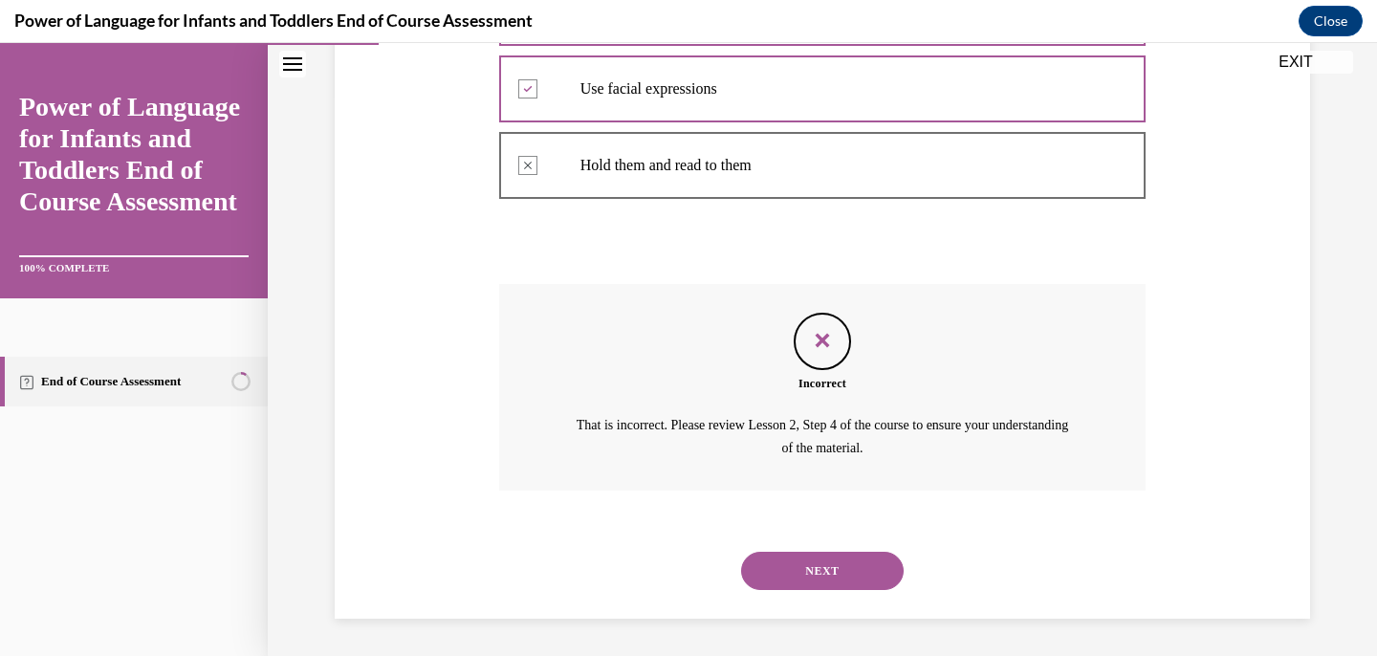
click at [836, 558] on button "NEXT" at bounding box center [822, 571] width 163 height 38
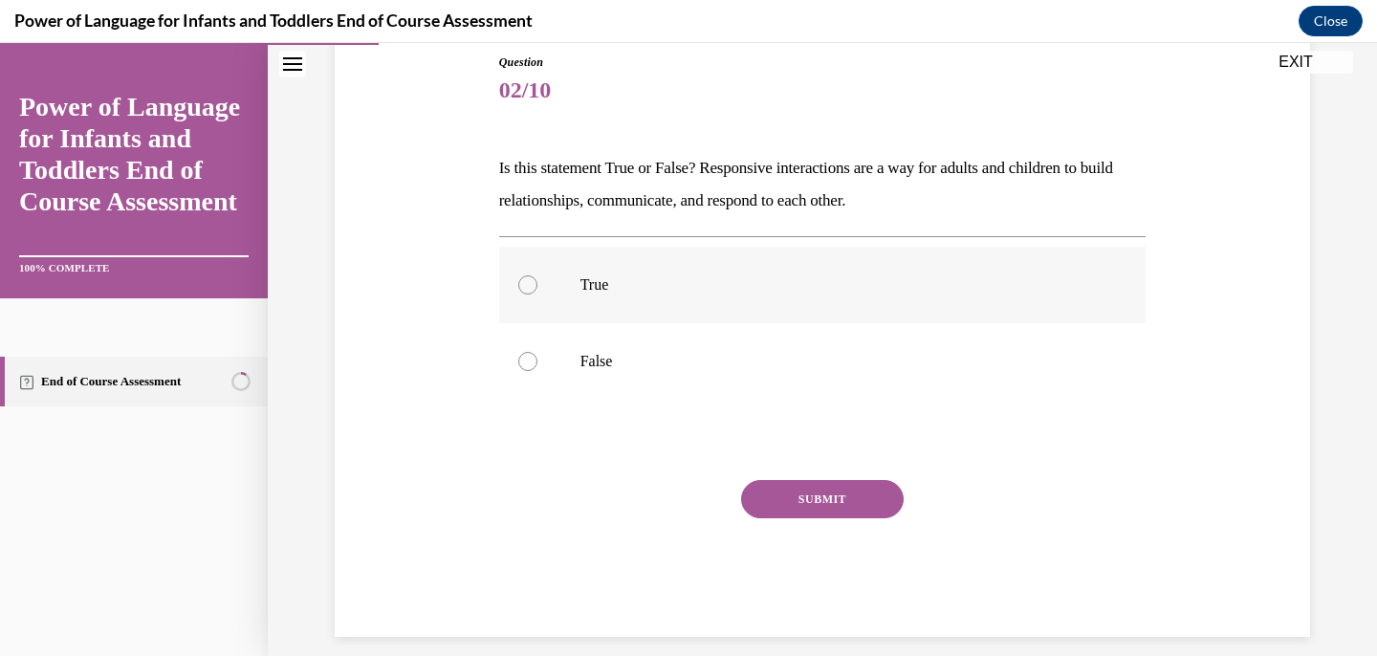
click at [662, 311] on label "True" at bounding box center [823, 285] width 648 height 77
click at [538, 295] on input "True" at bounding box center [527, 284] width 19 height 19
radio input "true"
click at [825, 490] on button "SUBMIT" at bounding box center [822, 499] width 163 height 38
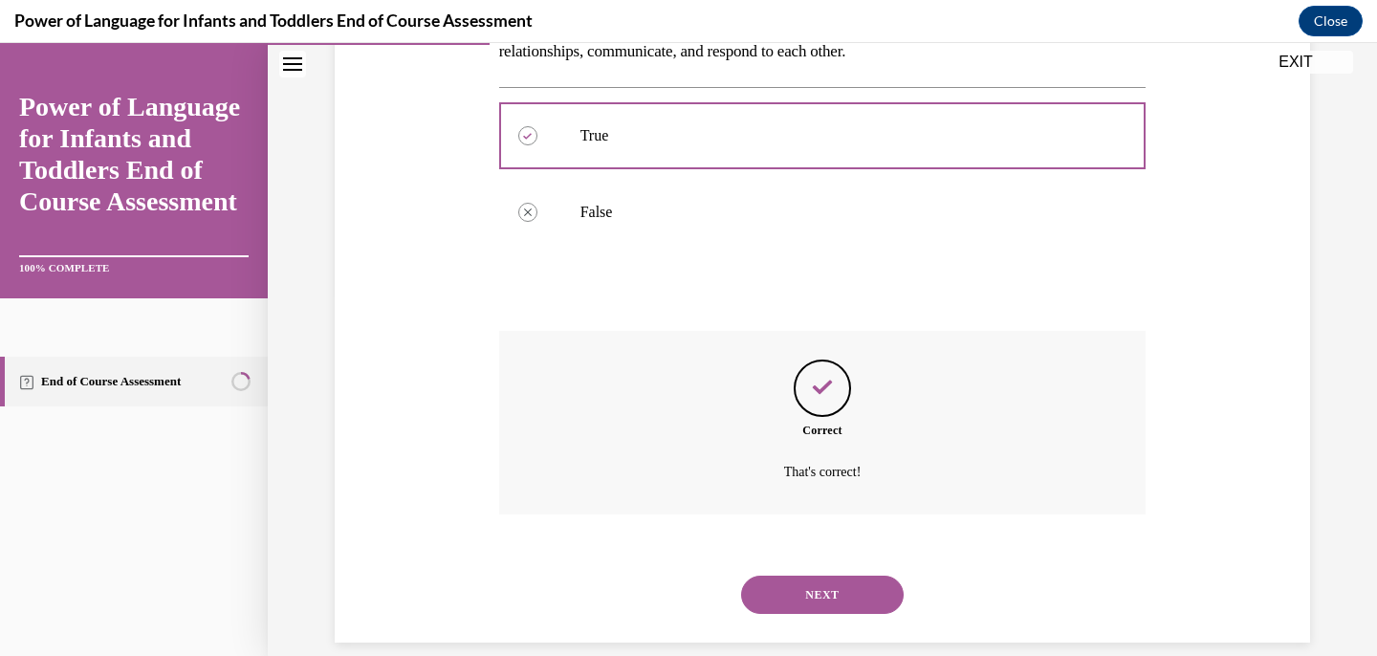
scroll to position [386, 0]
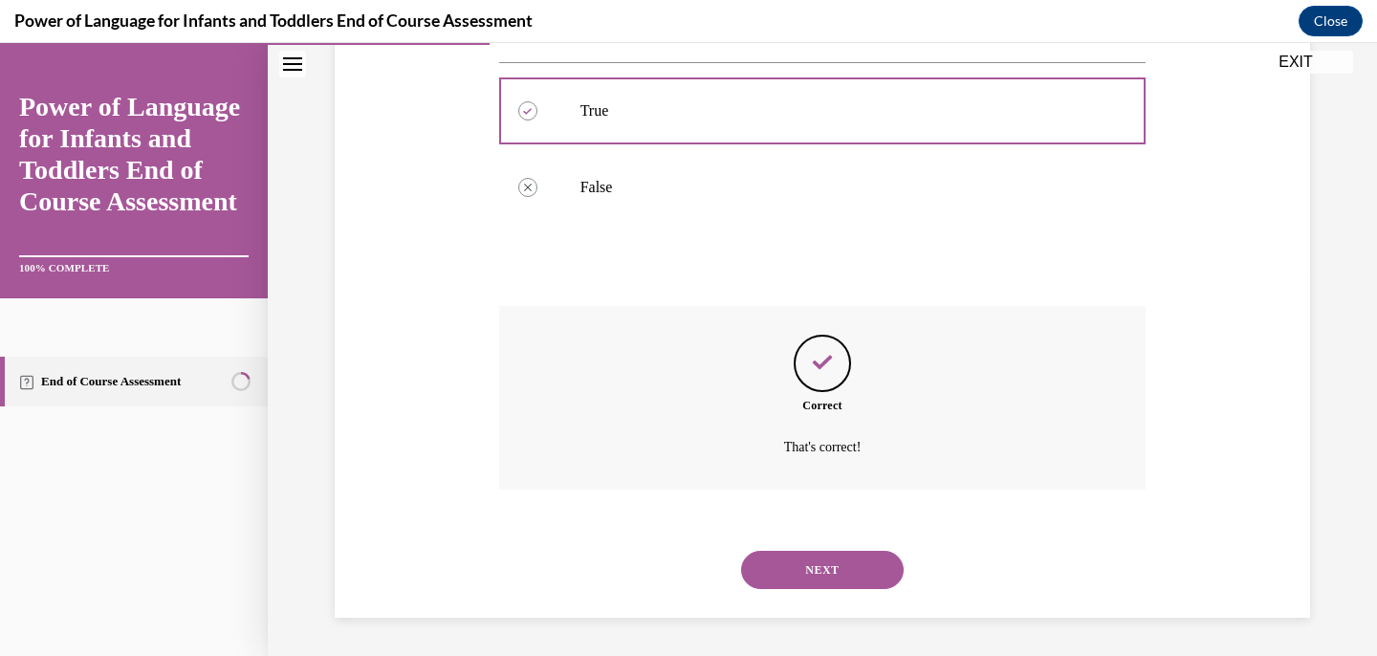
click at [840, 563] on button "NEXT" at bounding box center [822, 570] width 163 height 38
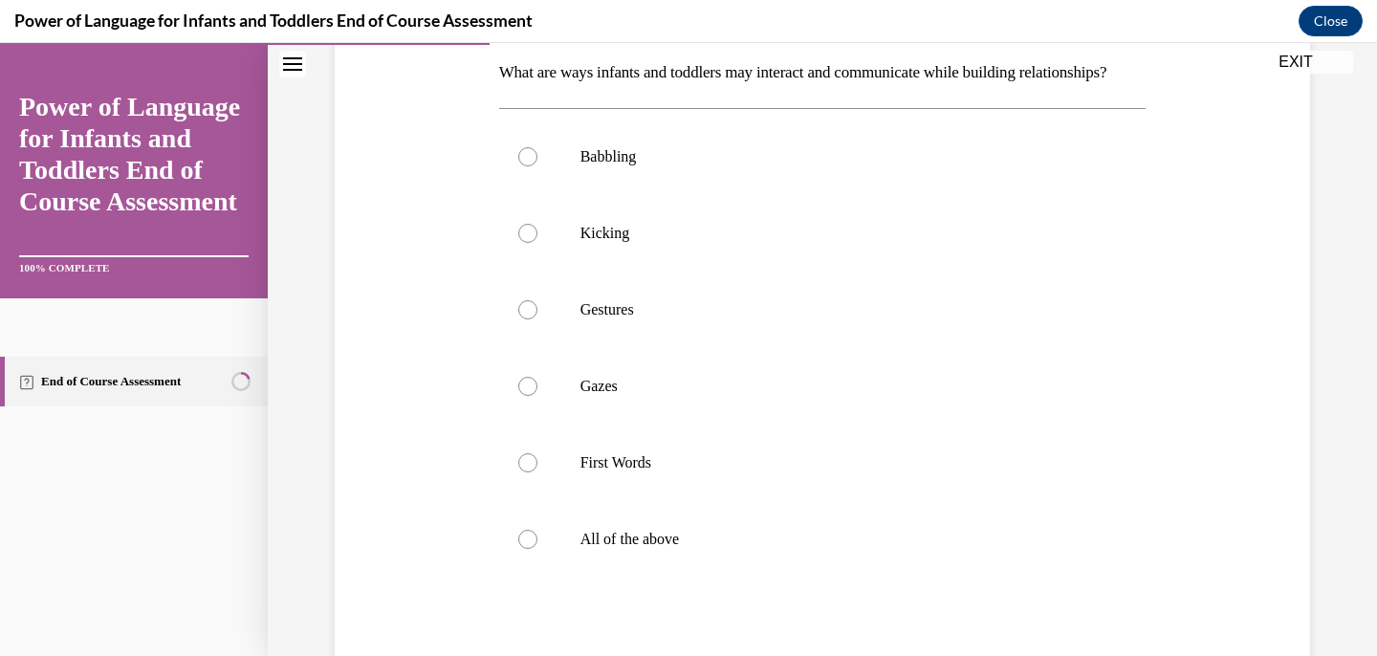
scroll to position [303, 0]
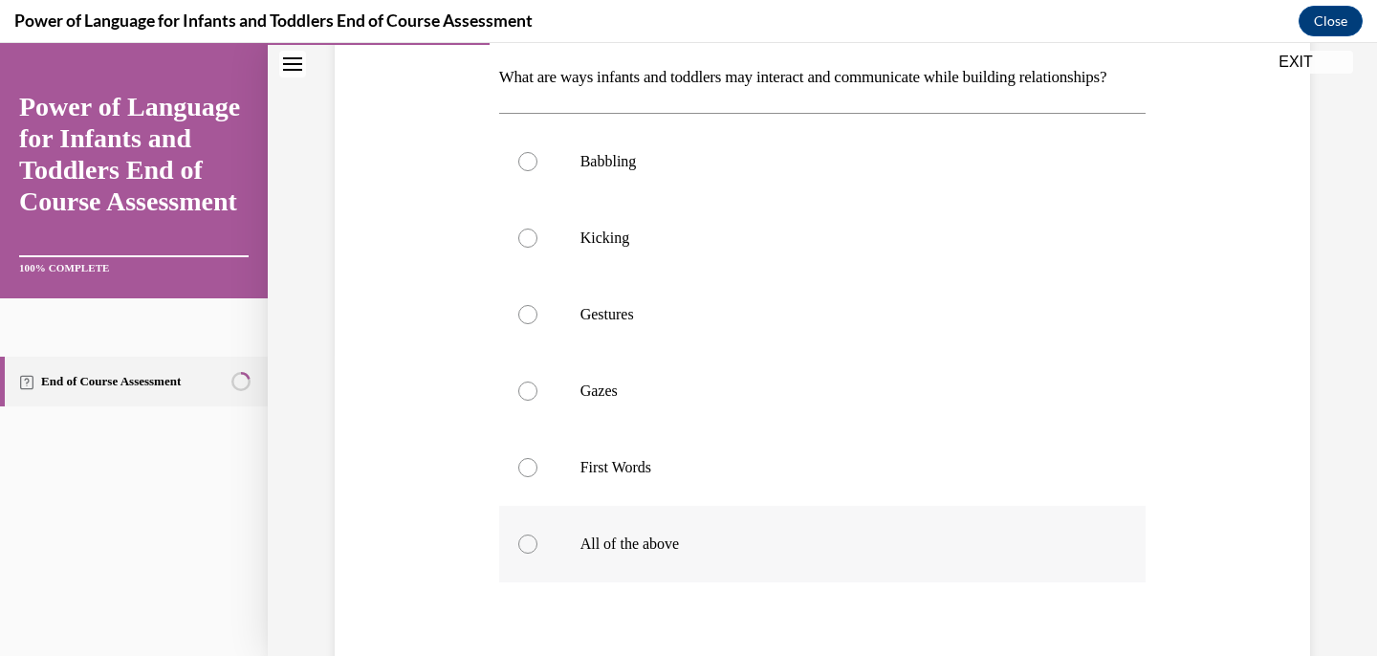
click at [647, 554] on p "All of the above" at bounding box center [840, 544] width 518 height 19
click at [538, 554] on input "All of the above" at bounding box center [527, 544] width 19 height 19
radio input "true"
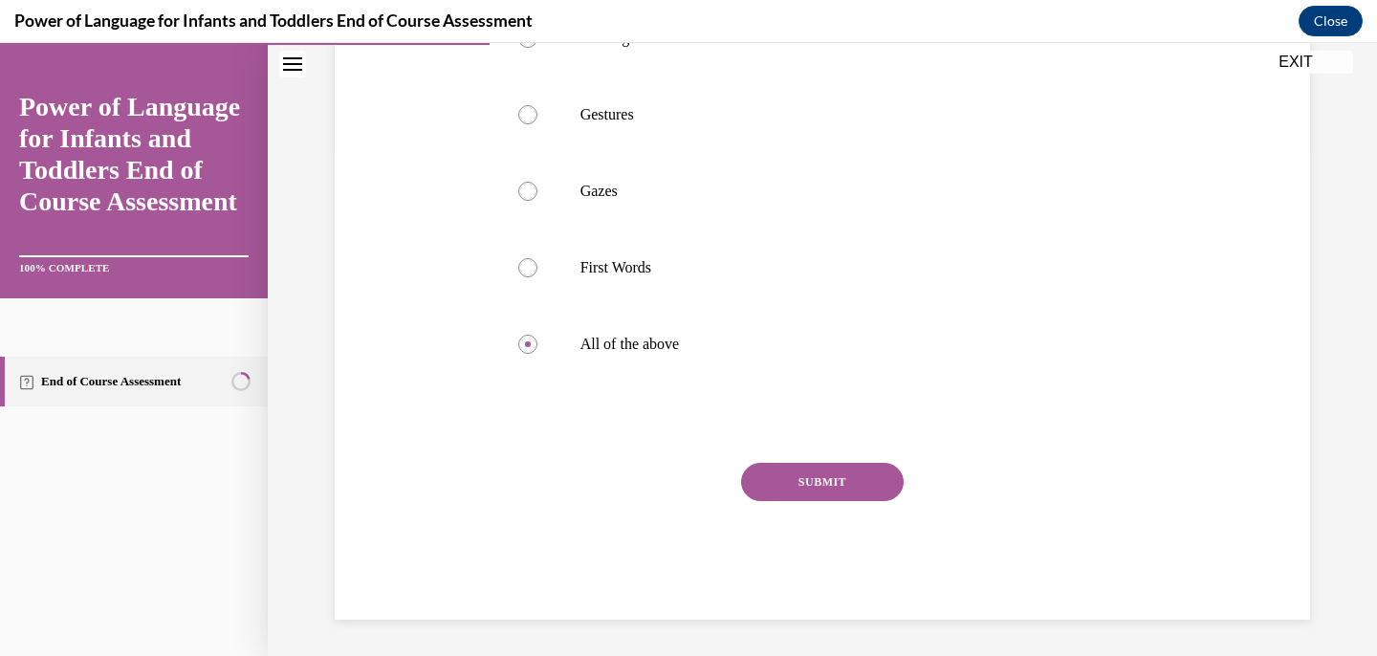
scroll to position [517, 0]
click at [837, 495] on button "SUBMIT" at bounding box center [822, 480] width 163 height 38
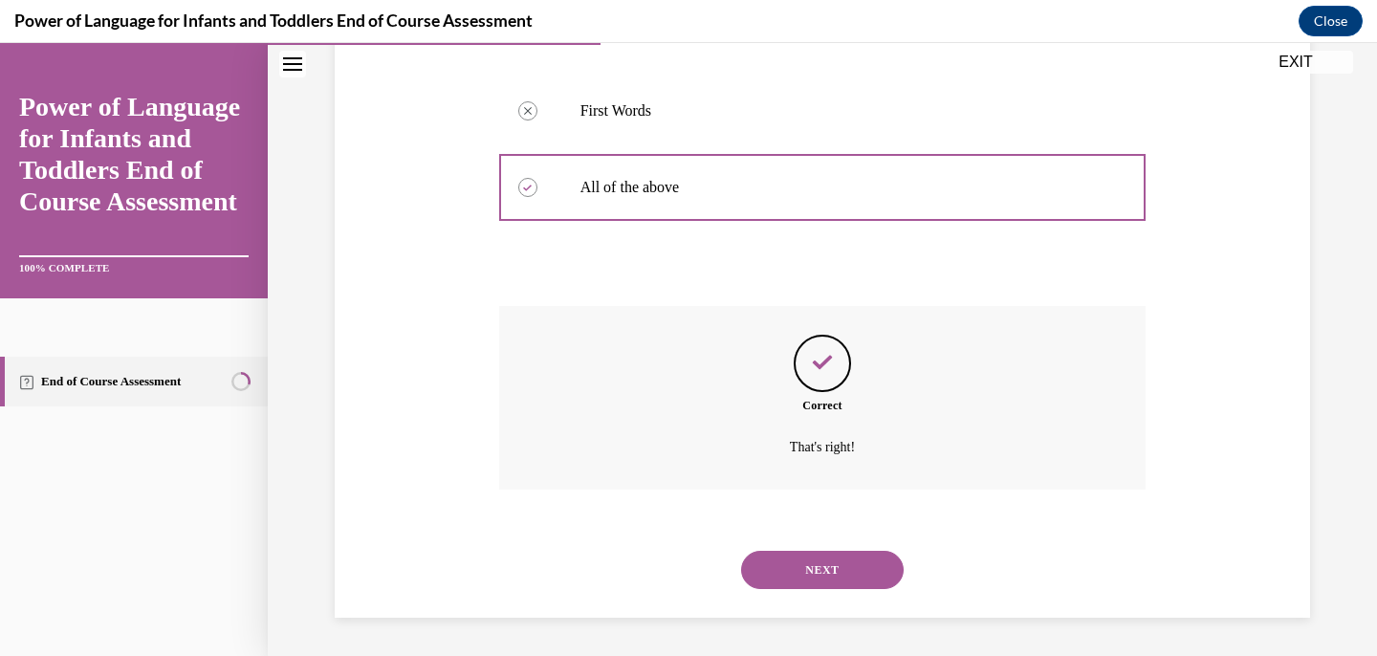
scroll to position [693, 0]
click at [838, 569] on button "NEXT" at bounding box center [822, 570] width 163 height 38
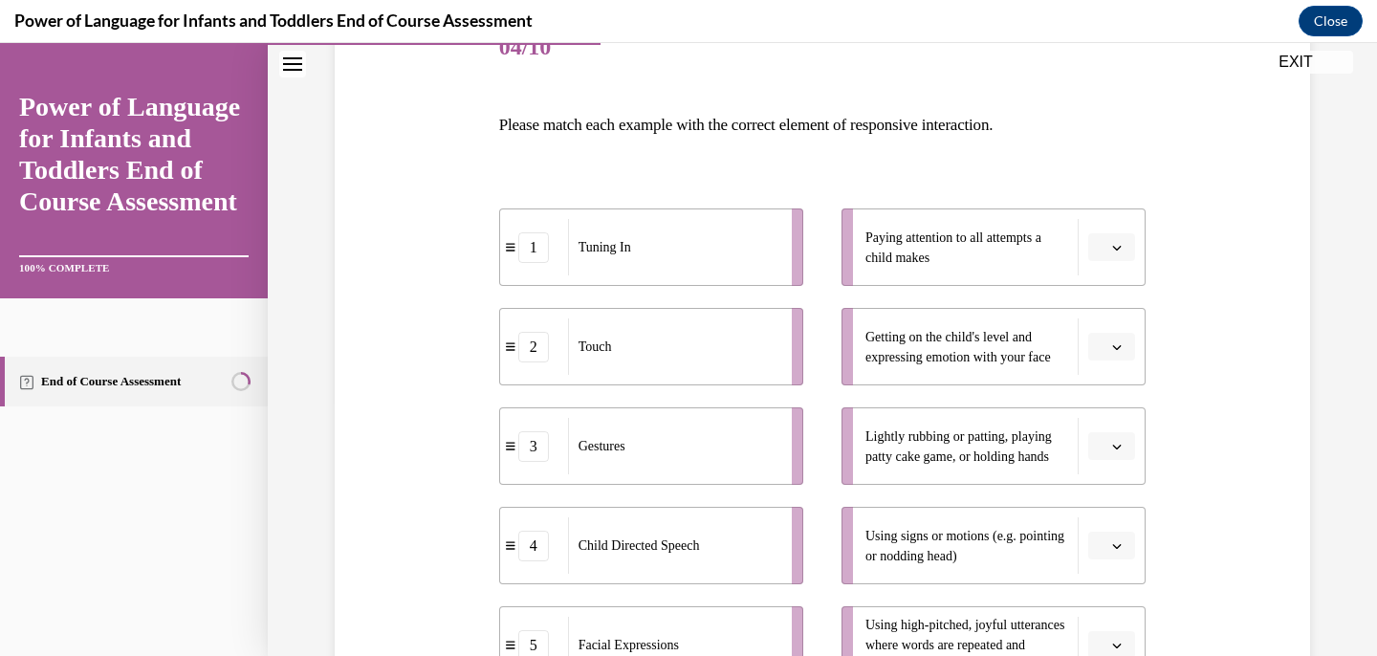
scroll to position [298, 0]
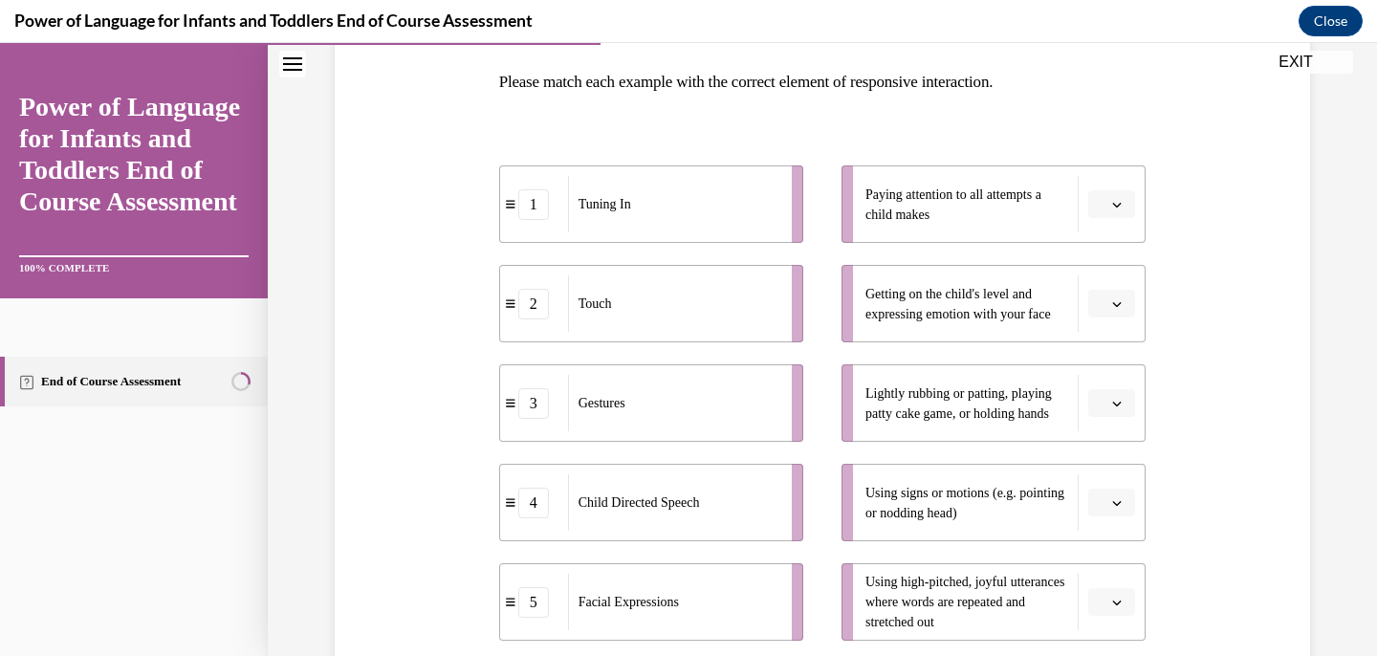
click at [1136, 203] on li "Paying attention to all attempts a child makes" at bounding box center [994, 203] width 304 height 77
click at [1126, 201] on button "button" at bounding box center [1112, 204] width 47 height 29
click at [1120, 277] on div "1" at bounding box center [1110, 285] width 48 height 38
click at [1119, 411] on button "button" at bounding box center [1112, 403] width 47 height 29
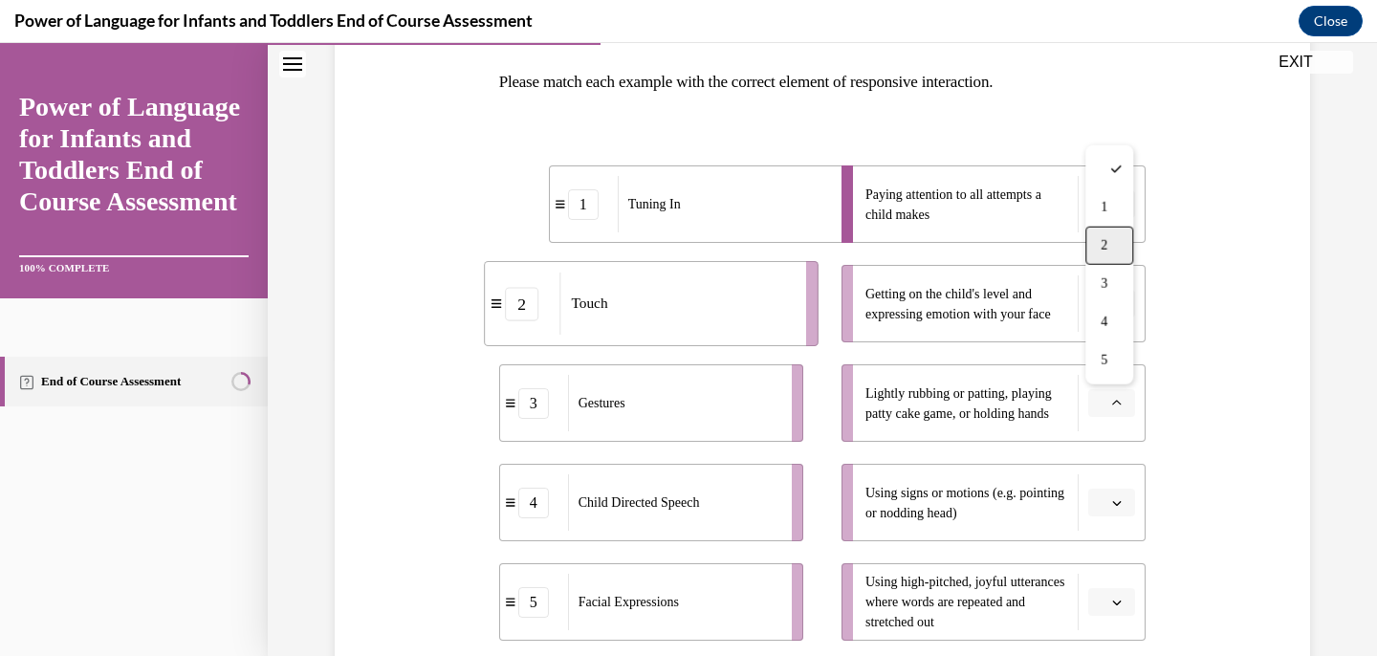
click at [1113, 248] on div "2" at bounding box center [1110, 246] width 48 height 38
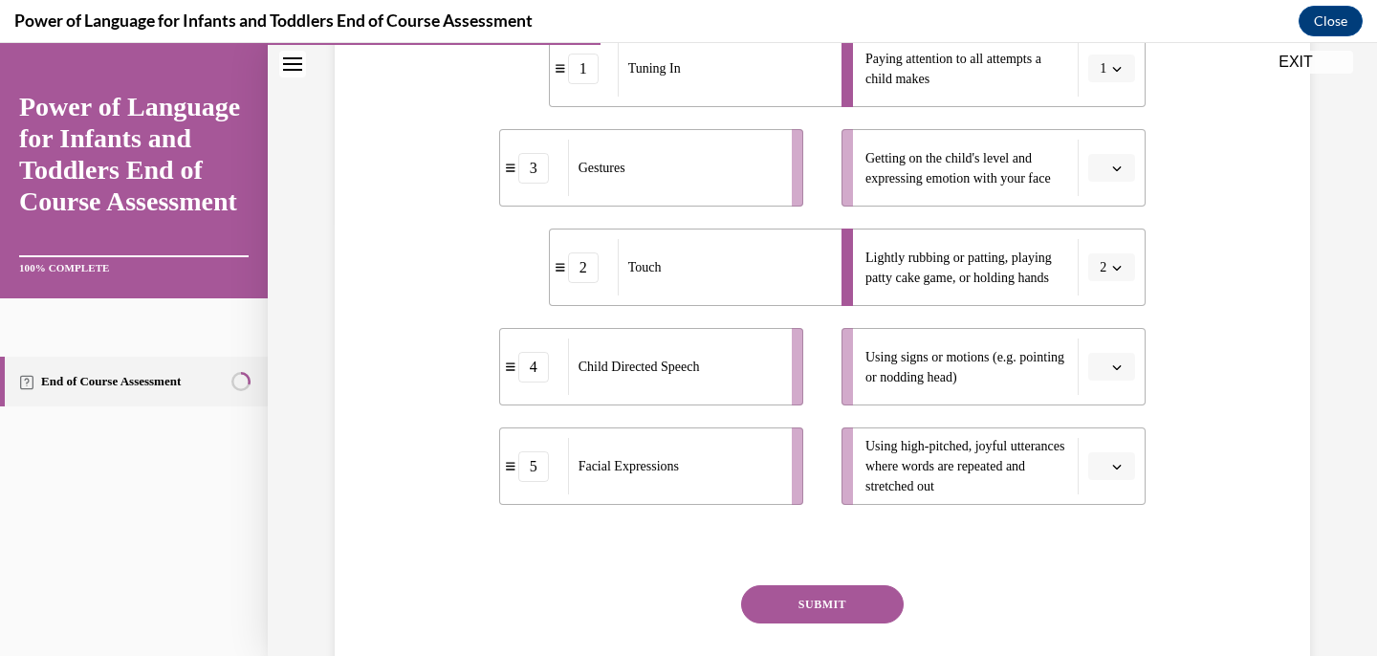
scroll to position [435, 0]
click at [1119, 364] on icon "button" at bounding box center [1117, 367] width 10 height 10
click at [1124, 518] on div "3" at bounding box center [1110, 523] width 48 height 38
click at [1123, 463] on span "button" at bounding box center [1117, 465] width 13 height 13
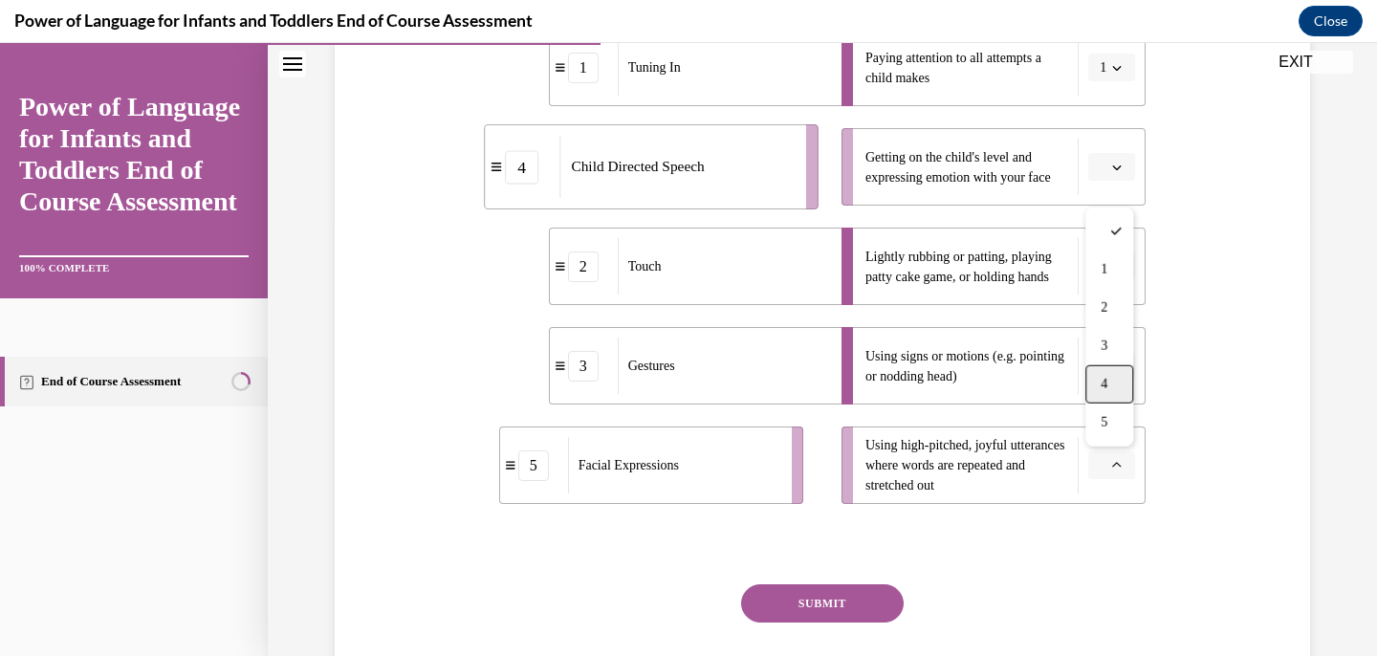
click at [1116, 376] on div "4" at bounding box center [1110, 384] width 48 height 38
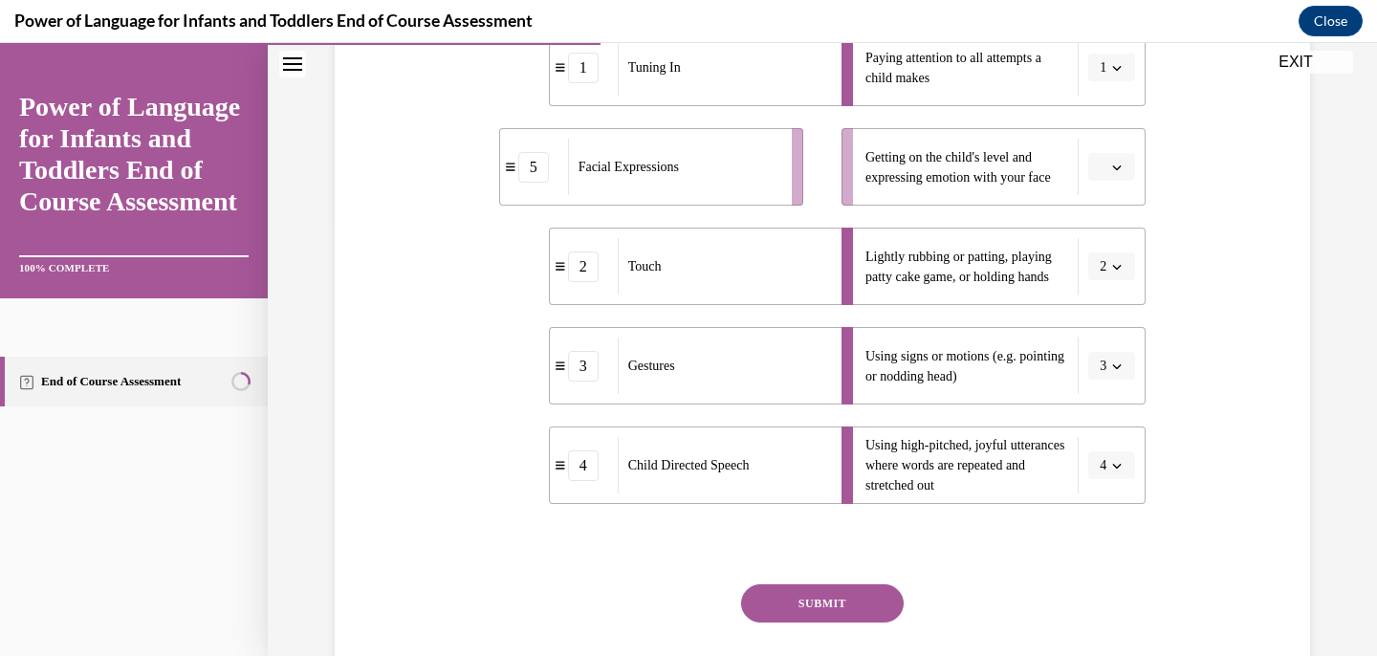
click at [1112, 167] on icon "button" at bounding box center [1117, 168] width 10 height 10
click at [1104, 386] on div "5" at bounding box center [1110, 401] width 48 height 38
click at [838, 596] on button "SUBMIT" at bounding box center [822, 603] width 163 height 38
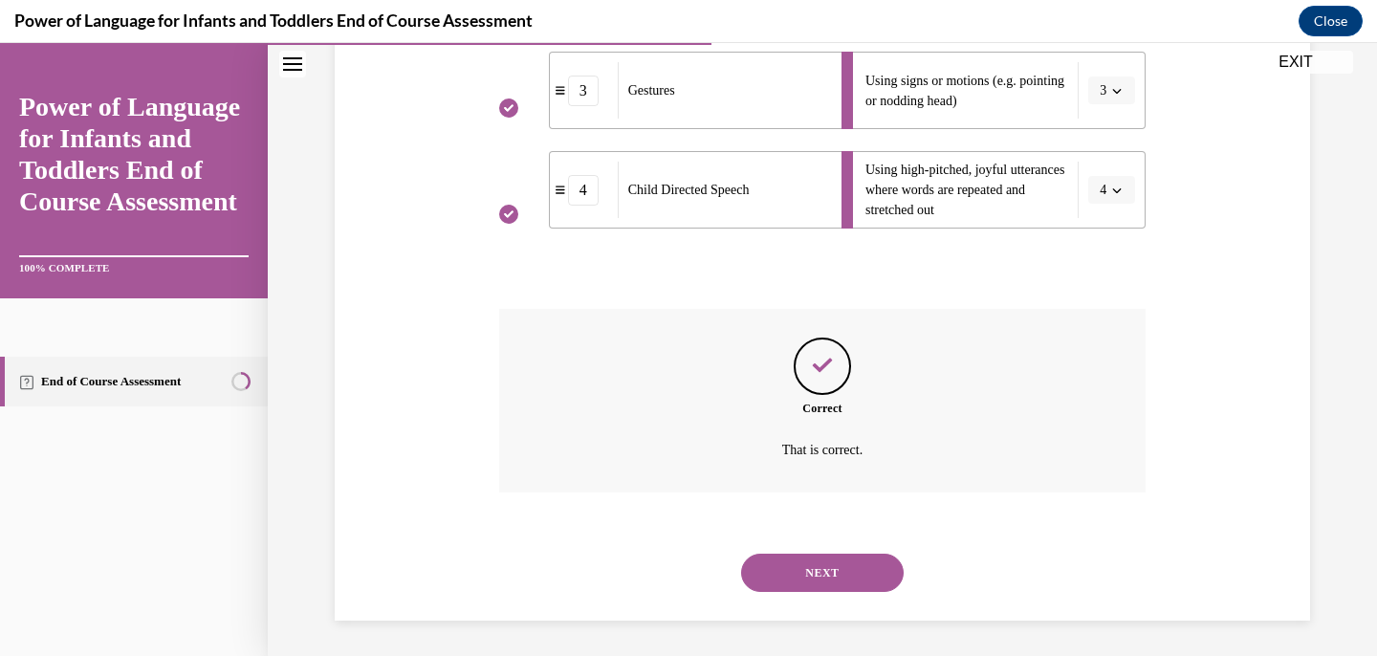
scroll to position [714, 0]
click at [857, 580] on button "NEXT" at bounding box center [822, 570] width 163 height 38
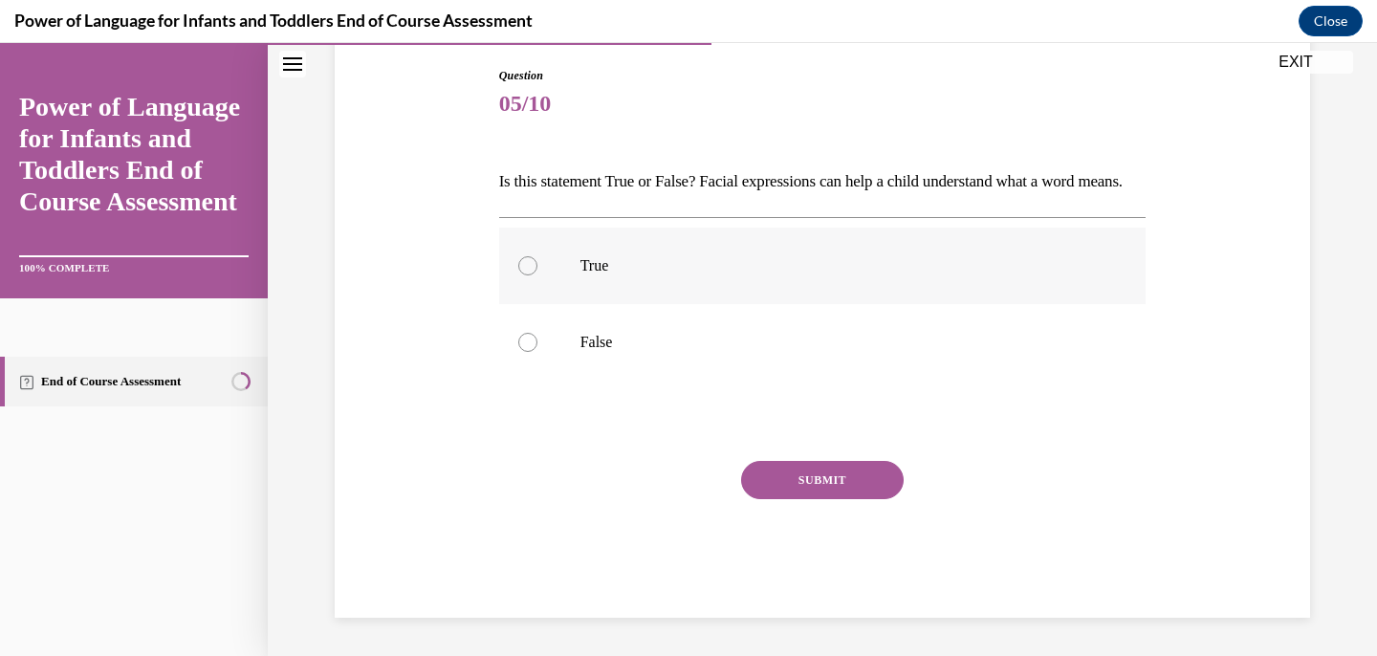
click at [839, 275] on p "True" at bounding box center [840, 265] width 518 height 19
click at [538, 275] on input "True" at bounding box center [527, 265] width 19 height 19
radio input "true"
click at [843, 481] on button "SUBMIT" at bounding box center [822, 480] width 163 height 38
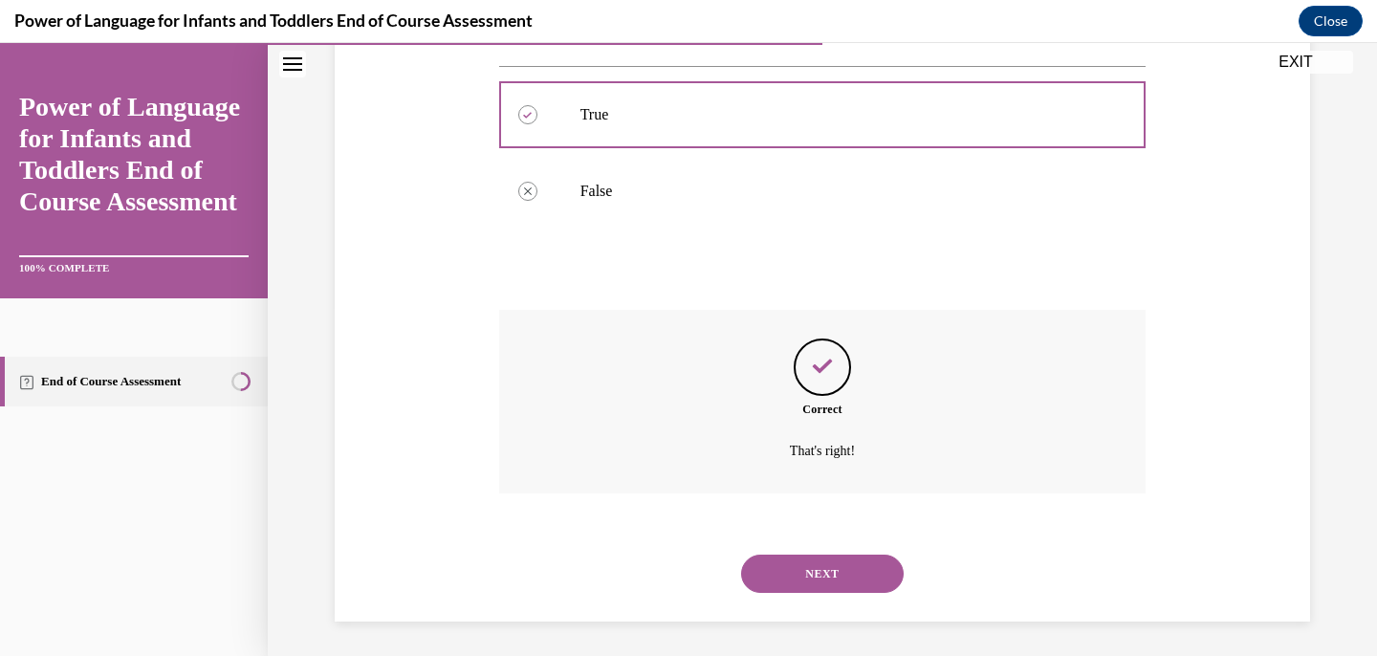
scroll to position [386, 0]
click at [845, 555] on button "NEXT" at bounding box center [822, 570] width 163 height 38
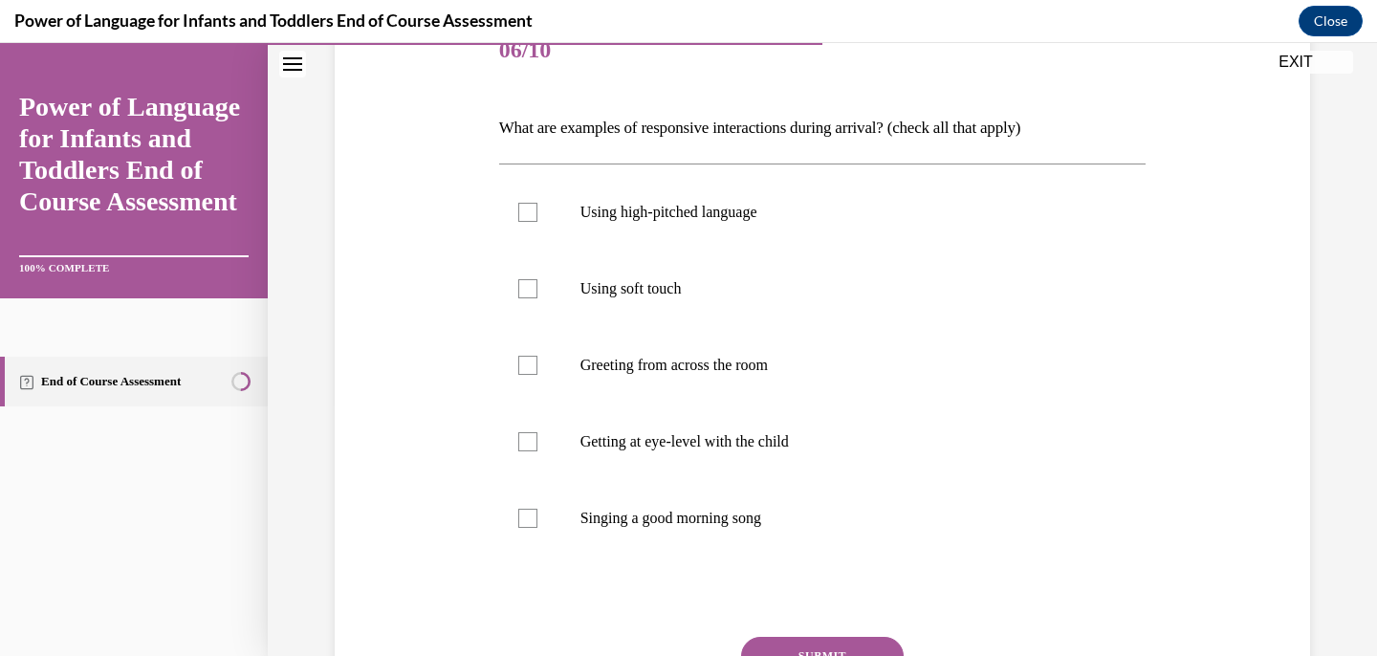
scroll to position [255, 0]
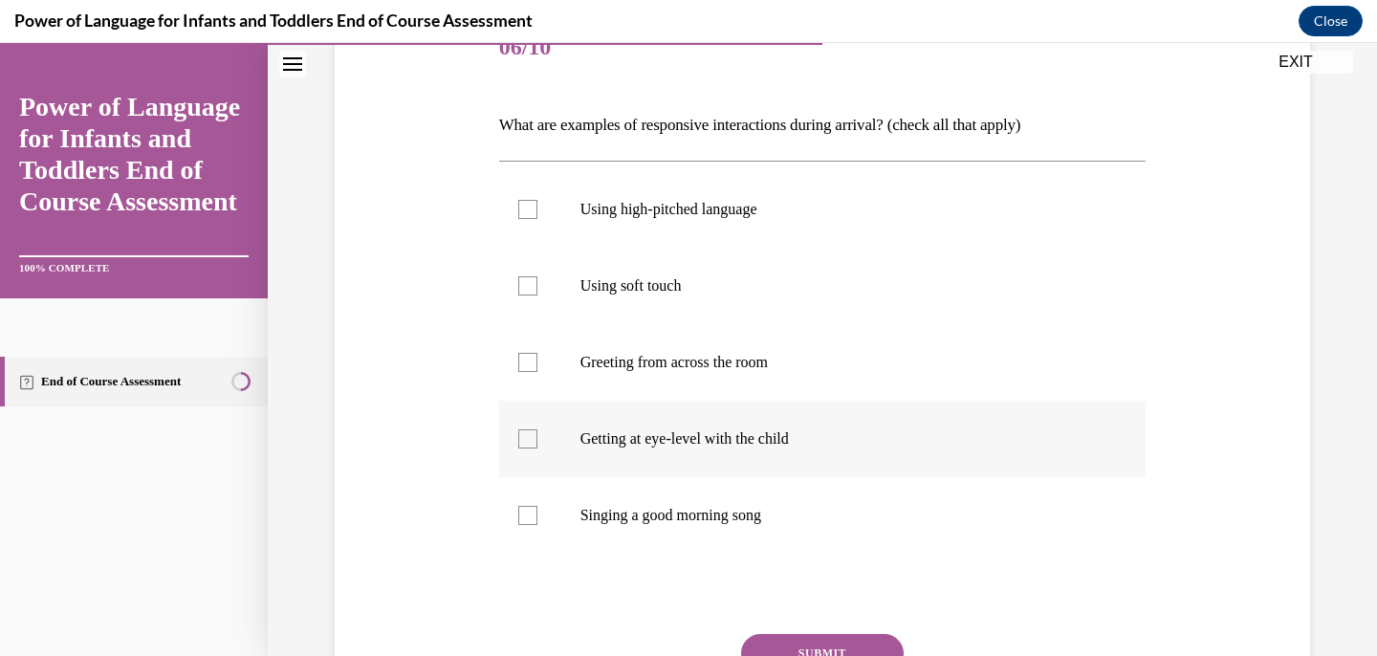
click at [775, 458] on label "Getting at eye-level with the child" at bounding box center [823, 439] width 648 height 77
click at [538, 449] on input "Getting at eye-level with the child" at bounding box center [527, 438] width 19 height 19
checkbox input "true"
click at [757, 301] on label "Using soft touch" at bounding box center [823, 286] width 648 height 77
click at [538, 296] on input "Using soft touch" at bounding box center [527, 285] width 19 height 19
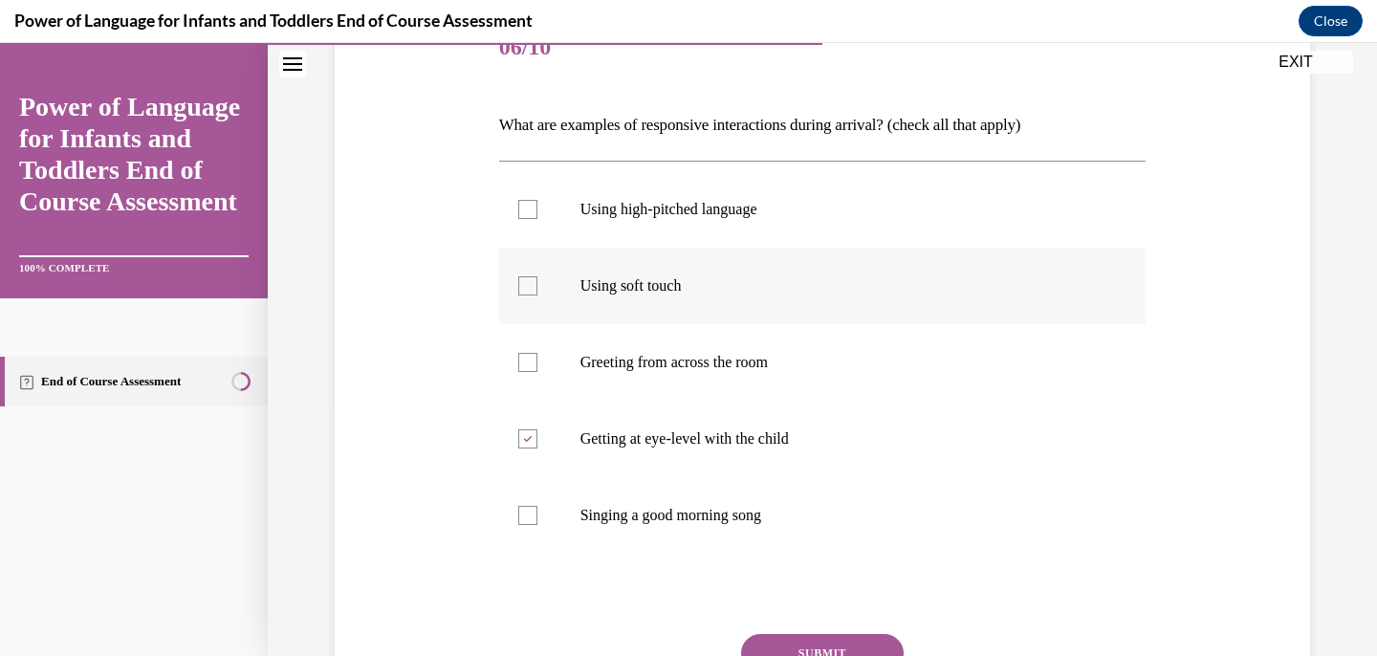
checkbox input "true"
click at [752, 213] on p "Using high-pitched language" at bounding box center [840, 209] width 518 height 19
click at [538, 213] on input "Using high-pitched language" at bounding box center [527, 209] width 19 height 19
checkbox input "true"
click at [729, 526] on label "Singing a good morning song" at bounding box center [823, 515] width 648 height 77
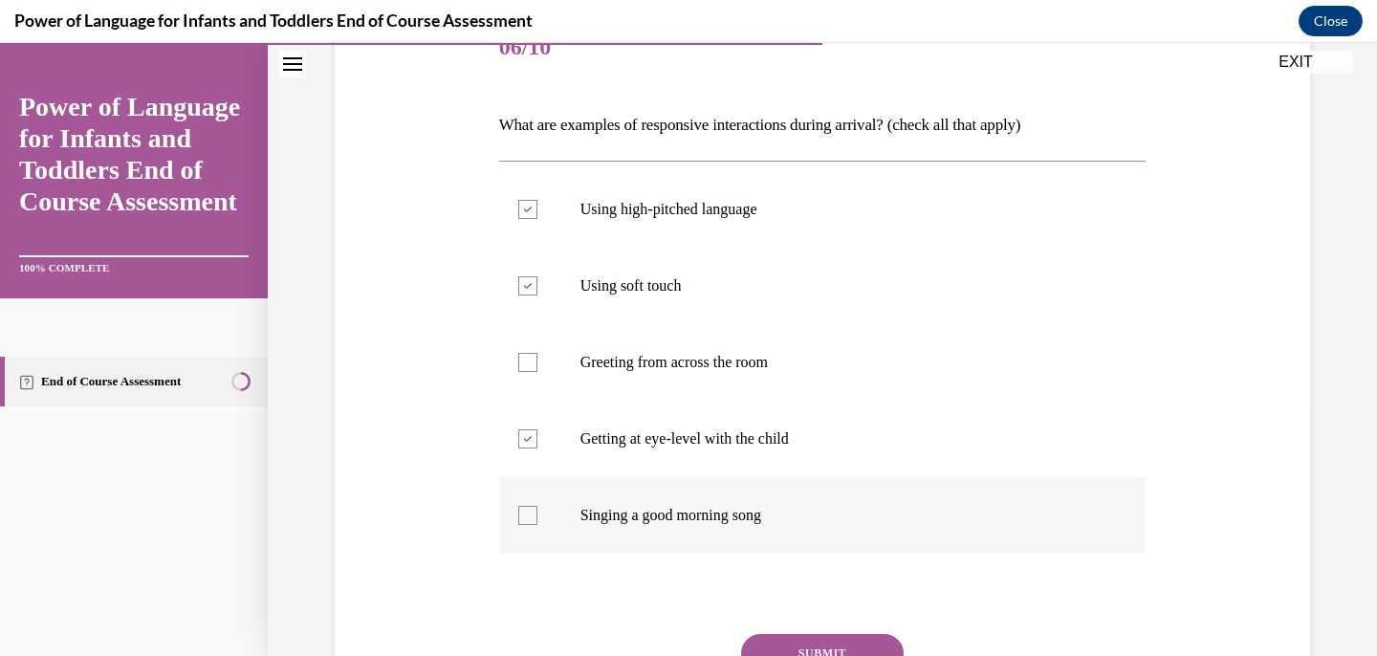
click at [538, 525] on input "Singing a good morning song" at bounding box center [527, 515] width 19 height 19
checkbox input "true"
click at [841, 640] on button "SUBMIT" at bounding box center [822, 653] width 163 height 38
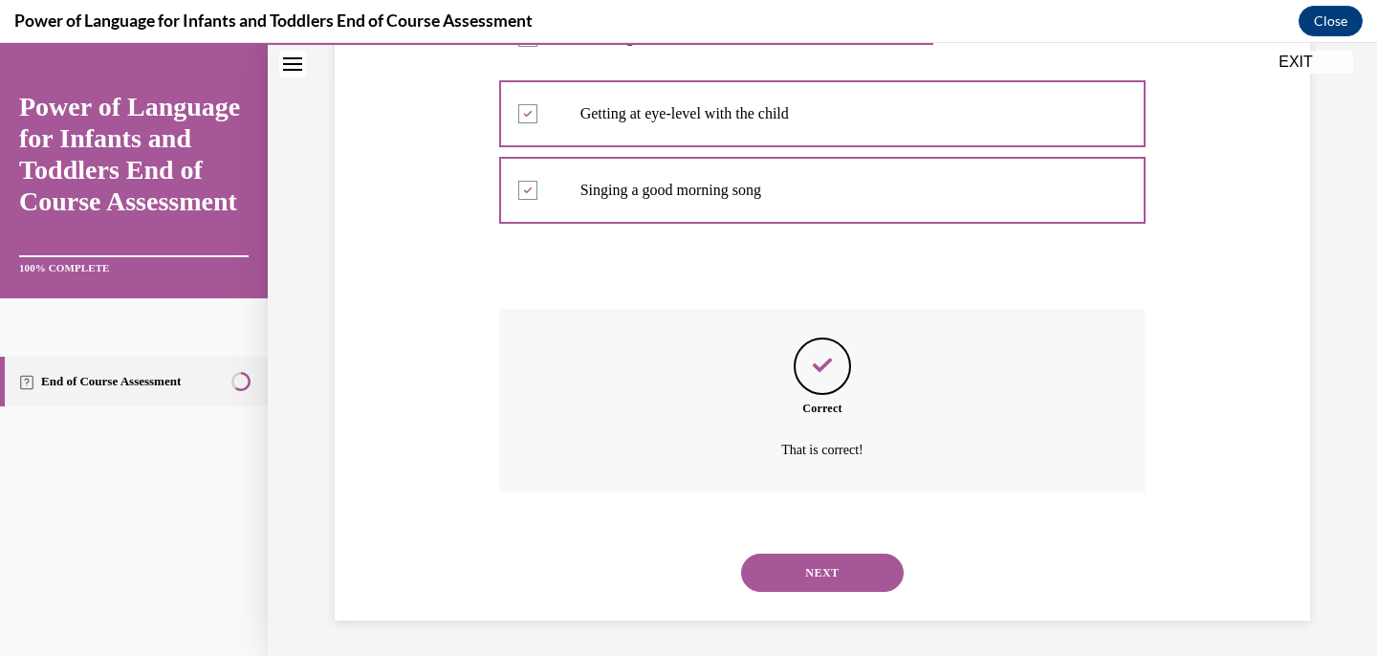
scroll to position [583, 0]
click at [854, 572] on button "NEXT" at bounding box center [822, 570] width 163 height 38
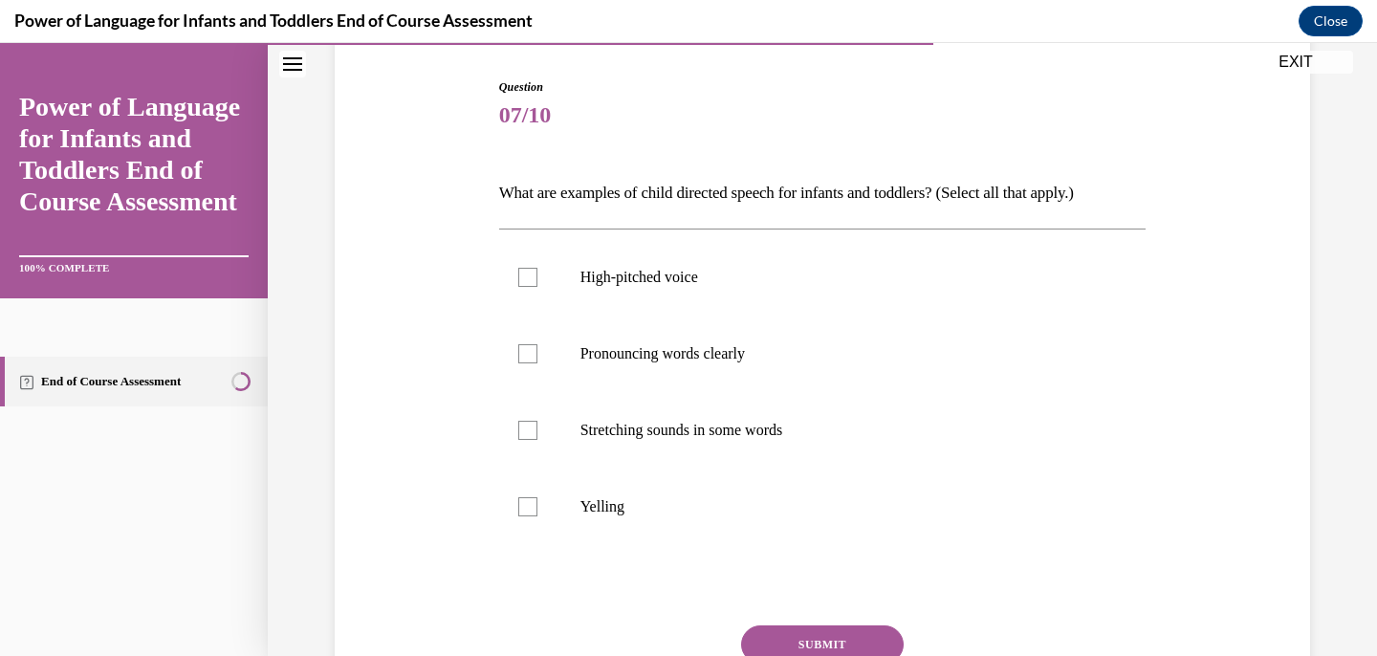
scroll to position [189, 0]
click at [807, 429] on p "Stretching sounds in some words" at bounding box center [840, 428] width 518 height 19
click at [538, 429] on input "Stretching sounds in some words" at bounding box center [527, 428] width 19 height 19
checkbox input "true"
click at [803, 364] on label "Pronouncing words clearly" at bounding box center [823, 352] width 648 height 77
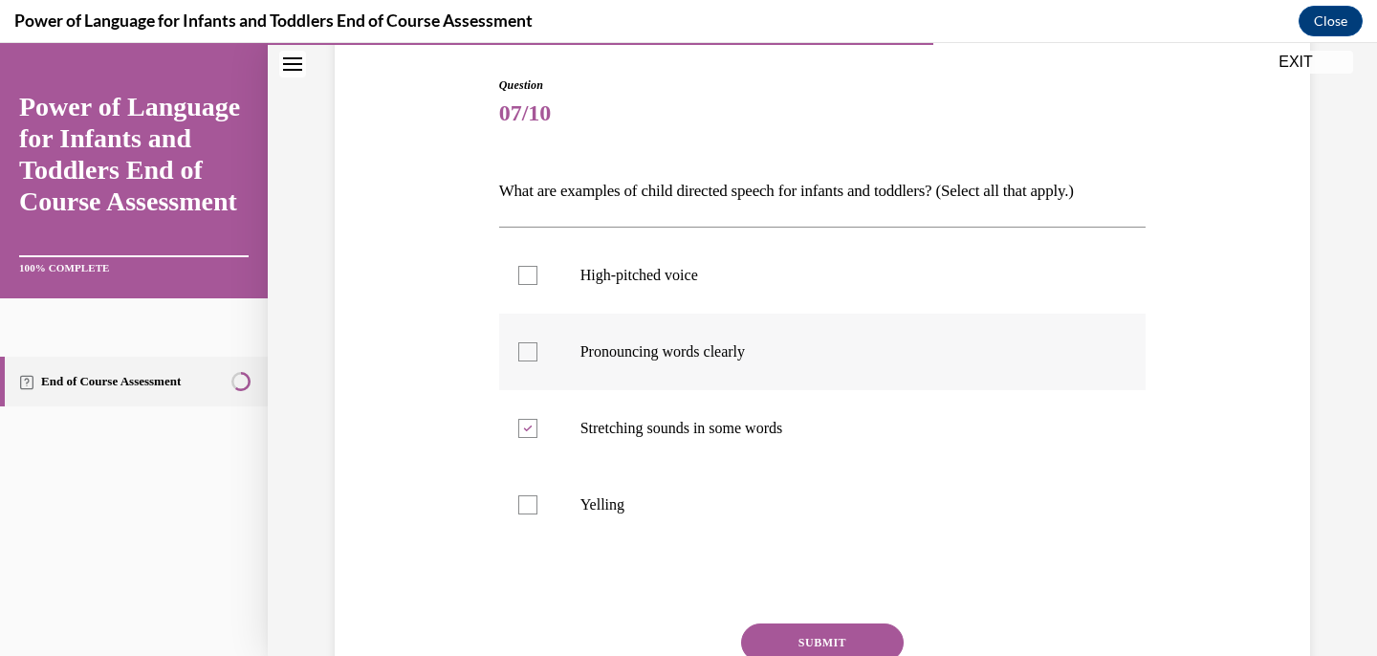
click at [538, 362] on input "Pronouncing words clearly" at bounding box center [527, 351] width 19 height 19
checkbox input "true"
click at [788, 292] on label "High-pitched voice" at bounding box center [823, 275] width 648 height 77
click at [538, 285] on input "High-pitched voice" at bounding box center [527, 275] width 19 height 19
checkbox input "true"
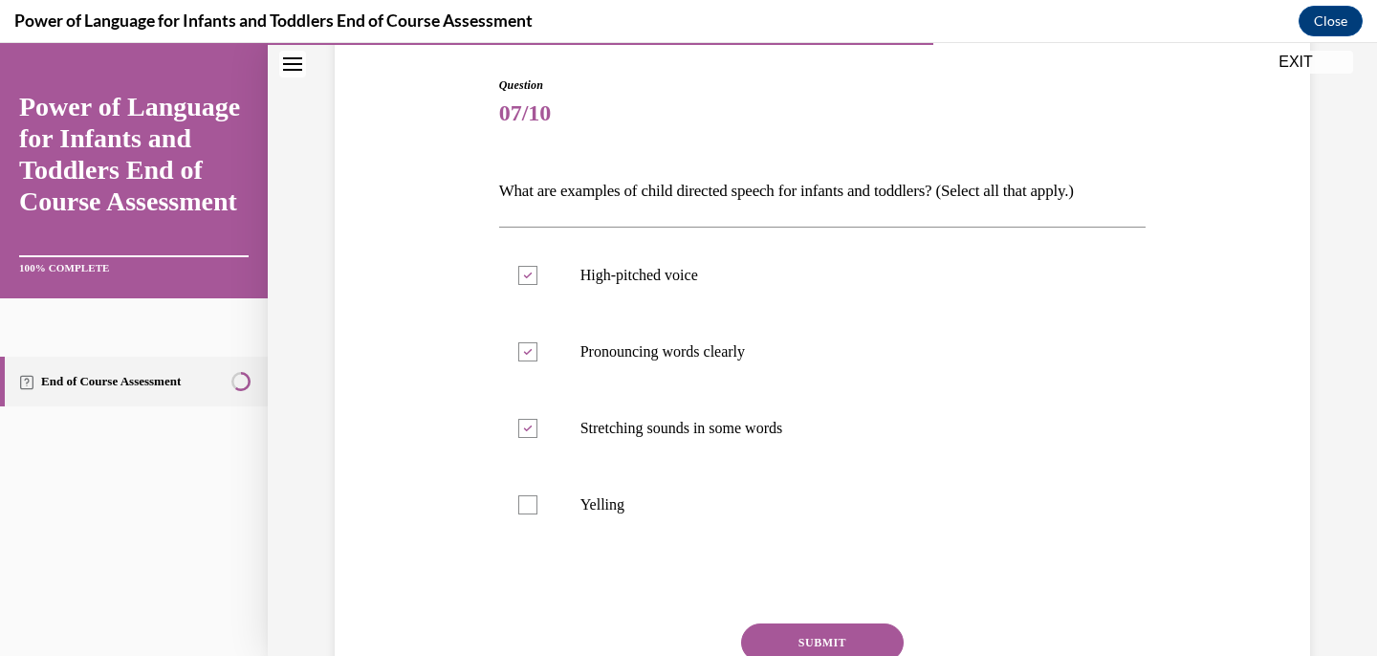
click at [827, 627] on button "SUBMIT" at bounding box center [822, 643] width 163 height 38
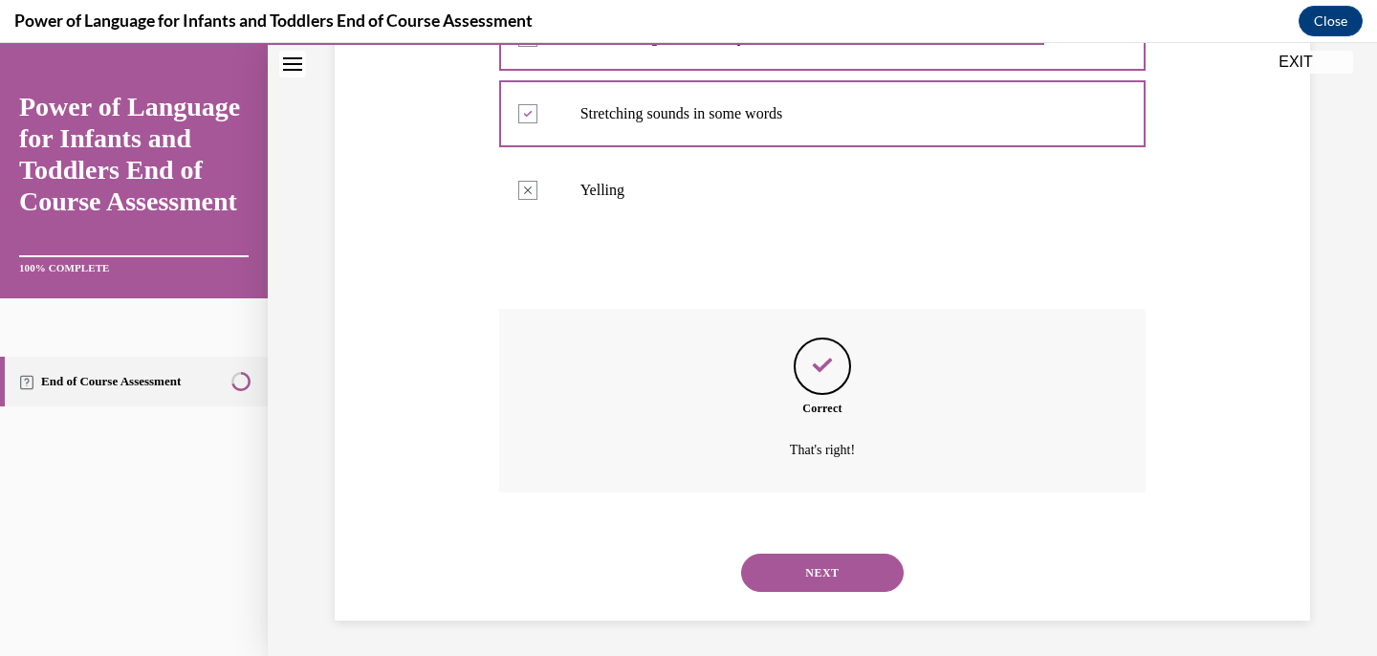
scroll to position [507, 0]
click at [824, 559] on button "NEXT" at bounding box center [822, 570] width 163 height 38
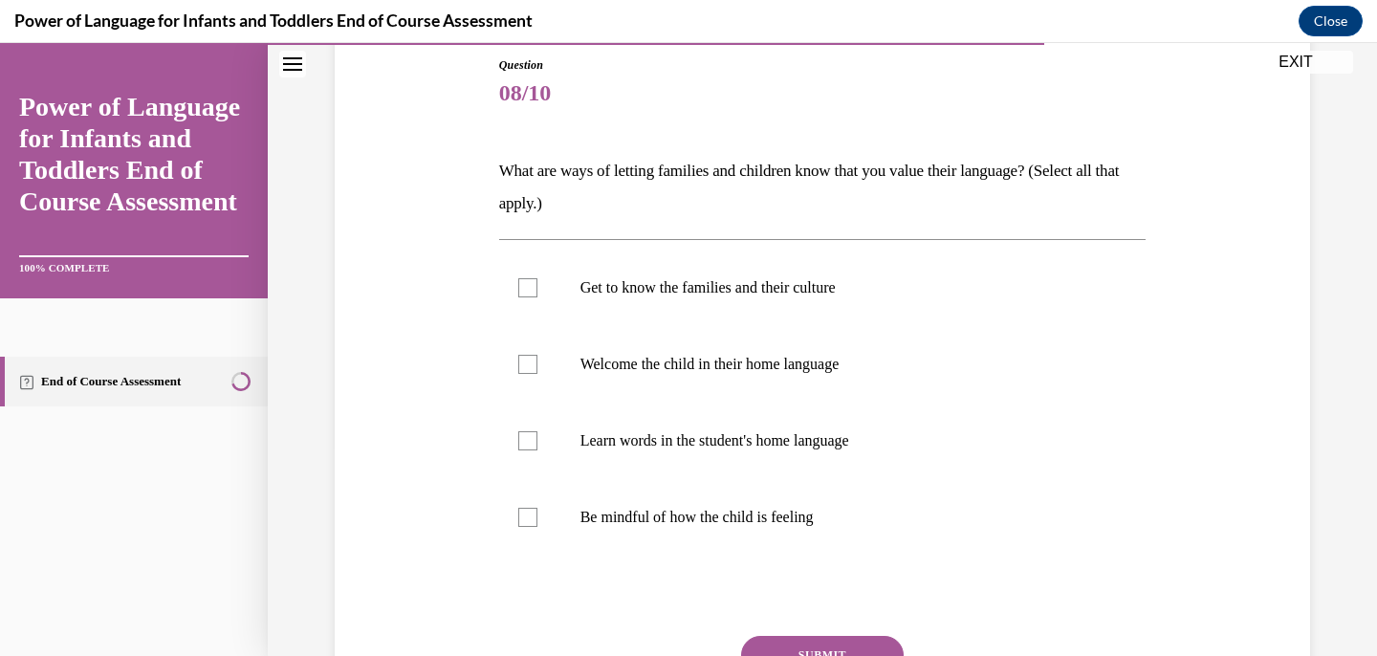
scroll to position [215, 0]
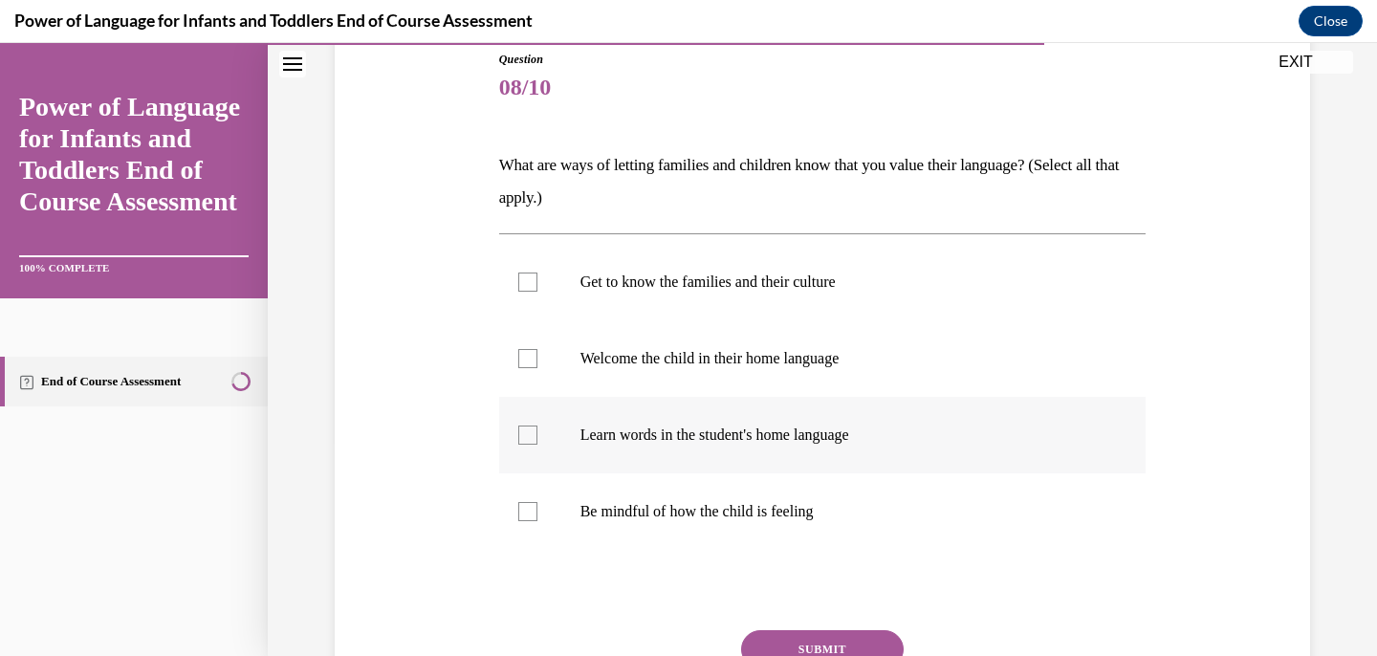
click at [784, 449] on label "Learn words in the student's home language" at bounding box center [823, 435] width 648 height 77
click at [538, 445] on input "Learn words in the student's home language" at bounding box center [527, 435] width 19 height 19
checkbox input "true"
click at [776, 371] on label "Welcome the child in their home language" at bounding box center [823, 358] width 648 height 77
click at [538, 368] on input "Welcome the child in their home language" at bounding box center [527, 358] width 19 height 19
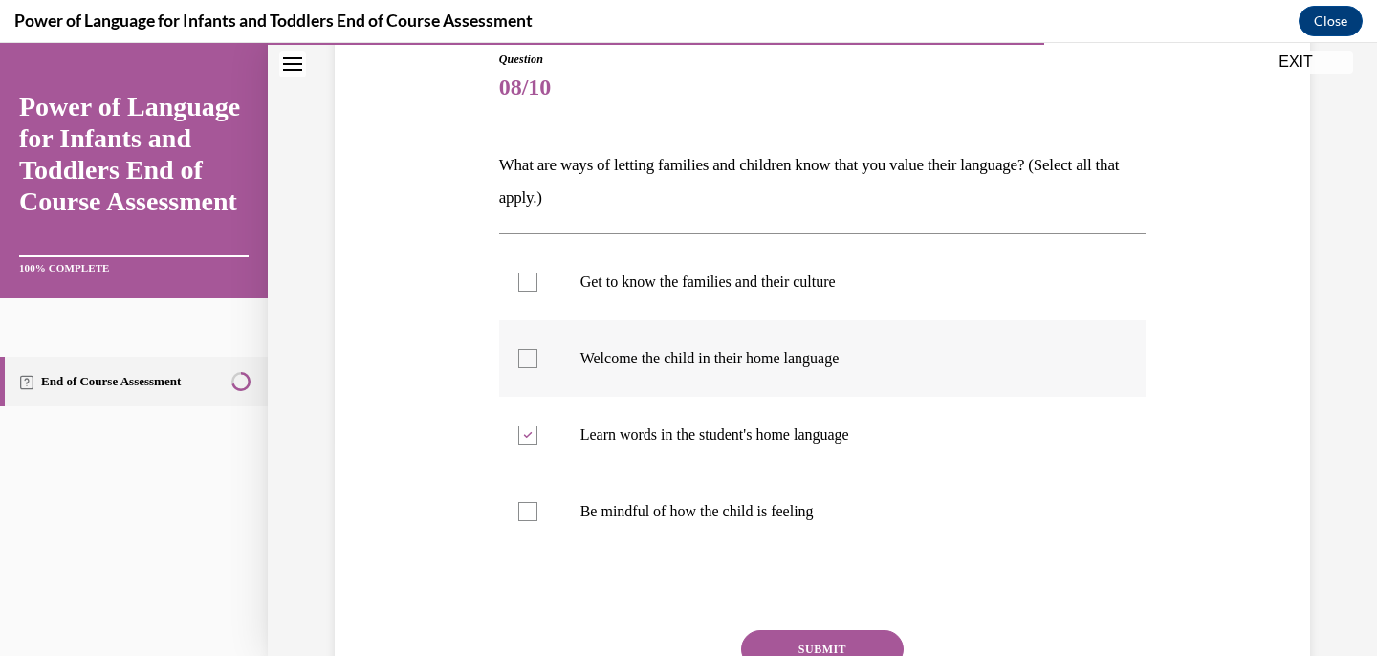
checkbox input "true"
click at [785, 280] on p "Get to know the families and their culture" at bounding box center [840, 282] width 518 height 19
click at [538, 280] on input "Get to know the families and their culture" at bounding box center [527, 282] width 19 height 19
checkbox input "true"
click at [860, 638] on button "SUBMIT" at bounding box center [822, 649] width 163 height 38
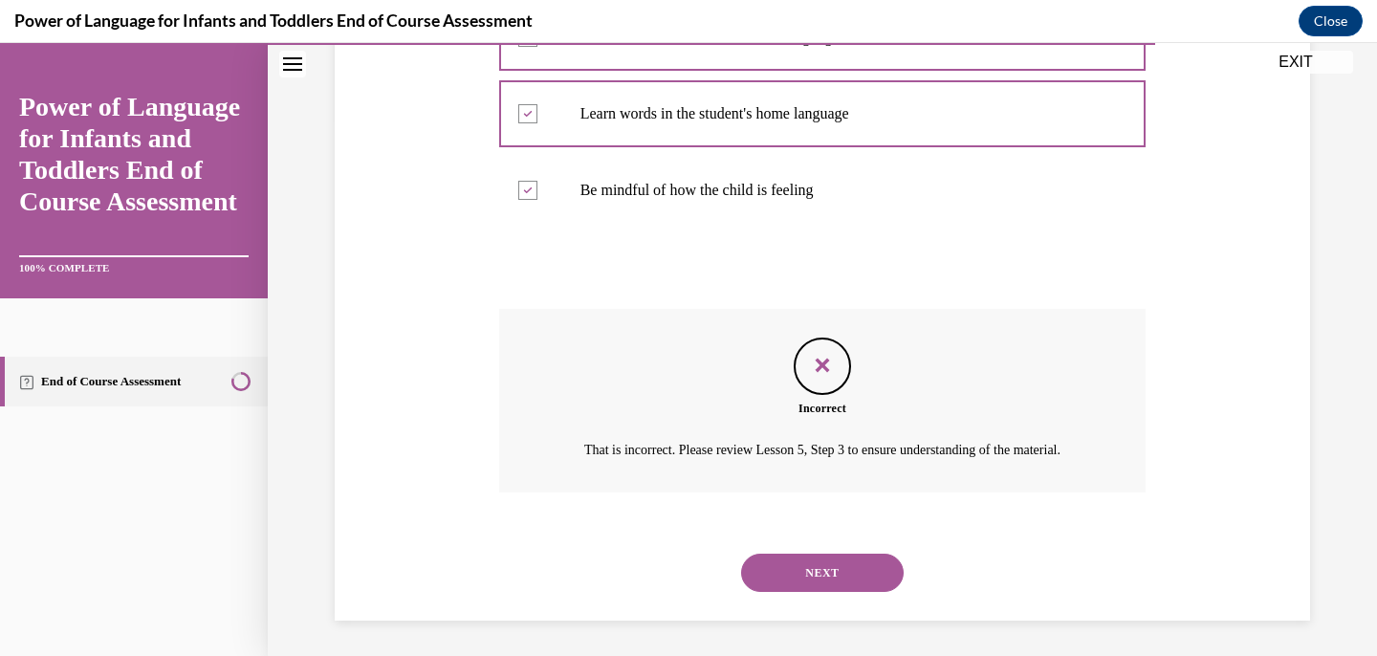
scroll to position [561, 0]
click at [847, 571] on button "NEXT" at bounding box center [822, 570] width 163 height 38
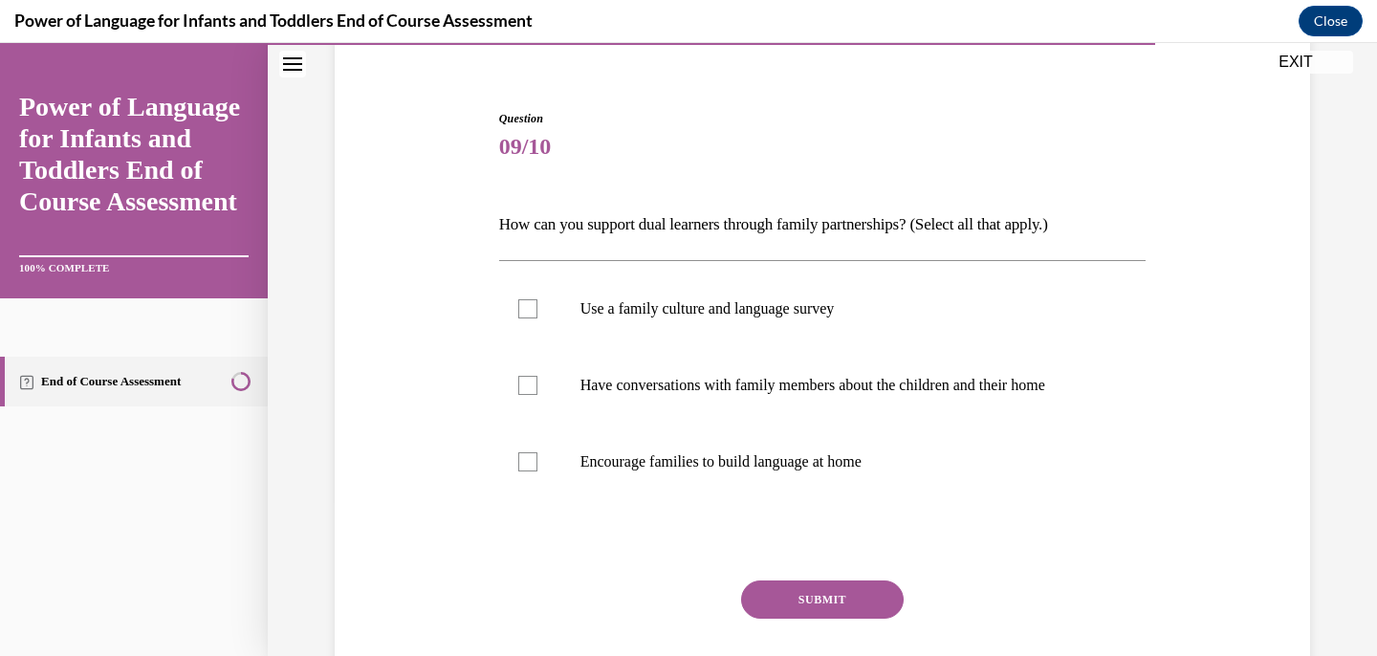
scroll to position [160, 0]
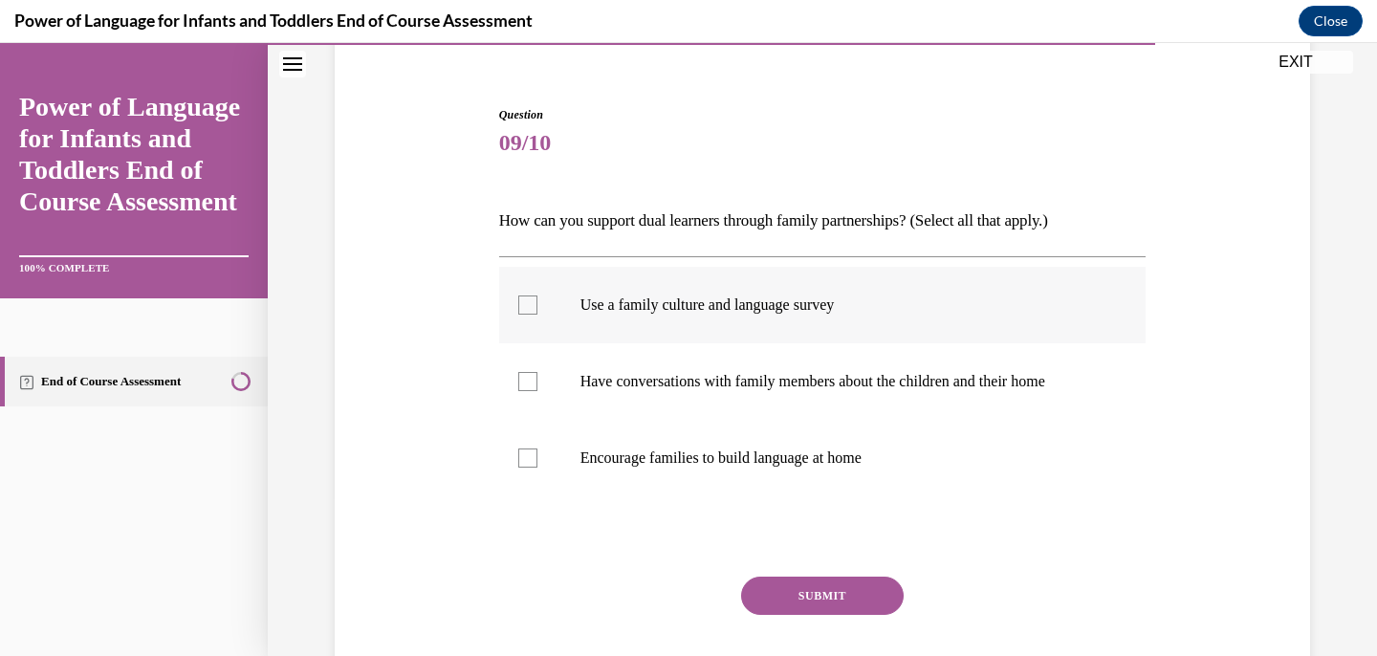
click at [773, 324] on label "Use a family culture and language survey" at bounding box center [823, 305] width 648 height 77
click at [538, 315] on input "Use a family culture and language survey" at bounding box center [527, 305] width 19 height 19
checkbox input "true"
click at [776, 378] on p "Have conversations with family members about the children and their home" at bounding box center [840, 381] width 518 height 19
click at [538, 378] on input "Have conversations with family members about the children and their home" at bounding box center [527, 381] width 19 height 19
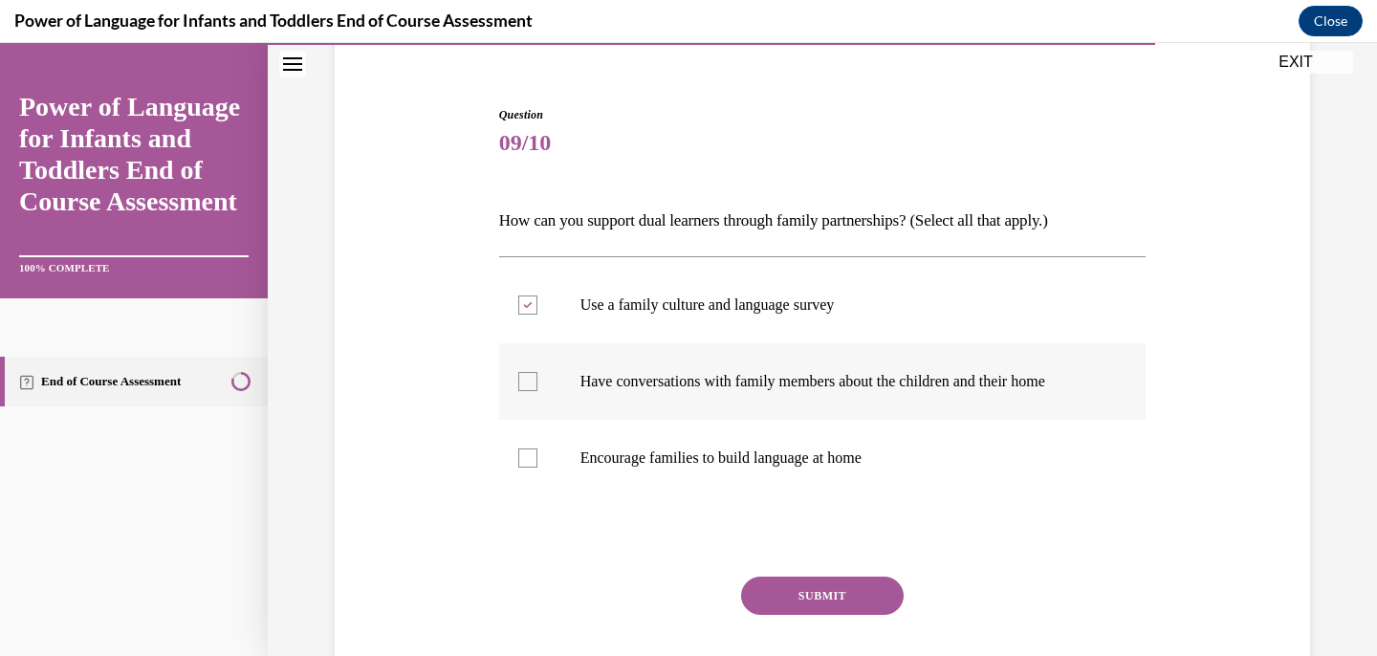
checkbox input "true"
click at [773, 449] on p "Encourage families to build language at home" at bounding box center [840, 458] width 518 height 19
click at [538, 449] on input "Encourage families to build language at home" at bounding box center [527, 458] width 19 height 19
checkbox input "true"
click at [817, 592] on button "SUBMIT" at bounding box center [822, 596] width 163 height 38
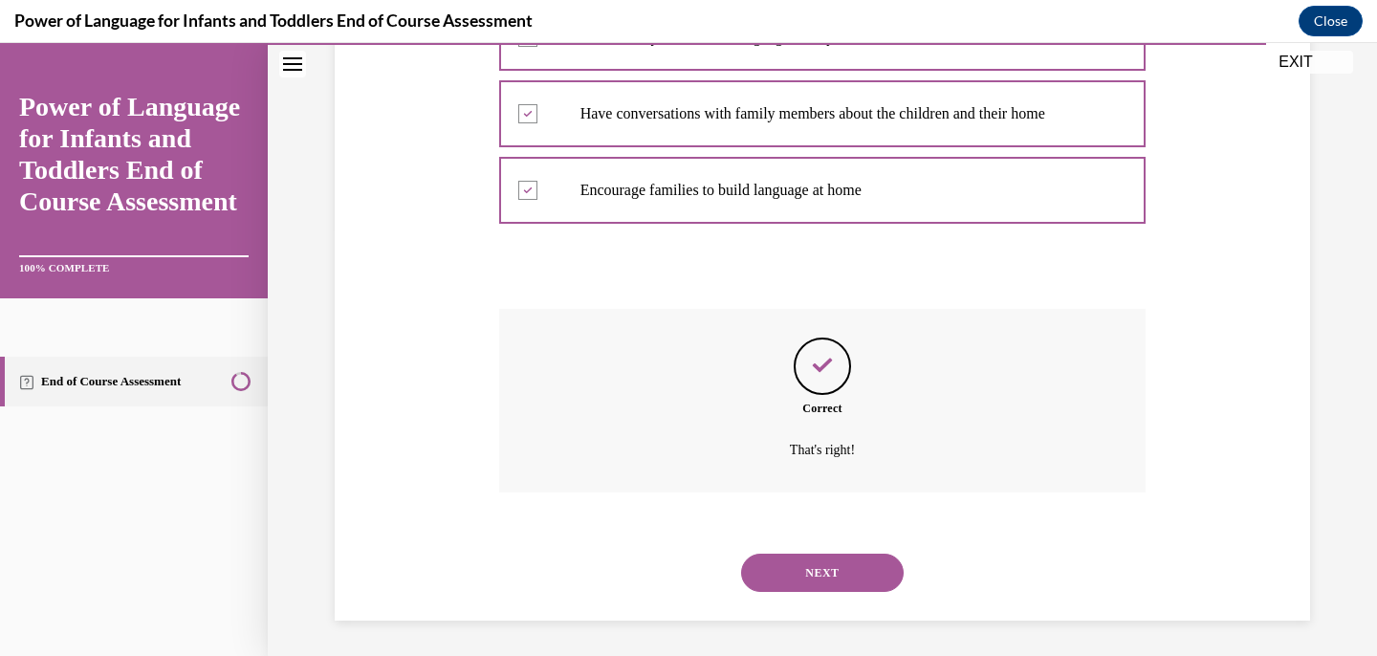
scroll to position [430, 0]
click at [824, 564] on button "NEXT" at bounding box center [822, 570] width 163 height 38
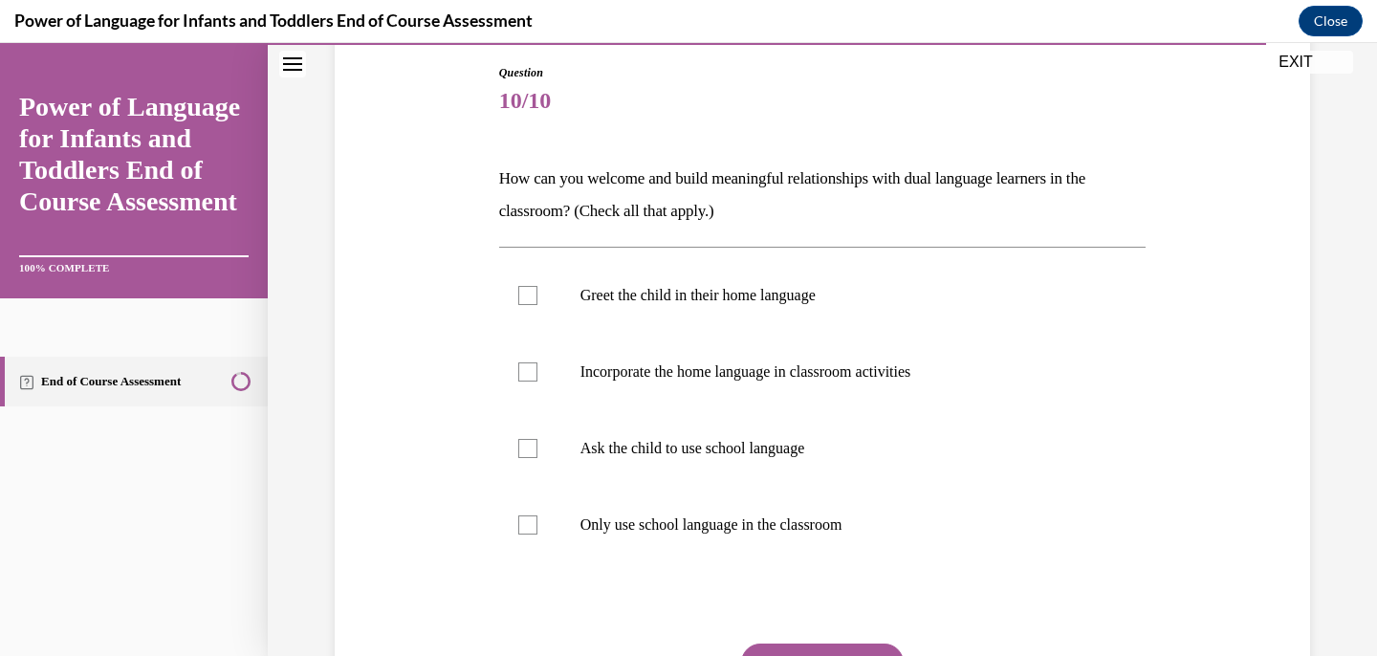
scroll to position [209, 0]
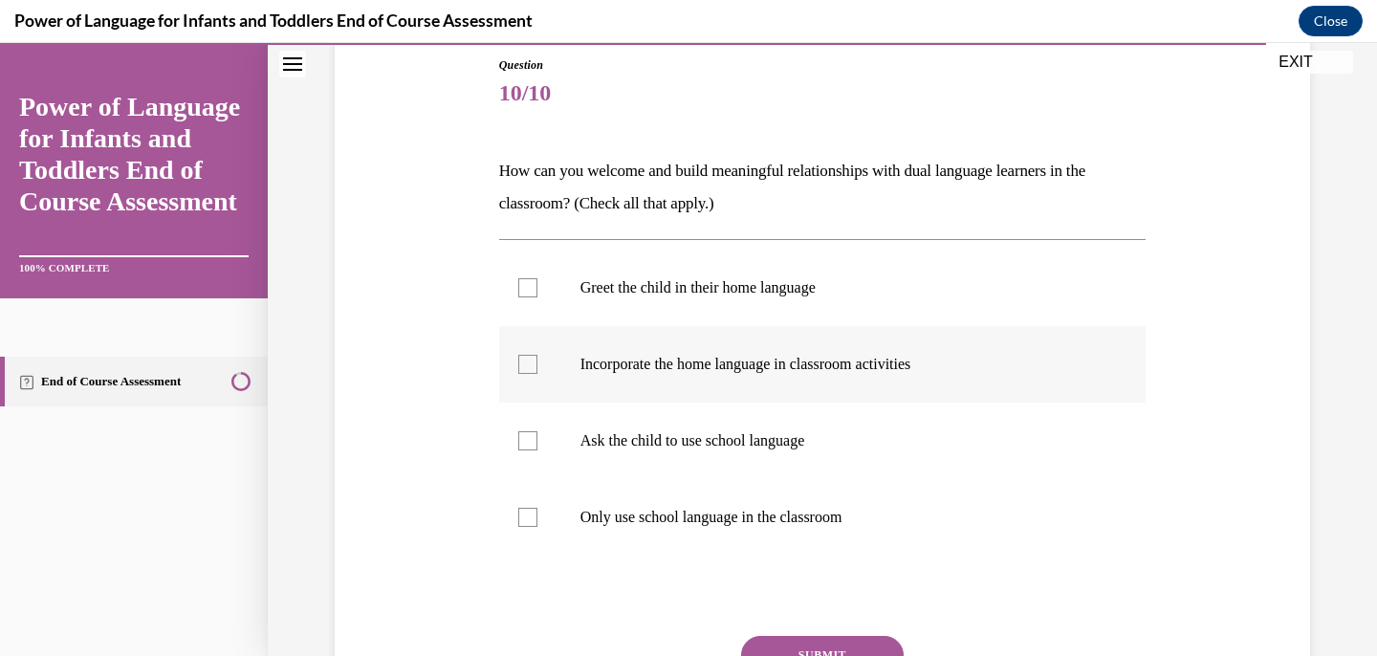
click at [782, 376] on label "Incorporate the home language in classroom activities" at bounding box center [823, 364] width 648 height 77
click at [538, 374] on input "Incorporate the home language in classroom activities" at bounding box center [527, 364] width 19 height 19
checkbox input "true"
click at [780, 302] on label "Greet the child in their home language" at bounding box center [823, 288] width 648 height 77
click at [538, 297] on input "Greet the child in their home language" at bounding box center [527, 287] width 19 height 19
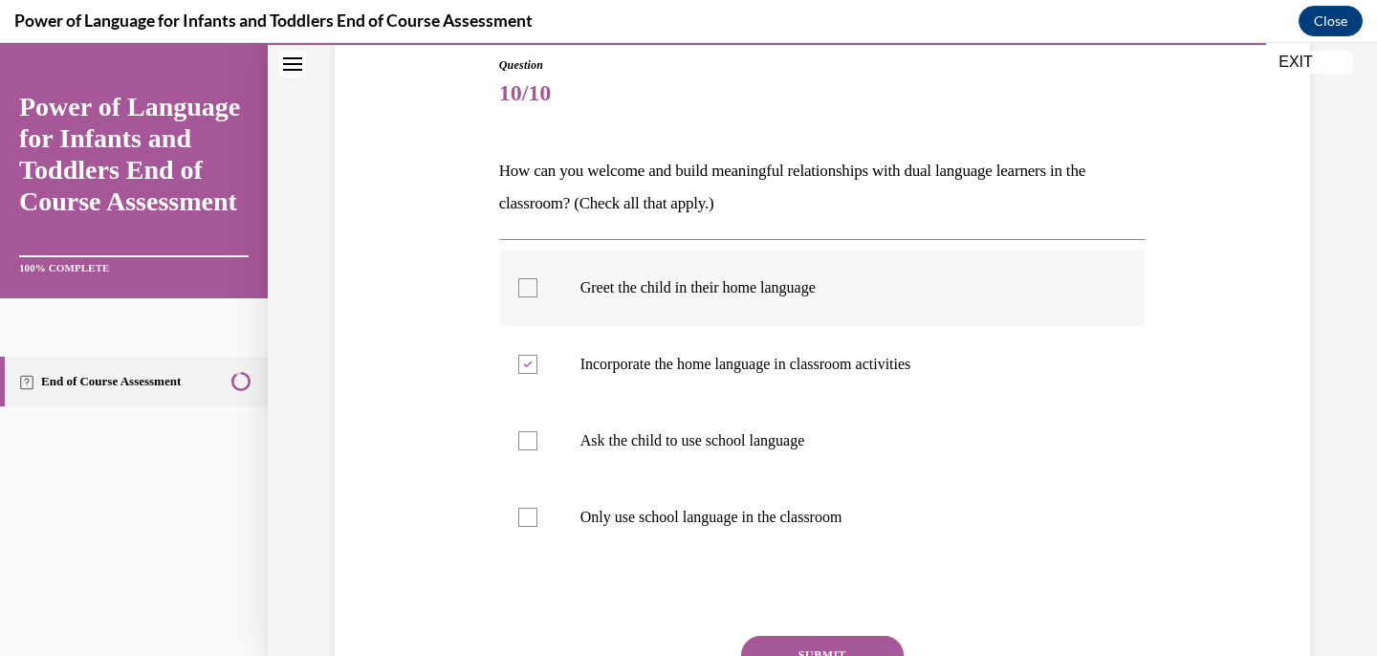
checkbox input "true"
click at [850, 634] on div "Question 10/10 How can you welcome and build meaningful relationships with dual…" at bounding box center [823, 424] width 648 height 737
click at [850, 638] on button "SUBMIT" at bounding box center [822, 655] width 163 height 38
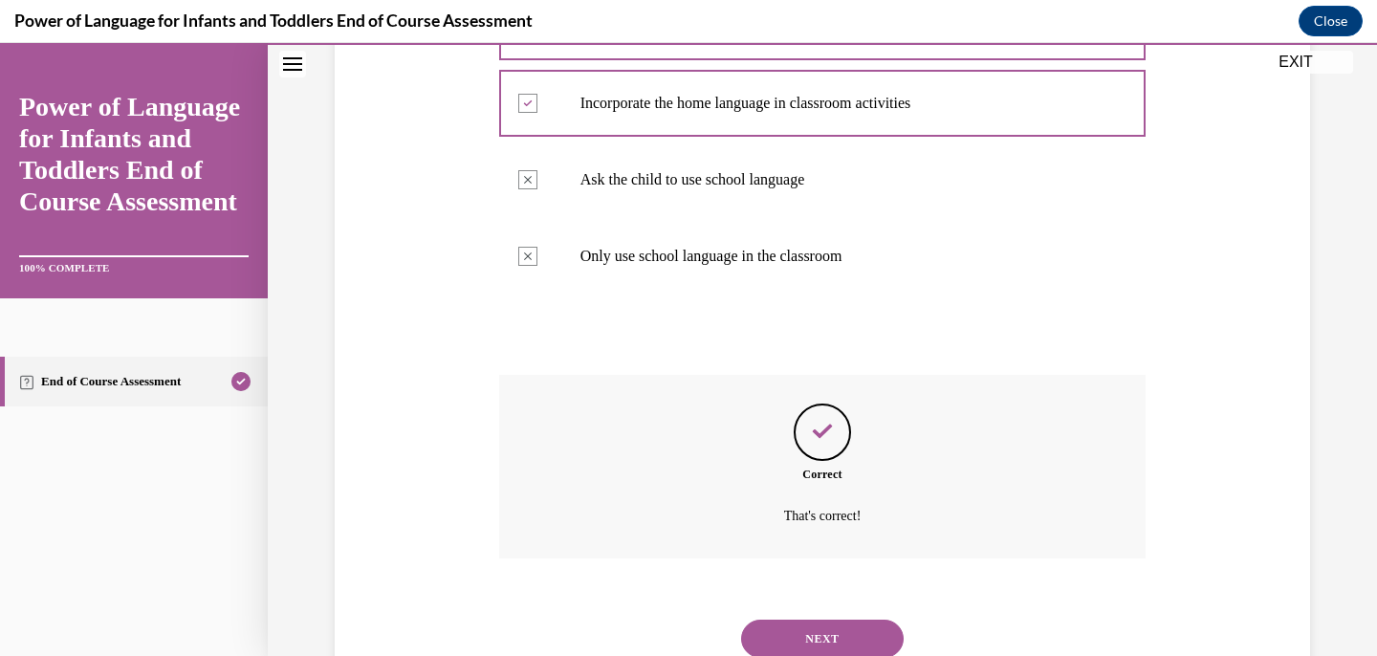
scroll to position [539, 0]
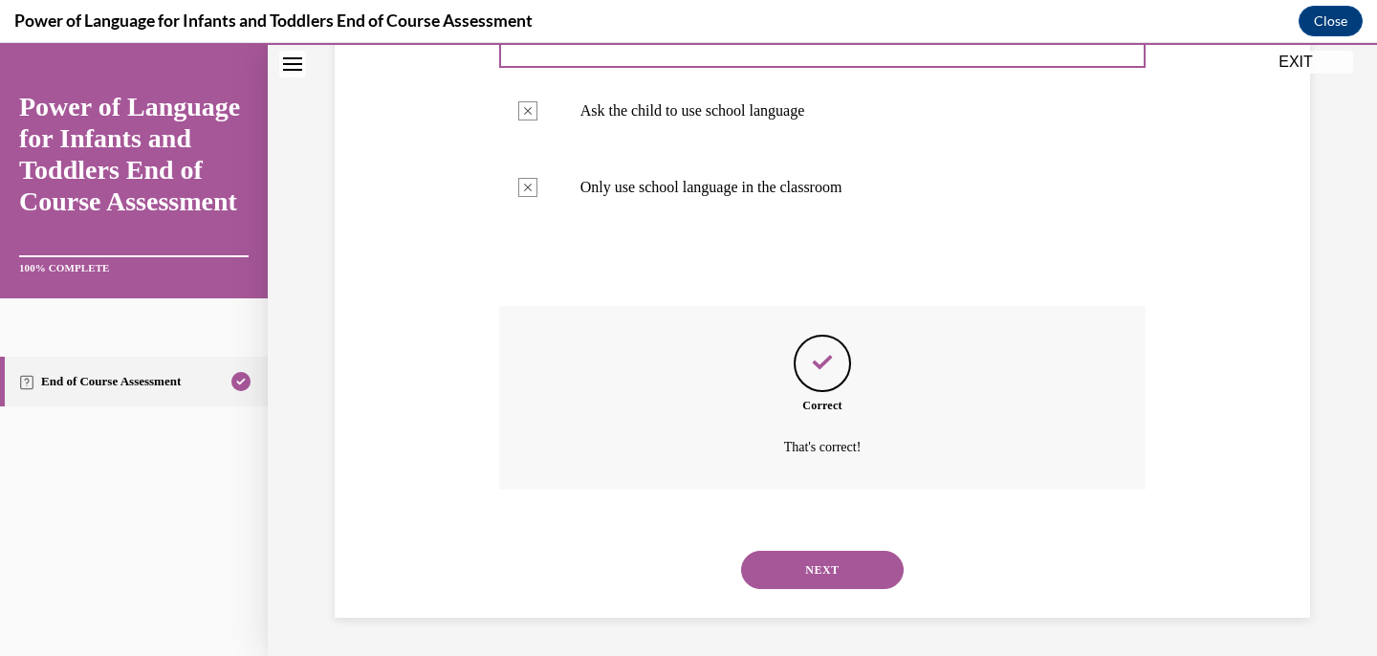
click at [837, 586] on button "NEXT" at bounding box center [822, 570] width 163 height 38
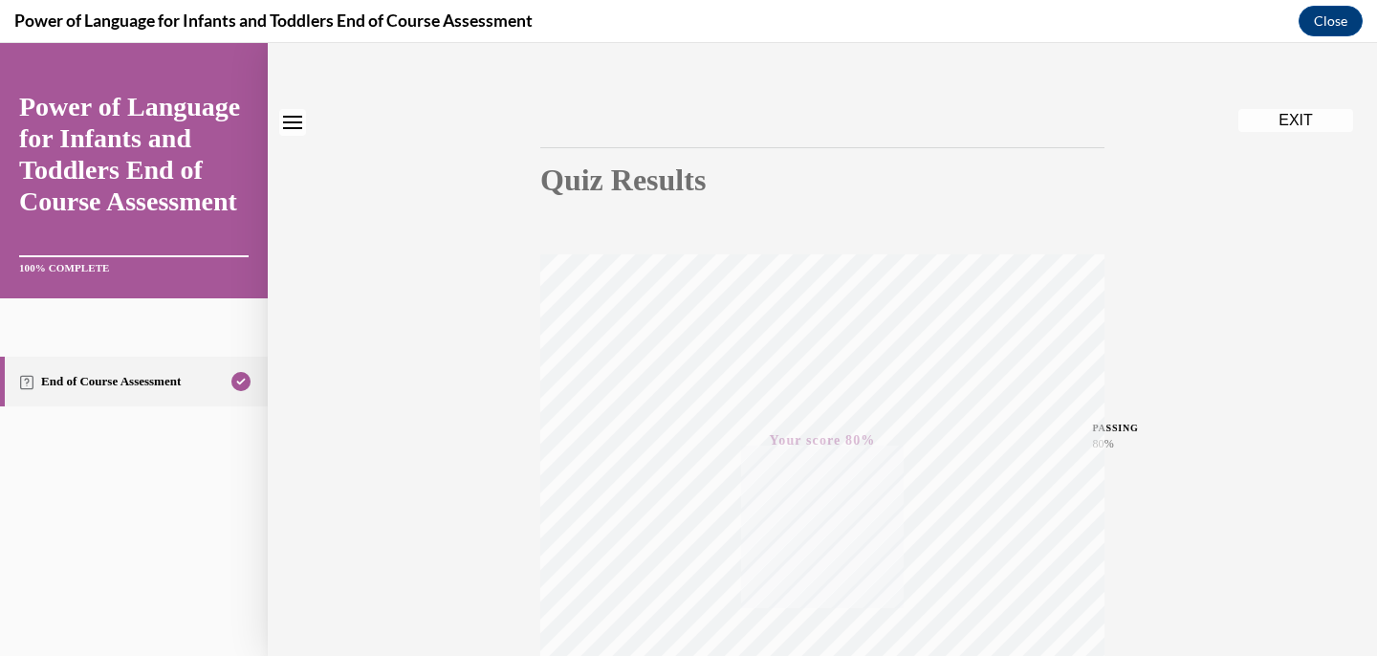
scroll to position [0, 0]
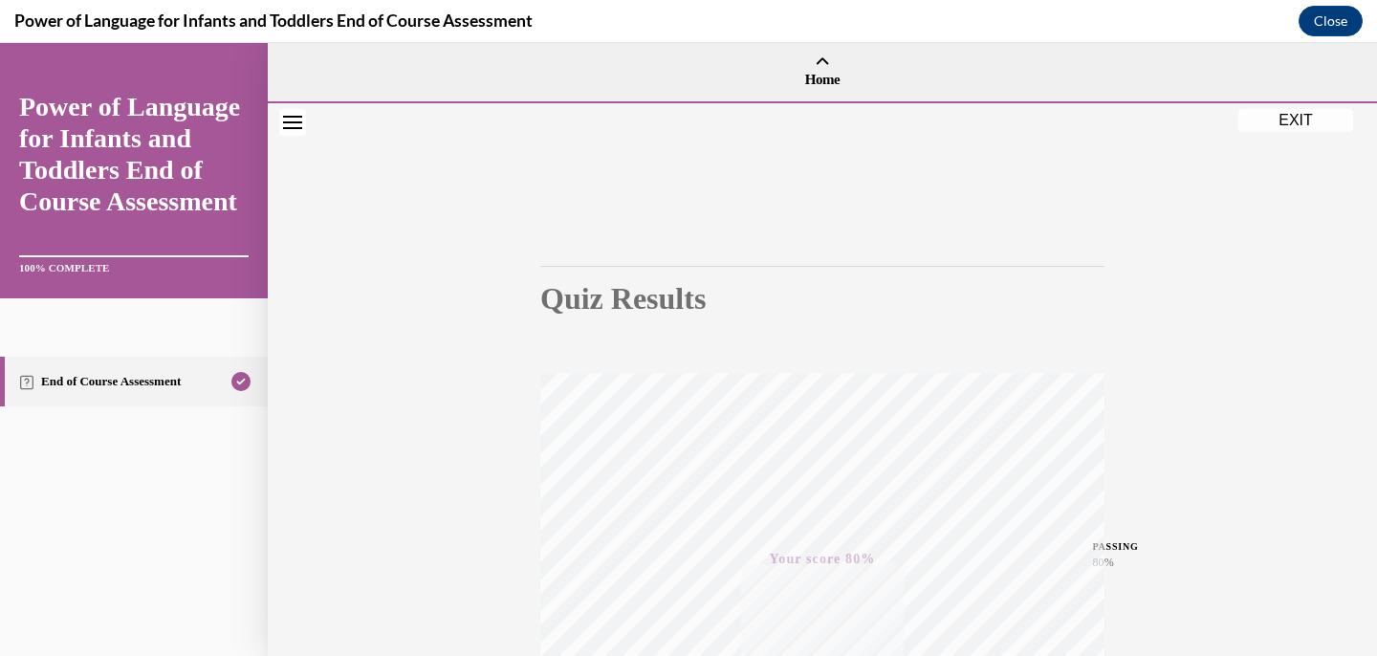
click at [1251, 120] on button "EXIT" at bounding box center [1296, 120] width 115 height 23
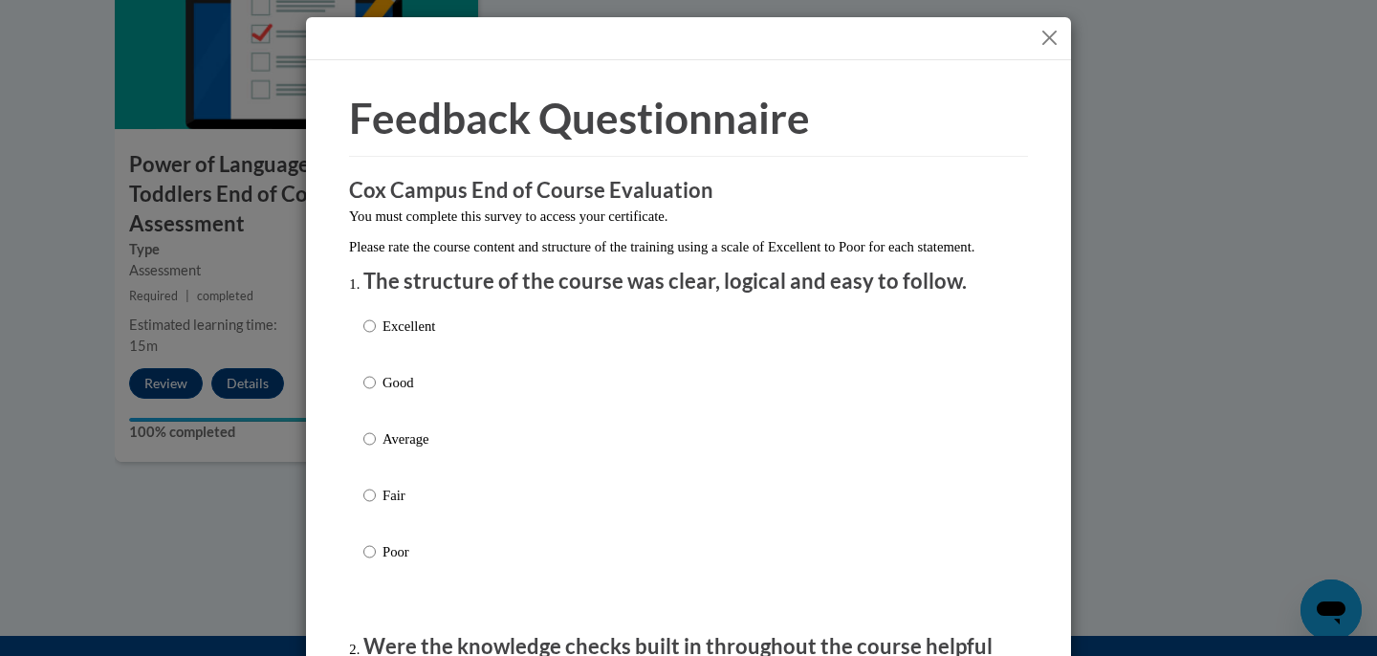
click at [494, 356] on div "Excellent Good Average Fair Poor" at bounding box center [688, 462] width 650 height 312
click at [424, 358] on label "Excellent" at bounding box center [399, 342] width 72 height 52
click at [376, 337] on input "Excellent" at bounding box center [369, 326] width 12 height 21
radio input "true"
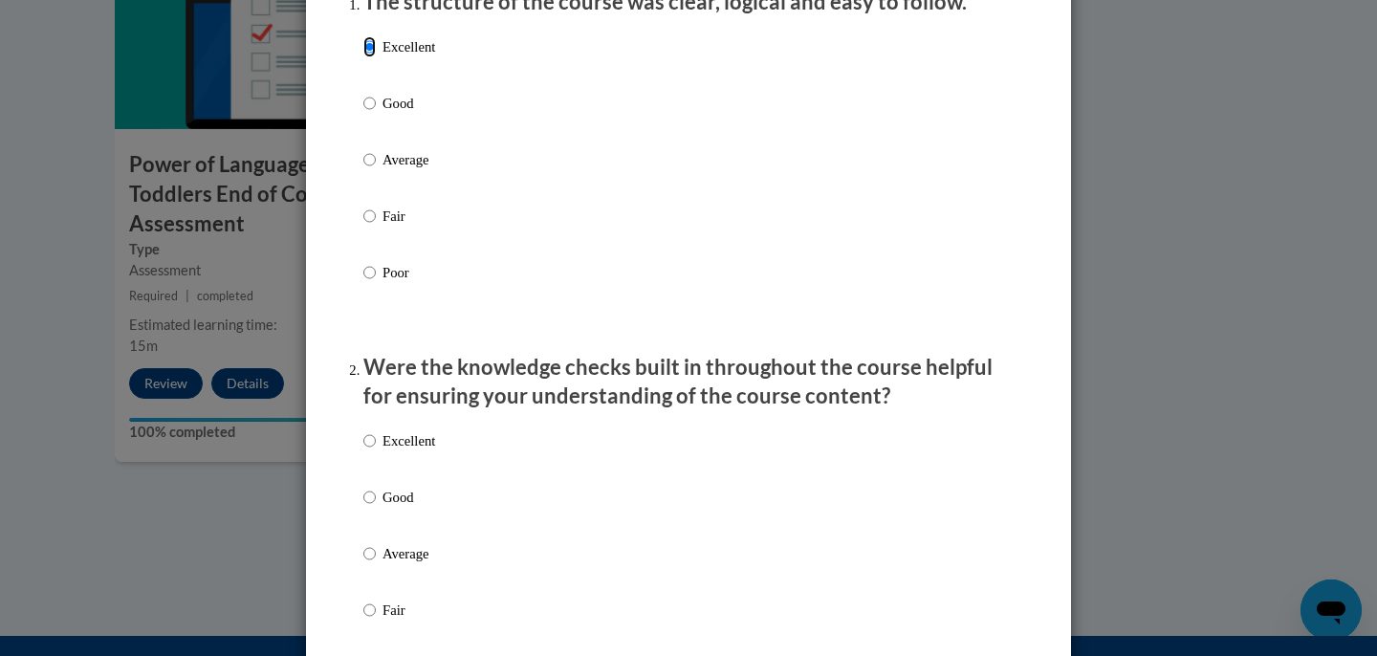
scroll to position [294, 0]
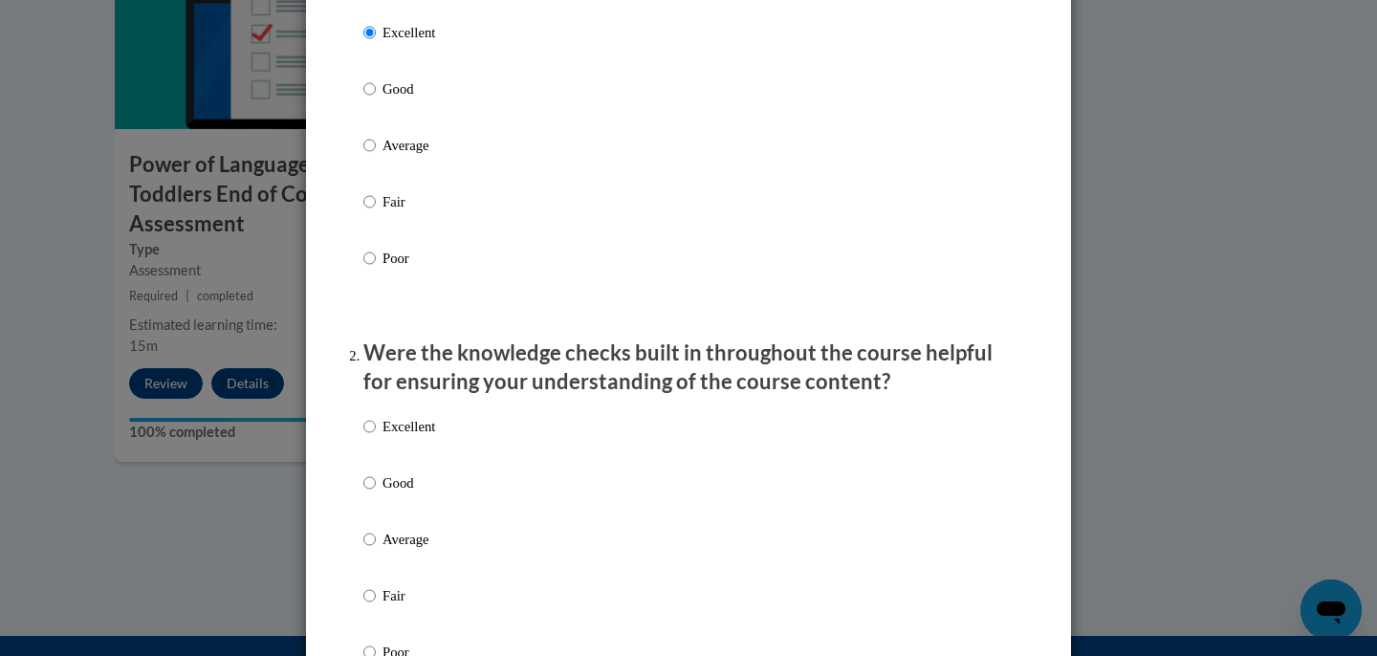
click at [422, 437] on p "Excellent" at bounding box center [409, 426] width 53 height 21
click at [376, 437] on input "Excellent" at bounding box center [369, 426] width 12 height 21
radio input "true"
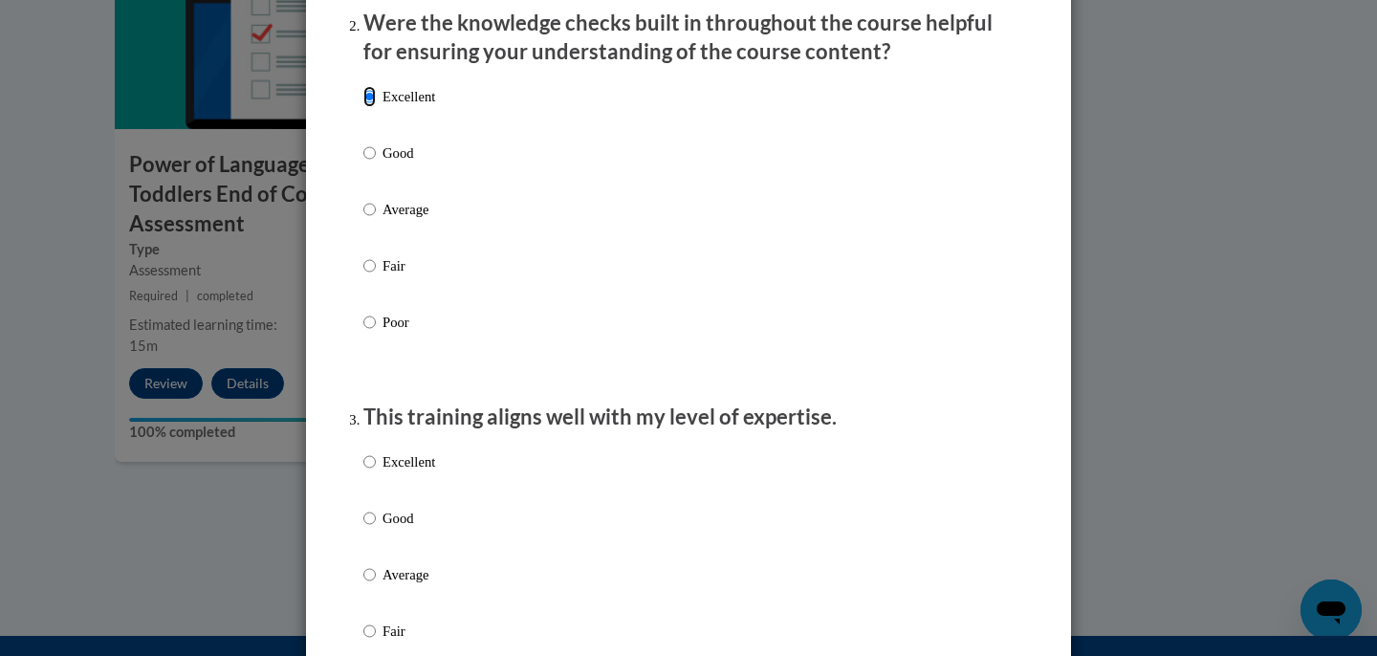
scroll to position [625, 0]
click at [423, 472] on p "Excellent" at bounding box center [409, 461] width 53 height 21
click at [376, 472] on input "Excellent" at bounding box center [369, 461] width 12 height 21
radio input "true"
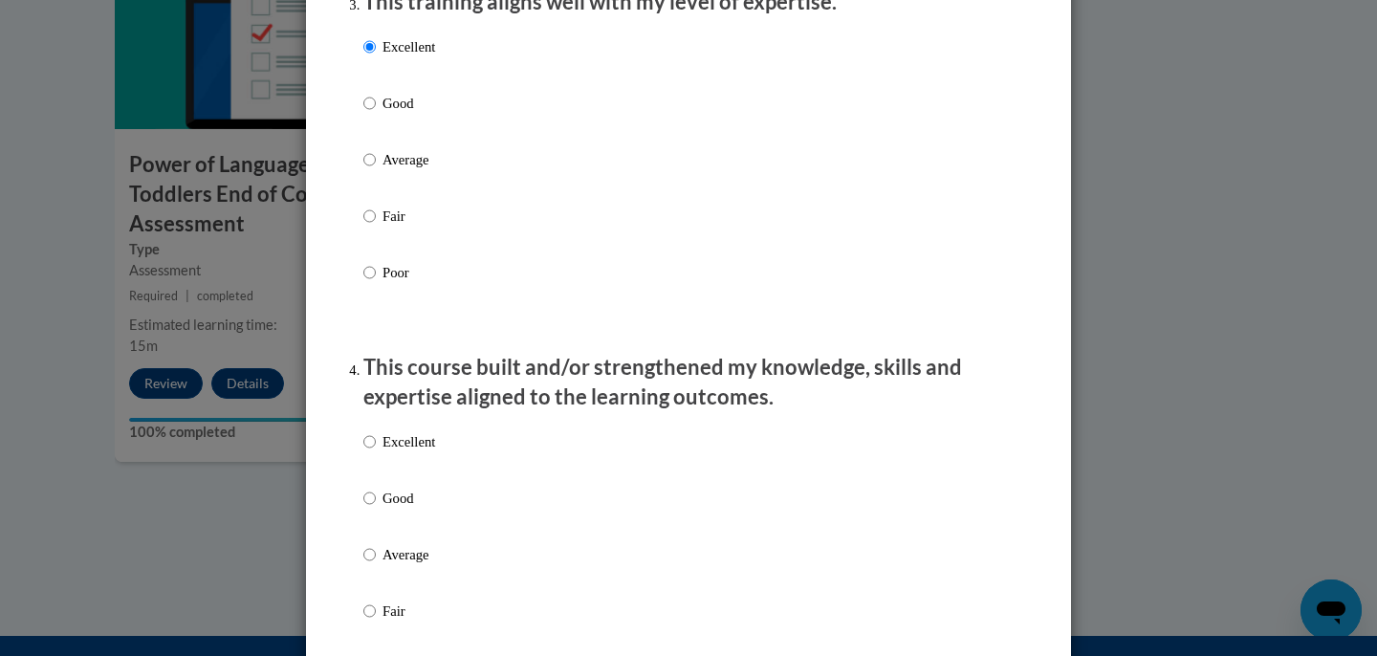
click at [423, 472] on label "Excellent" at bounding box center [399, 457] width 72 height 52
click at [376, 452] on input "Excellent" at bounding box center [369, 441] width 12 height 21
radio input "true"
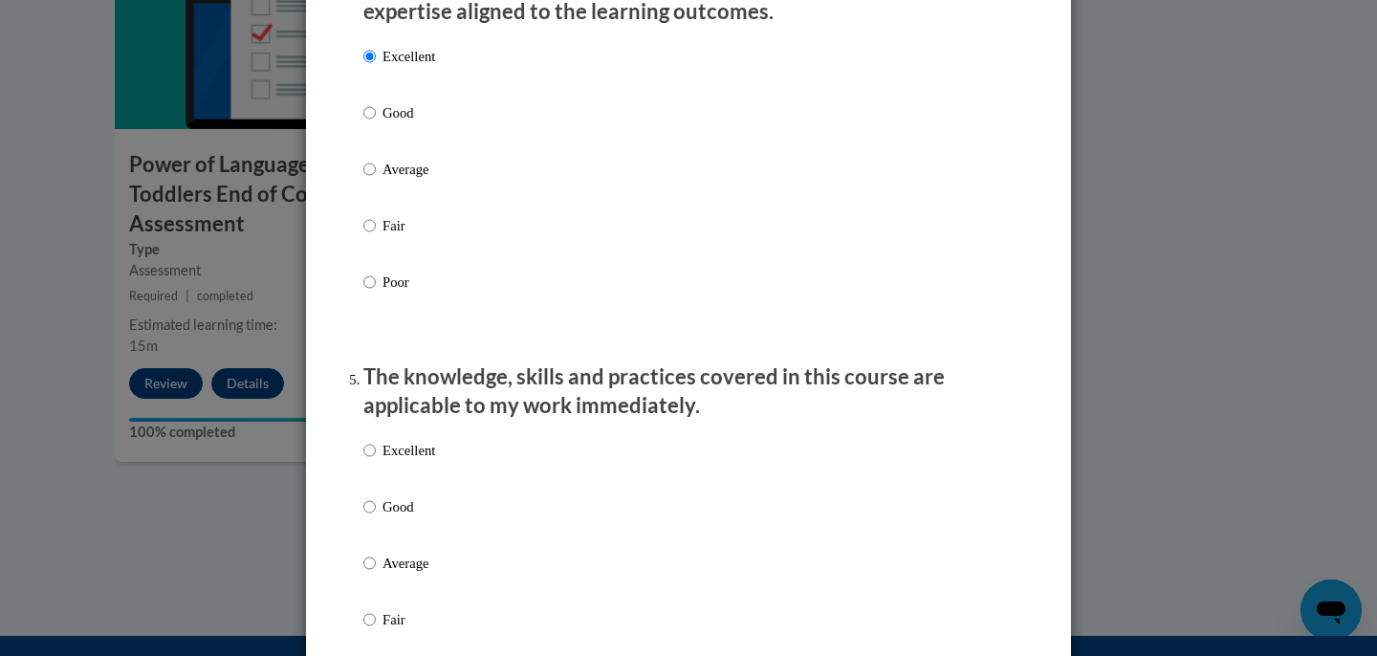
click at [423, 461] on p "Excellent" at bounding box center [409, 450] width 53 height 21
click at [376, 461] on input "Excellent" at bounding box center [369, 450] width 12 height 21
radio input "true"
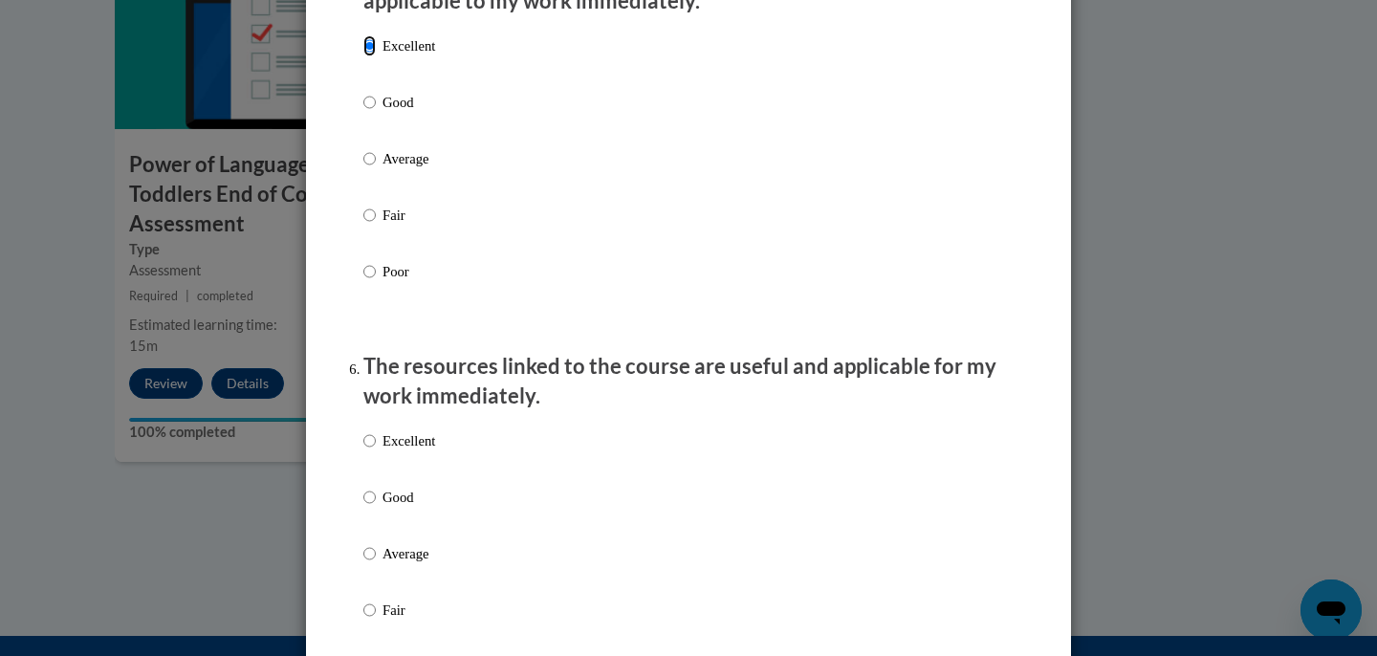
scroll to position [1832, 0]
click at [423, 472] on label "Excellent" at bounding box center [399, 454] width 72 height 52
click at [376, 449] on input "Excellent" at bounding box center [369, 438] width 12 height 21
radio input "true"
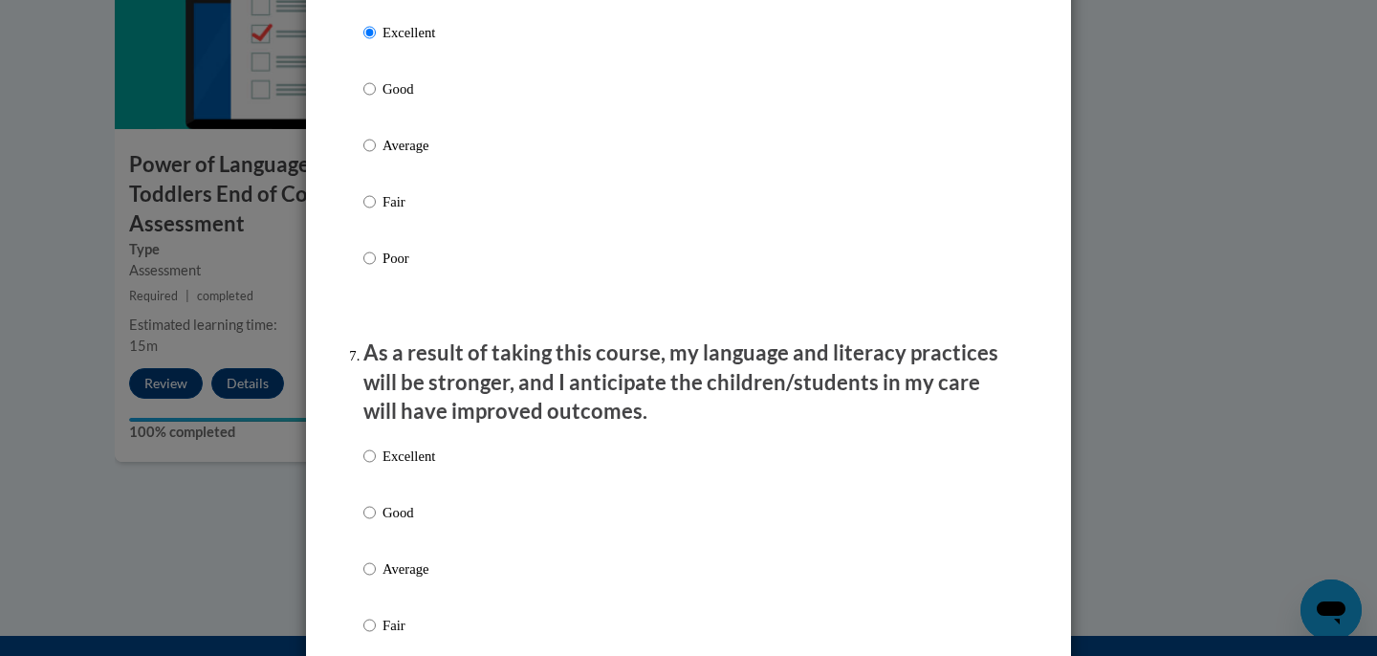
click at [423, 467] on p "Excellent" at bounding box center [409, 456] width 53 height 21
click at [376, 467] on input "Excellent" at bounding box center [369, 456] width 12 height 21
radio input "true"
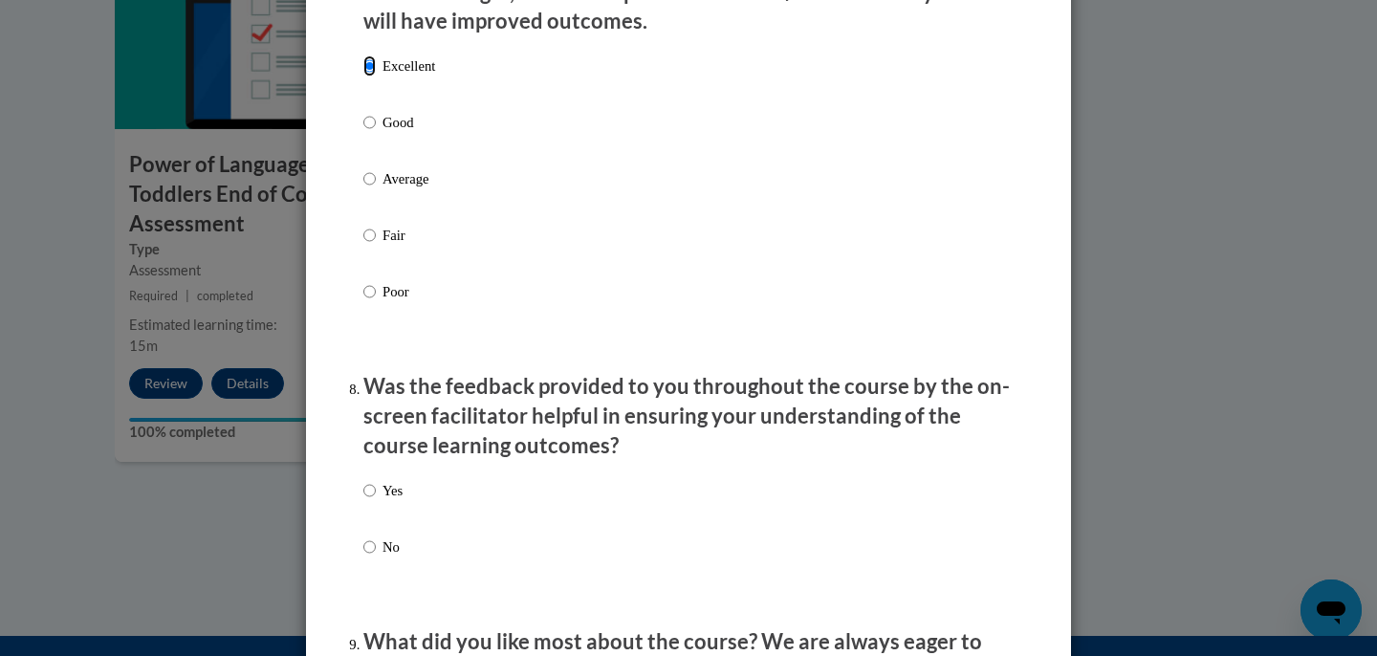
scroll to position [2635, 0]
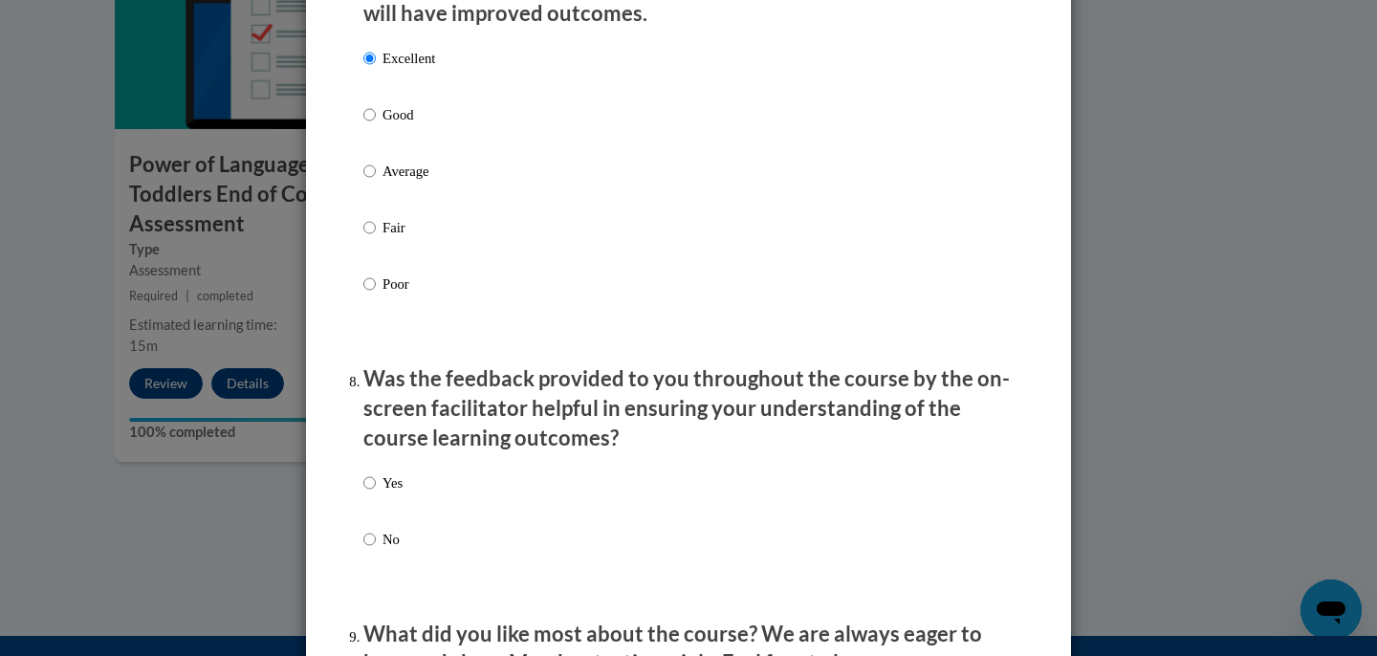
click at [388, 494] on p "Yes" at bounding box center [393, 483] width 20 height 21
click at [376, 494] on input "Yes" at bounding box center [369, 483] width 12 height 21
radio input "true"
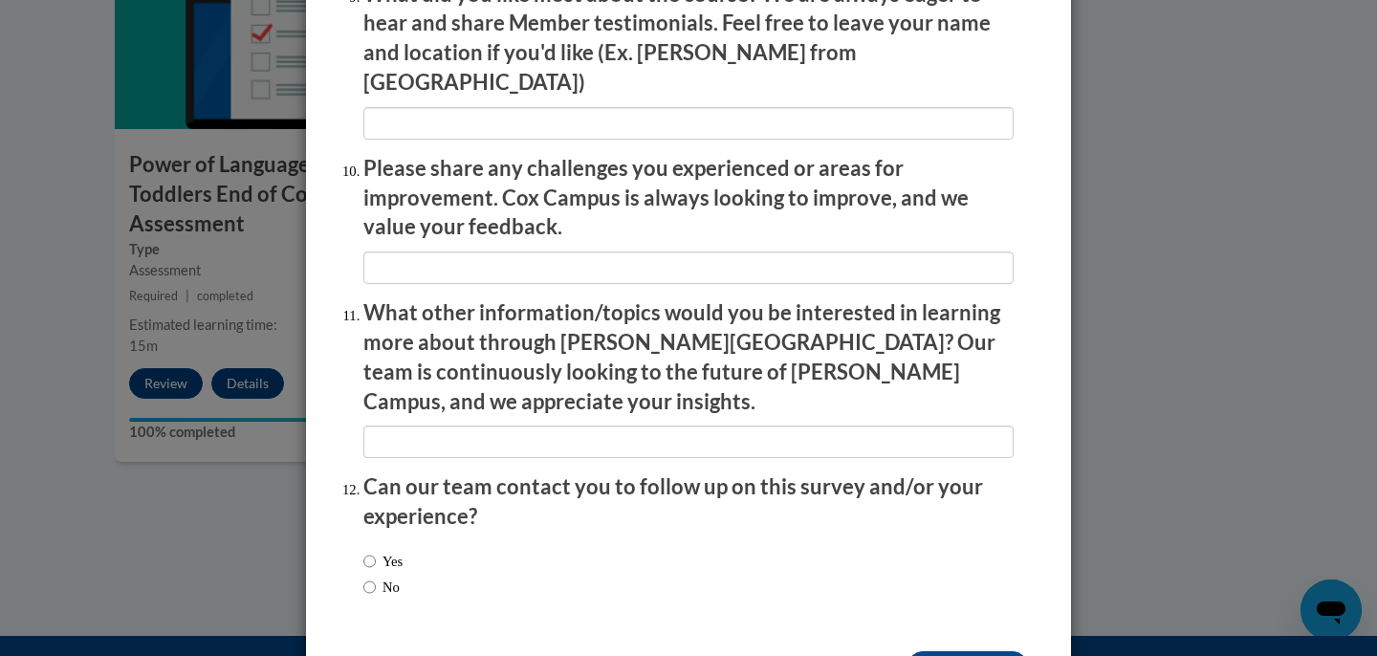
scroll to position [3323, 0]
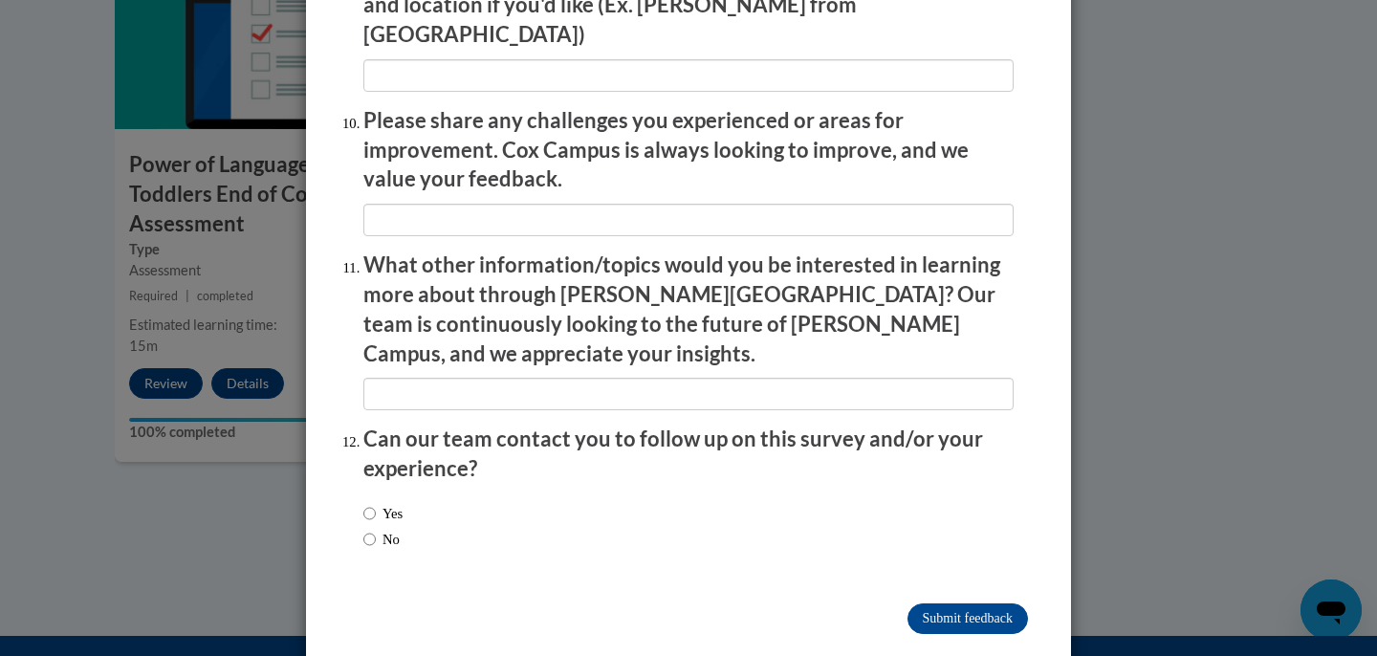
click at [397, 503] on label "Yes" at bounding box center [382, 513] width 39 height 21
click at [376, 503] on input "Yes" at bounding box center [369, 513] width 12 height 21
radio input "true"
click at [971, 604] on input "Submit feedback" at bounding box center [968, 619] width 121 height 31
